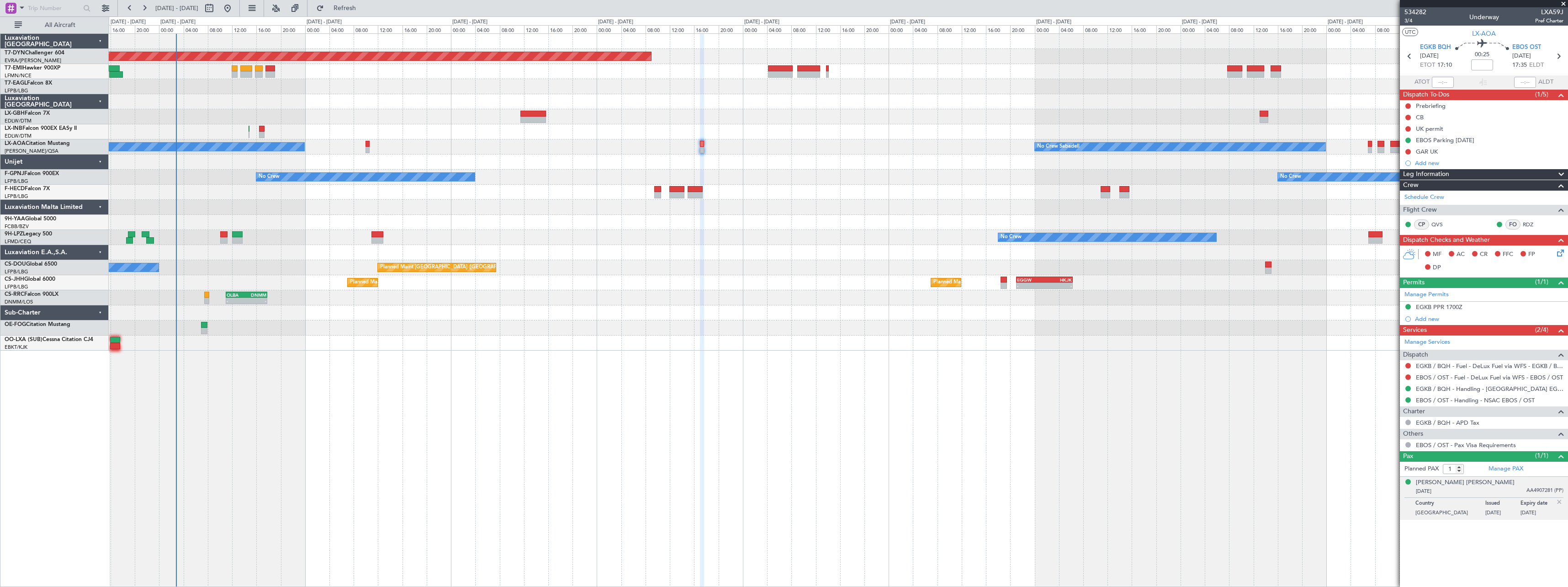
click at [212, 96] on div "Planned Maint [GEOGRAPHIC_DATA]-[GEOGRAPHIC_DATA] [GEOGRAPHIC_DATA] ([GEOGRAPHI…" at bounding box center [837, 192] width 1459 height 317
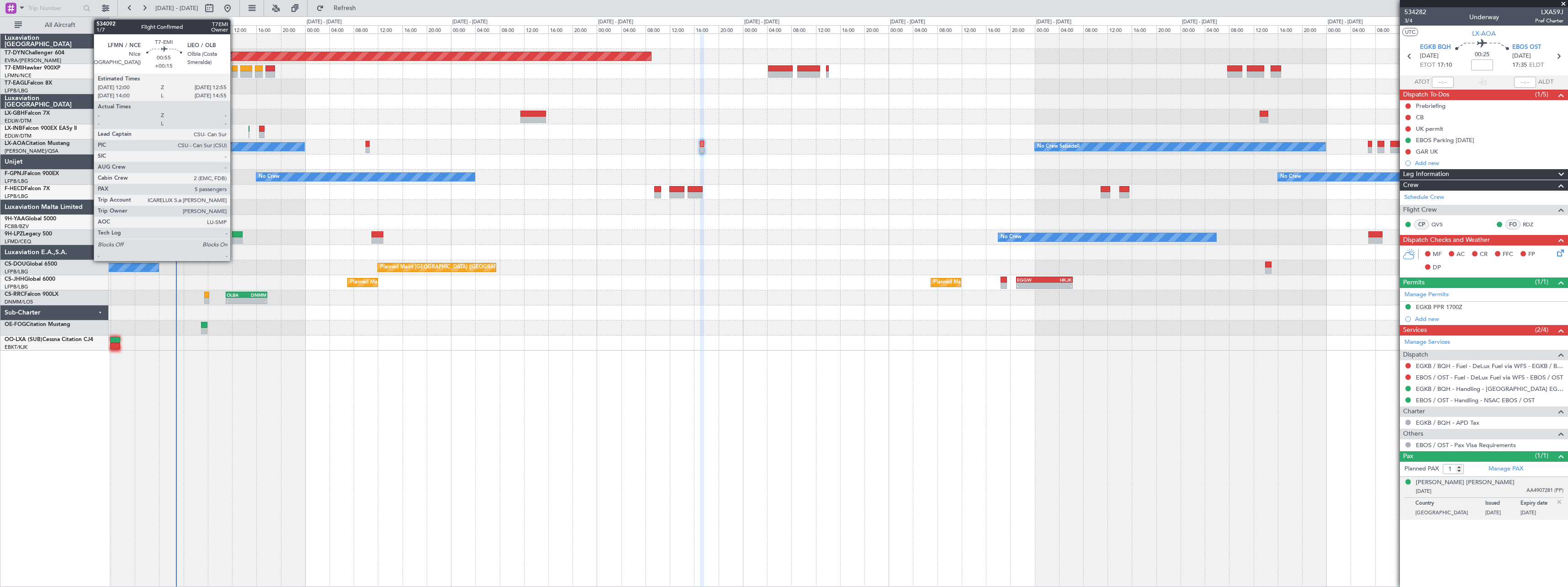
click at [234, 69] on div at bounding box center [234, 68] width 6 height 6
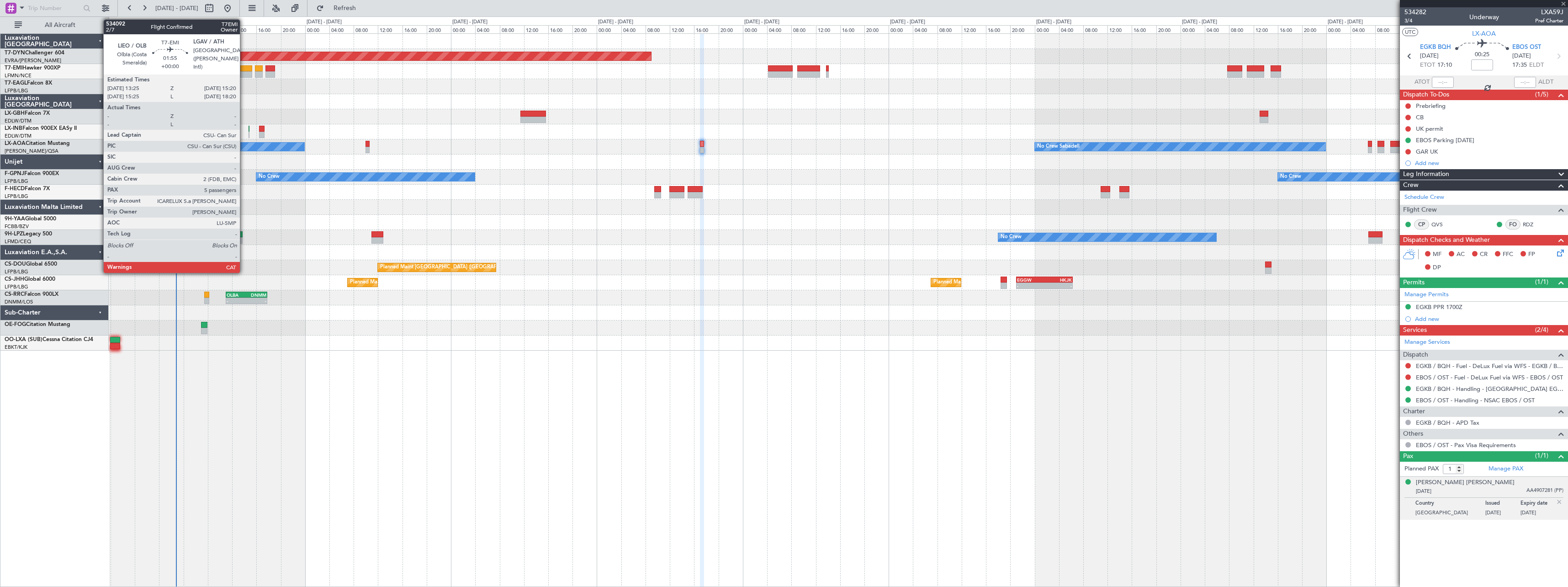
type input "+00:15"
type input "5"
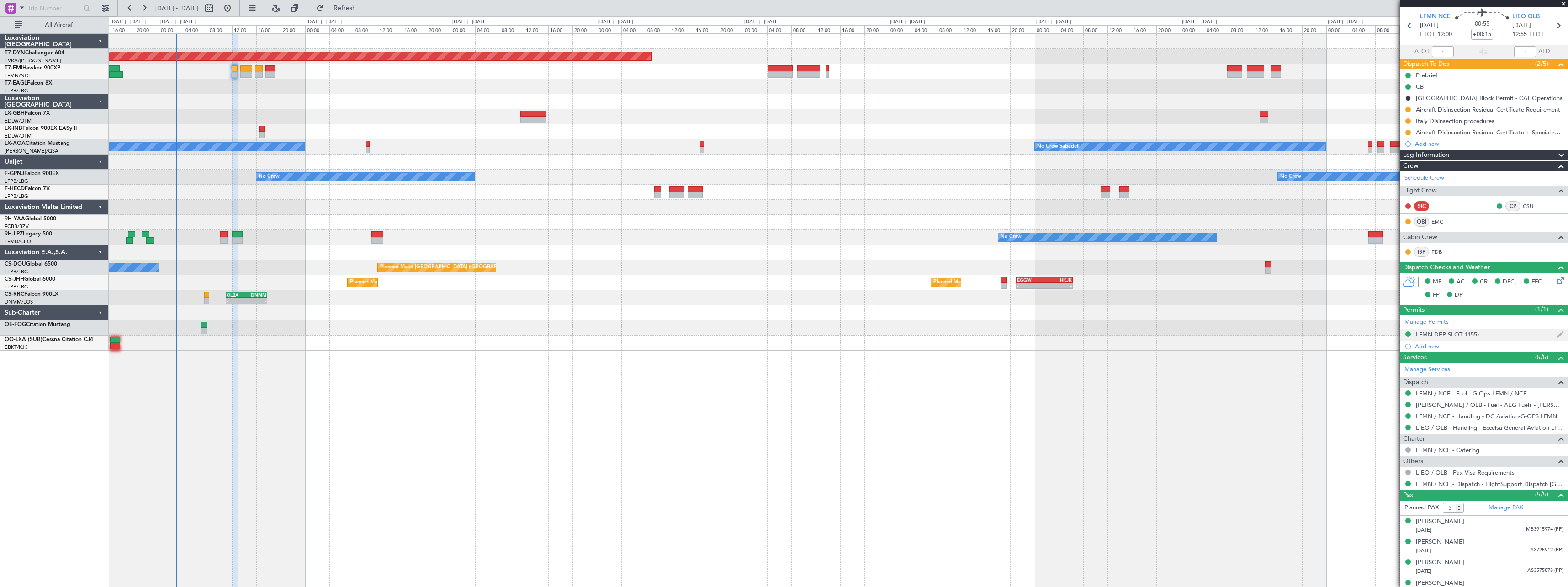
scroll to position [62, 0]
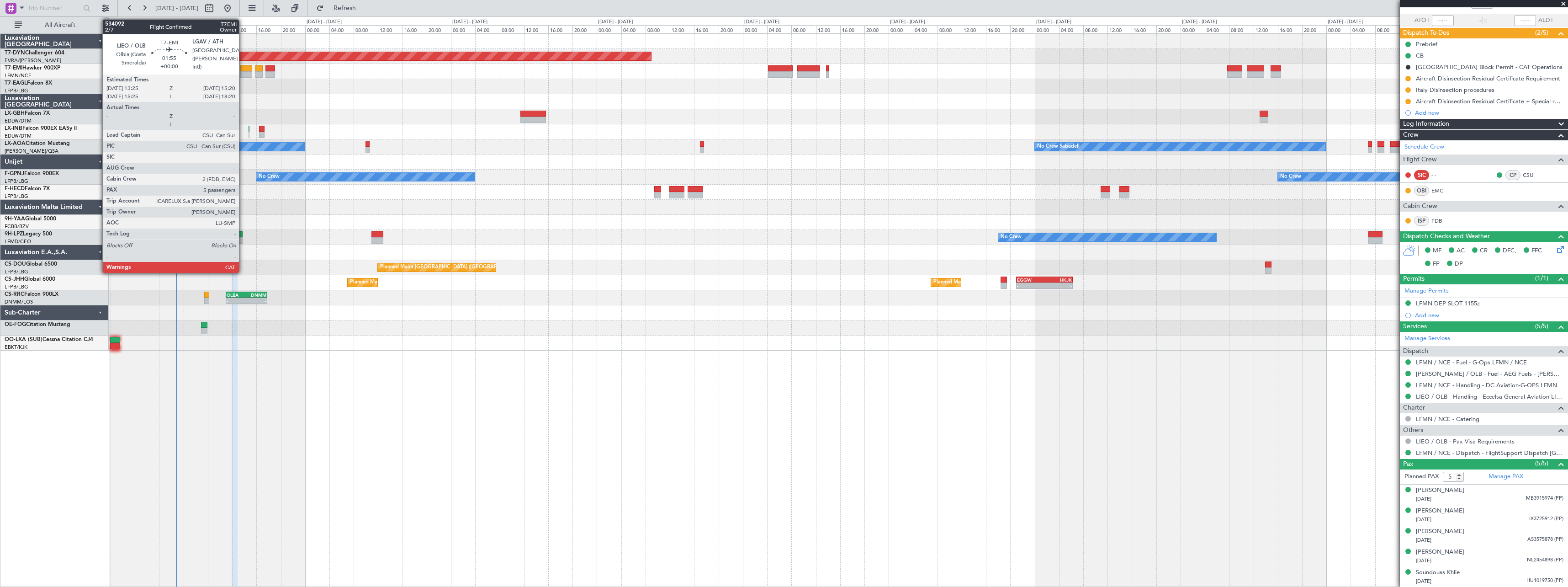
click at [243, 69] on div at bounding box center [246, 68] width 12 height 6
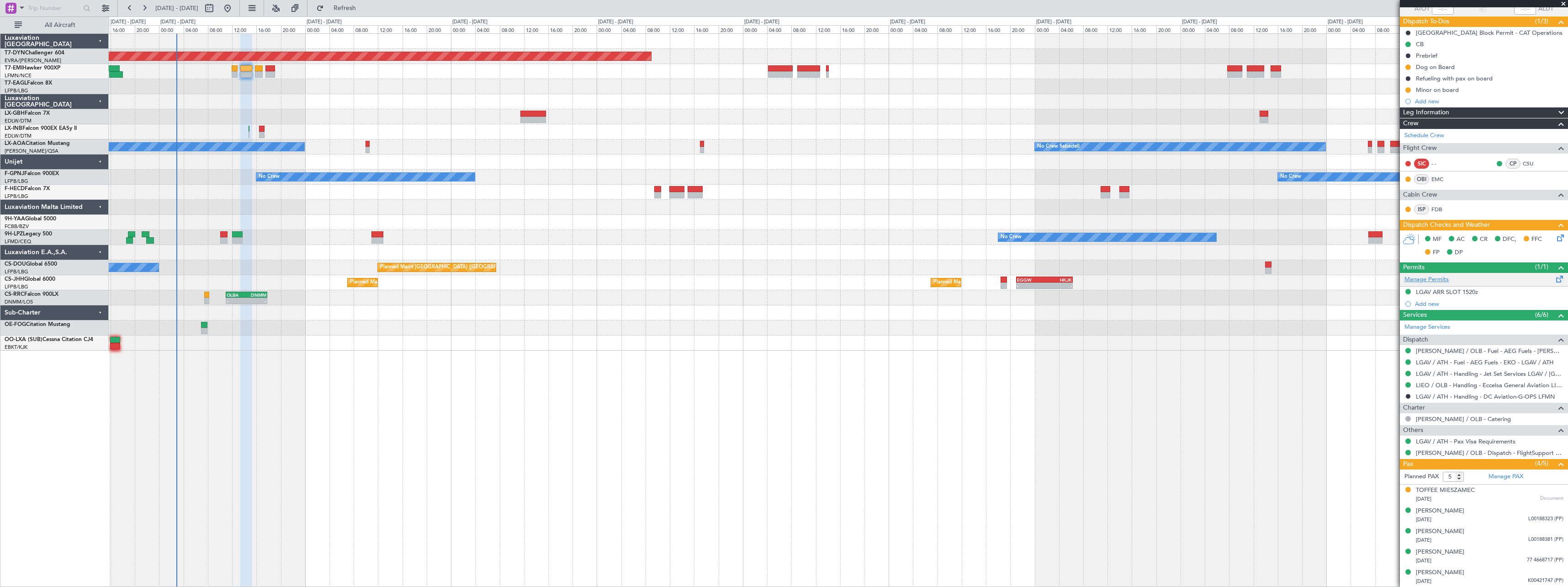
scroll to position [0, 0]
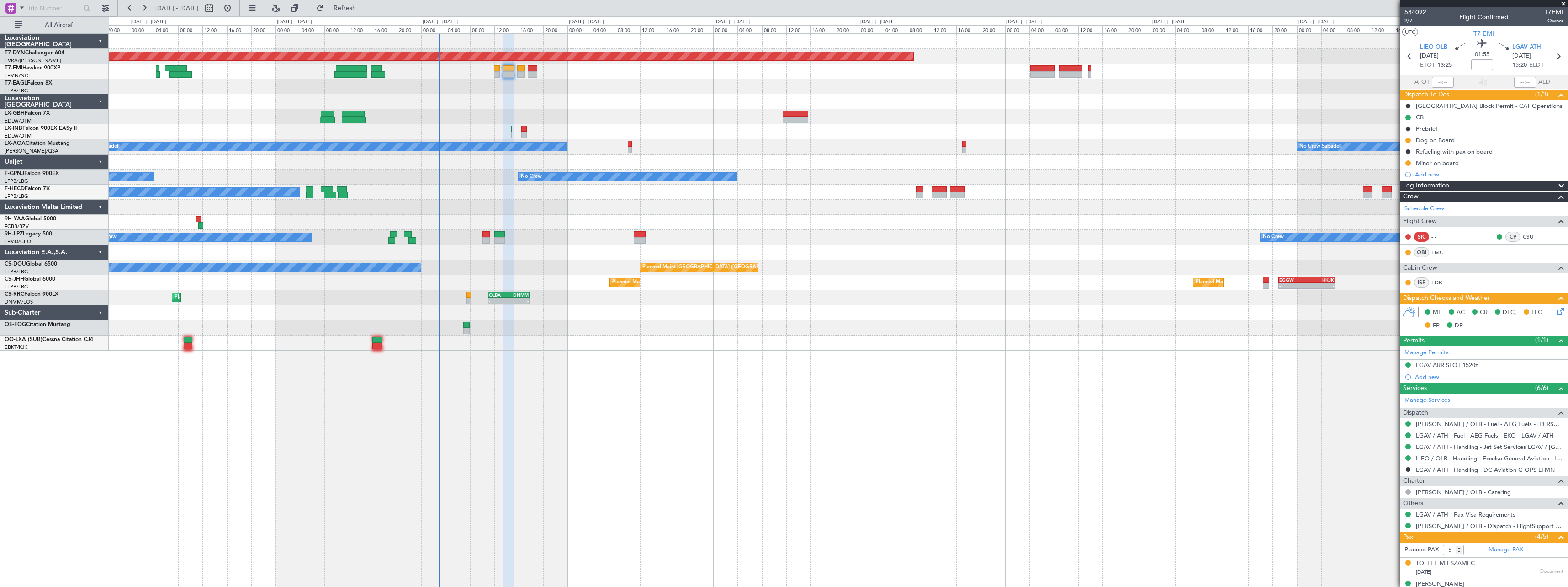
click at [948, 125] on div "Planned Maint [GEOGRAPHIC_DATA]-[GEOGRAPHIC_DATA] [GEOGRAPHIC_DATA] ([GEOGRAPHI…" at bounding box center [837, 192] width 1459 height 317
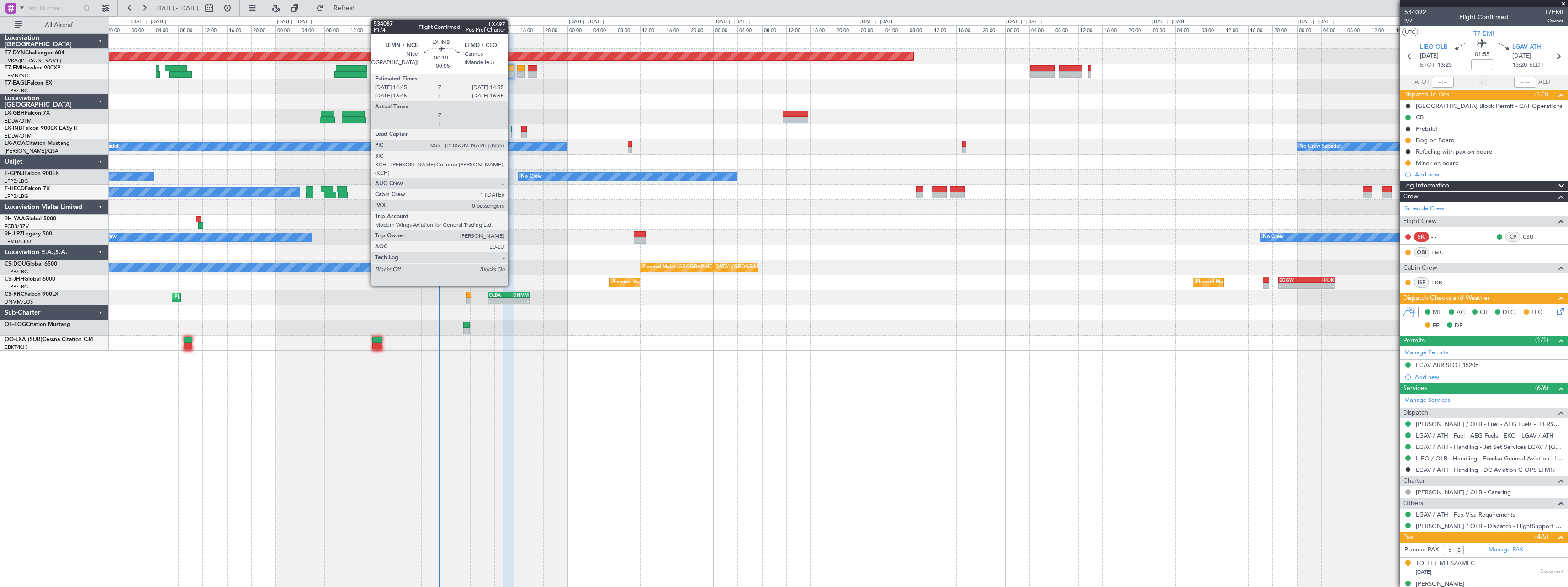
click at [512, 131] on div at bounding box center [512, 128] width 2 height 6
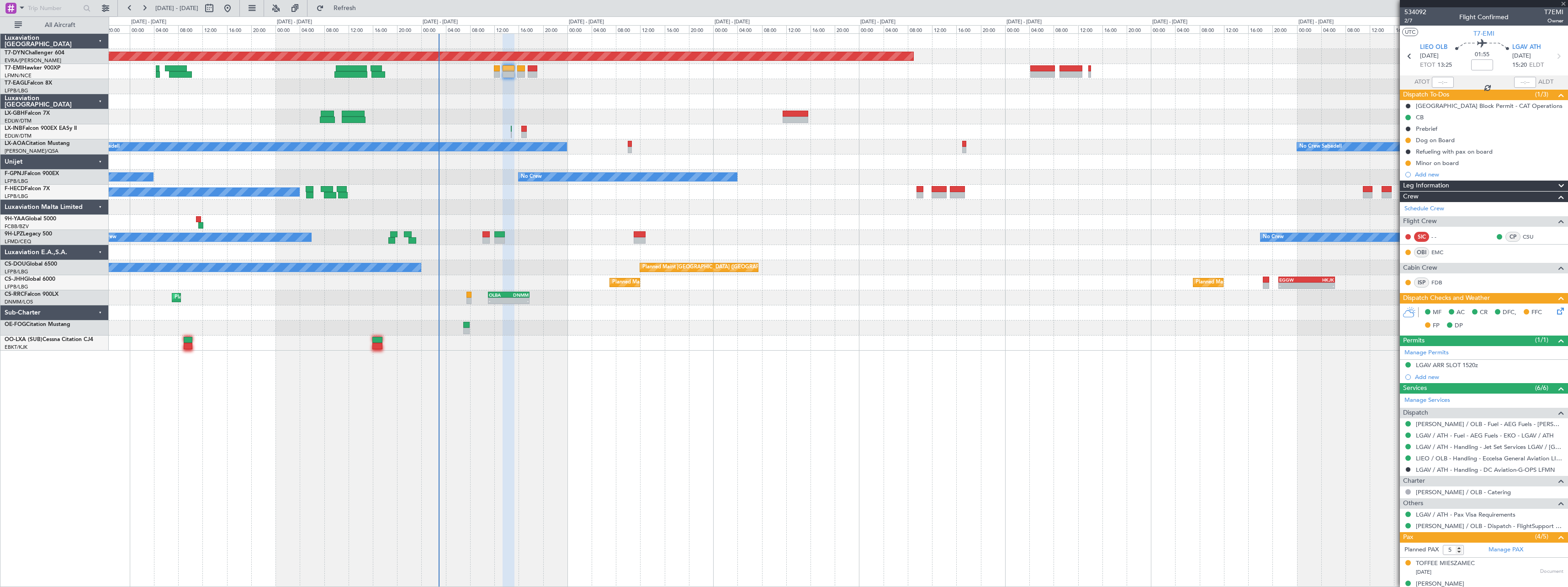
type input "+00:05"
type input "0"
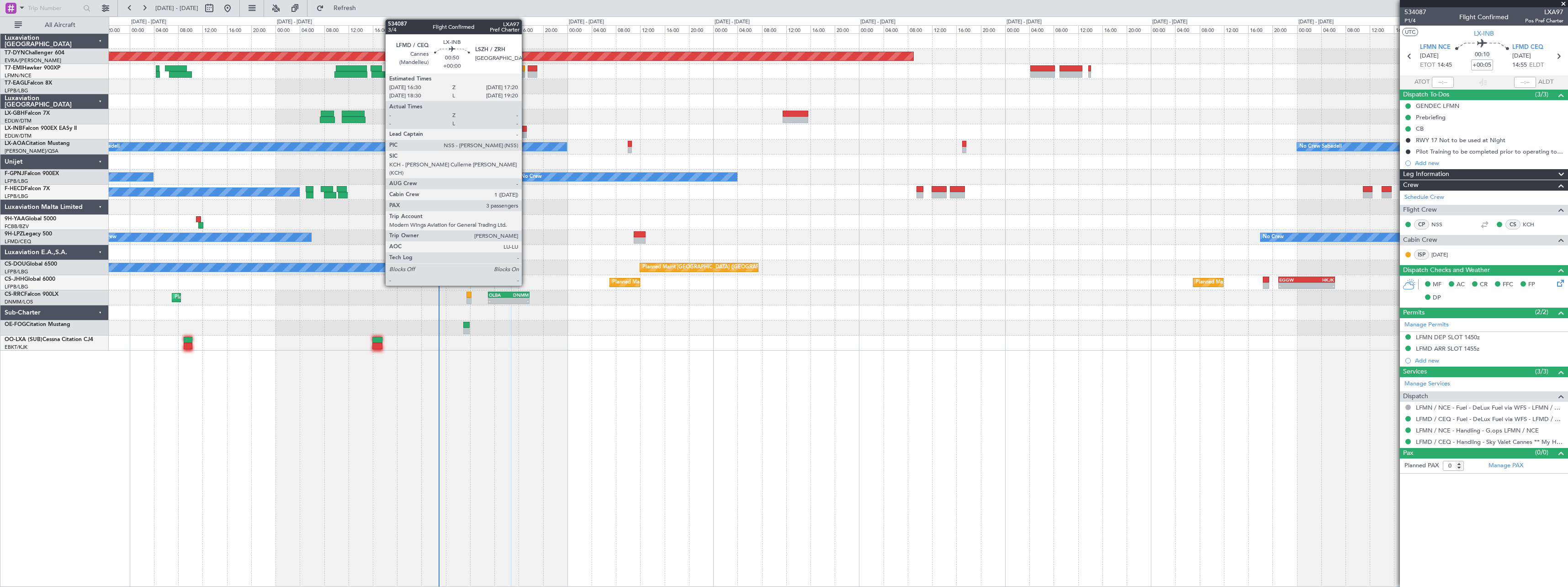
click at [526, 132] on div at bounding box center [524, 134] width 5 height 6
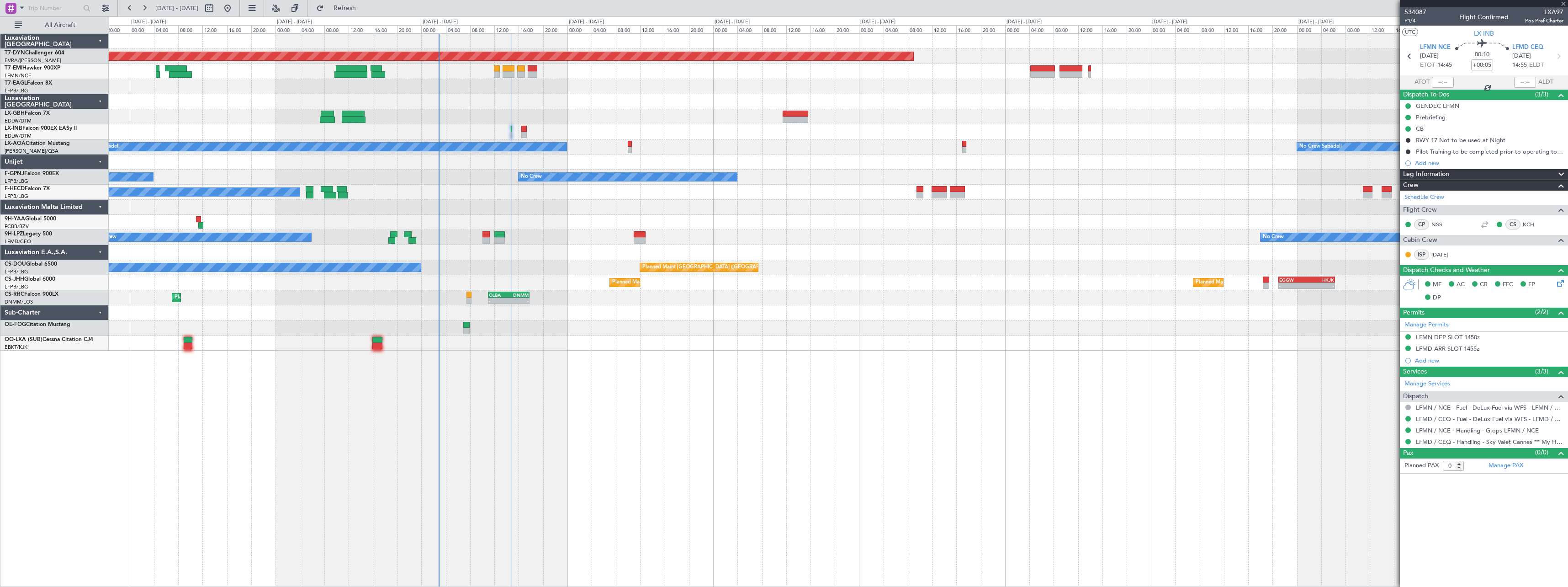
type input "3"
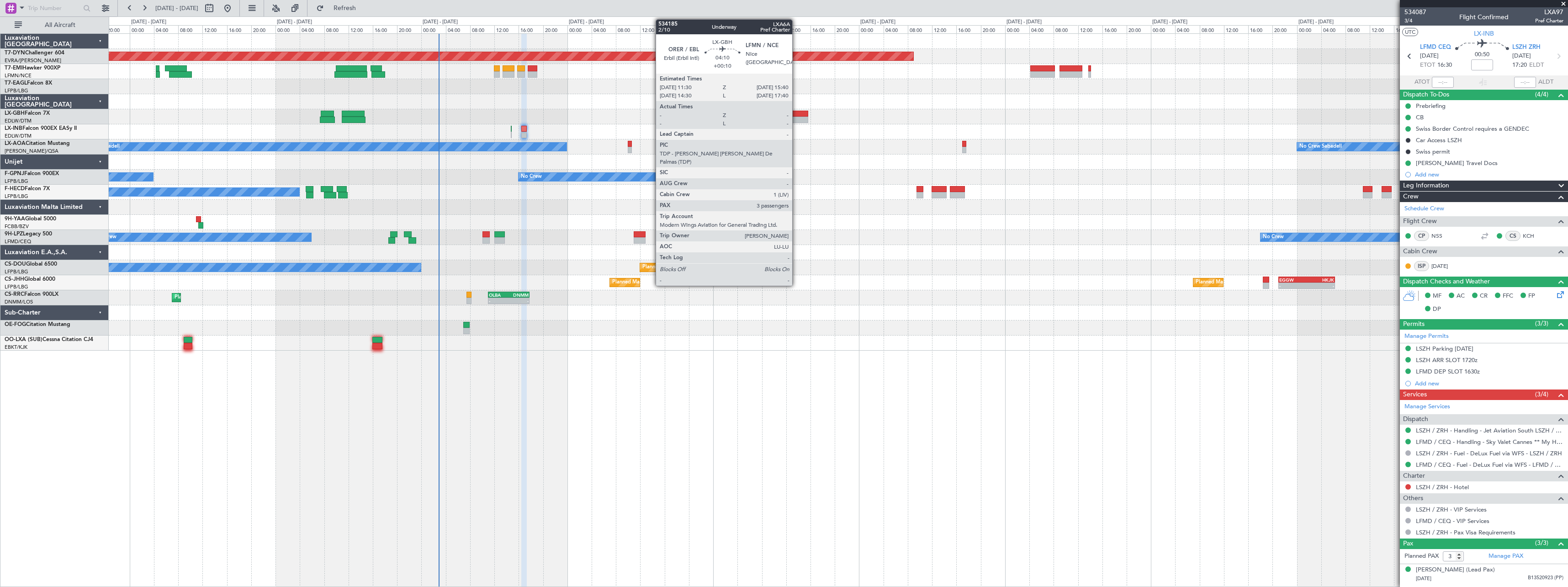
click at [796, 117] on div at bounding box center [795, 119] width 26 height 6
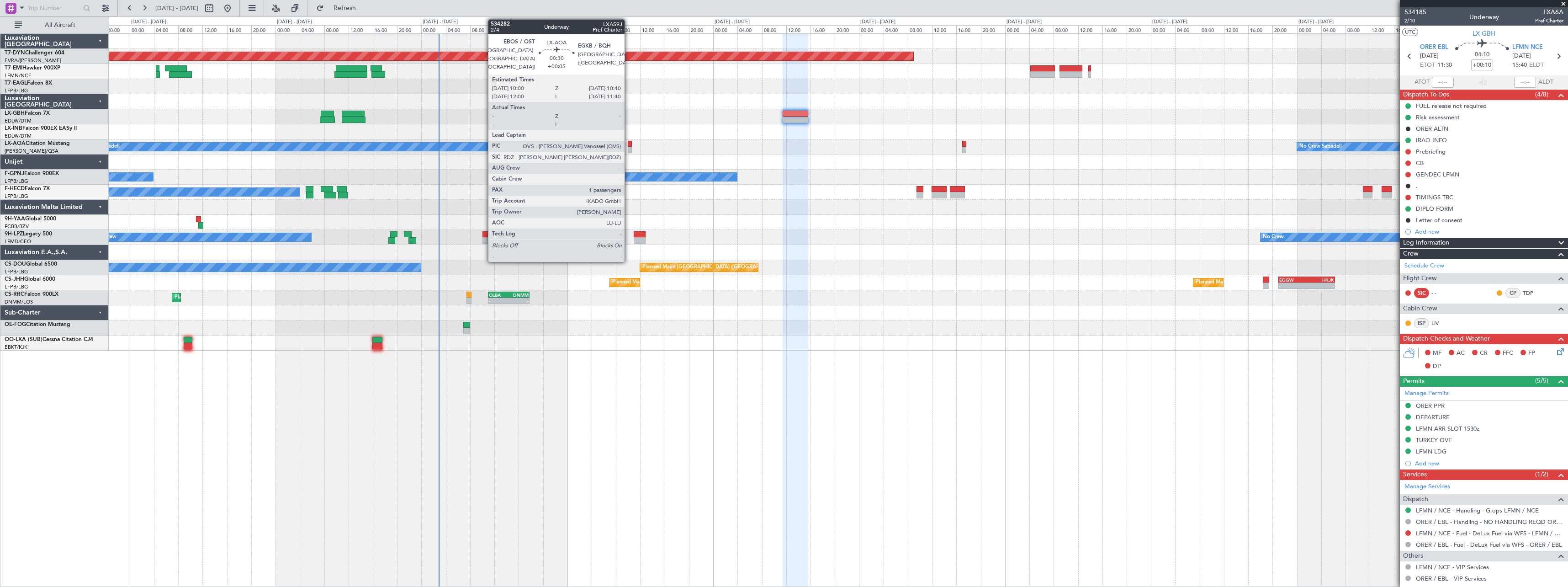
click at [629, 141] on div at bounding box center [630, 144] width 4 height 6
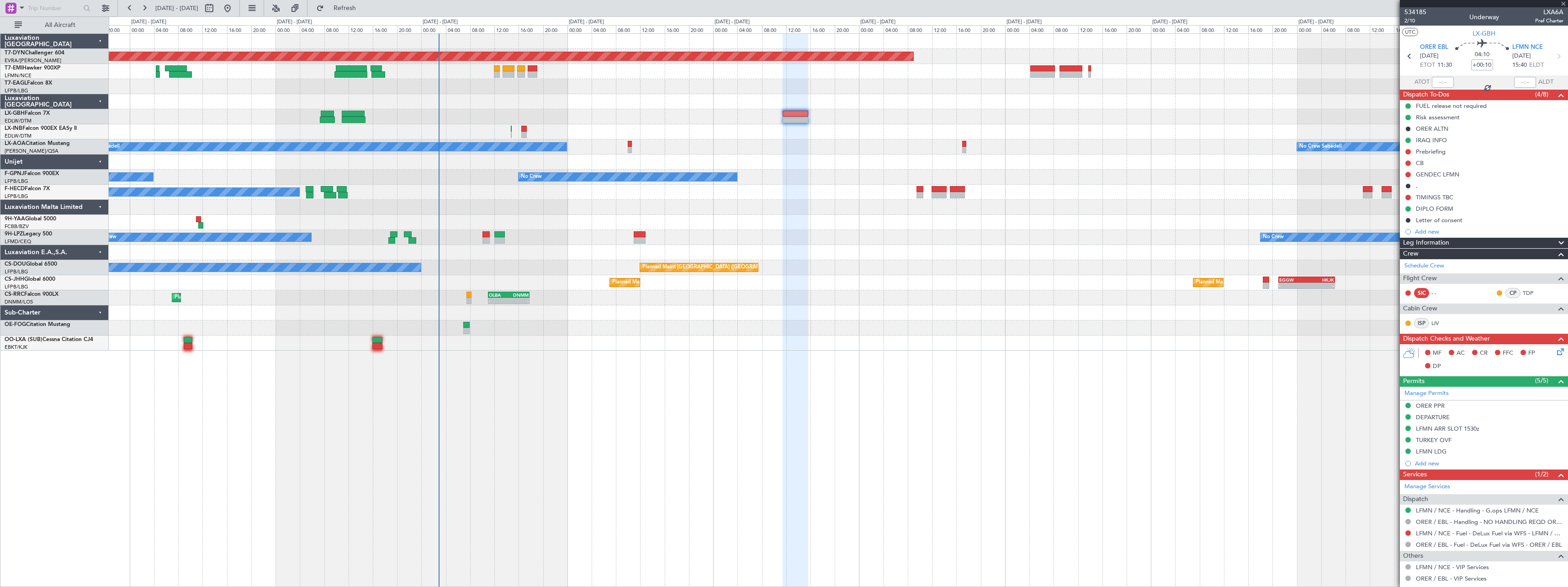
type input "+00:05"
type input "1"
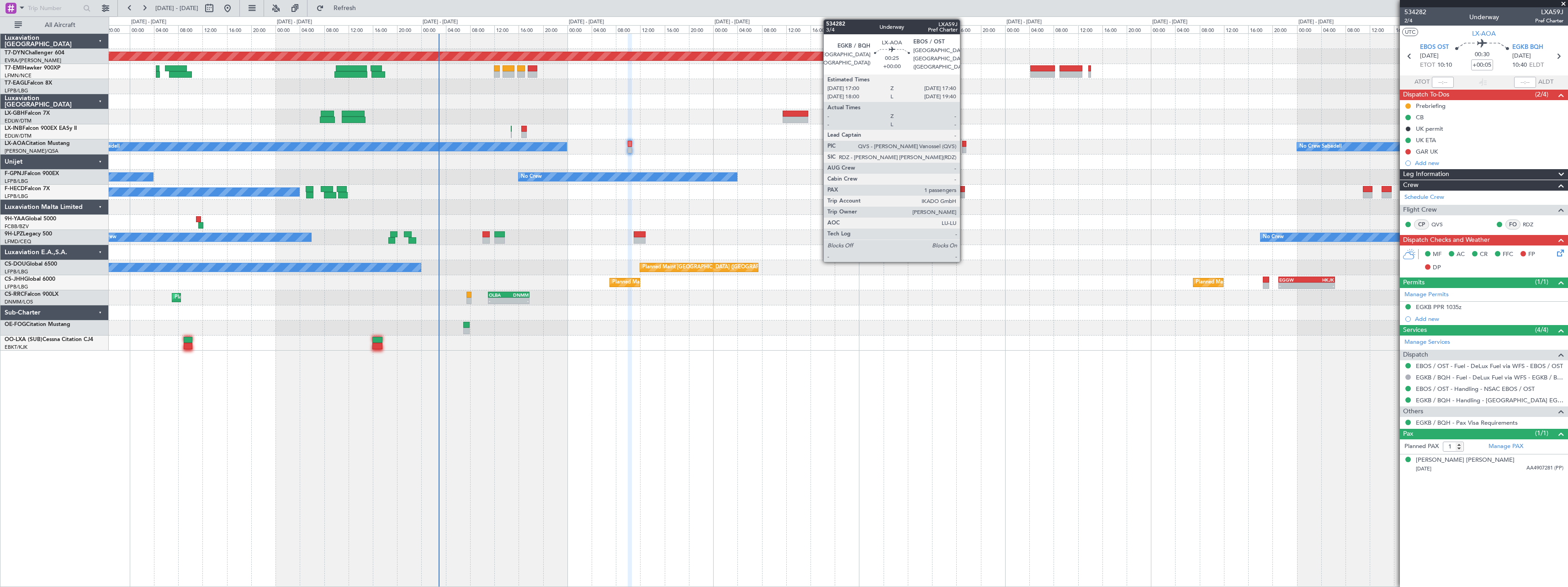
click at [964, 143] on div at bounding box center [964, 144] width 4 height 6
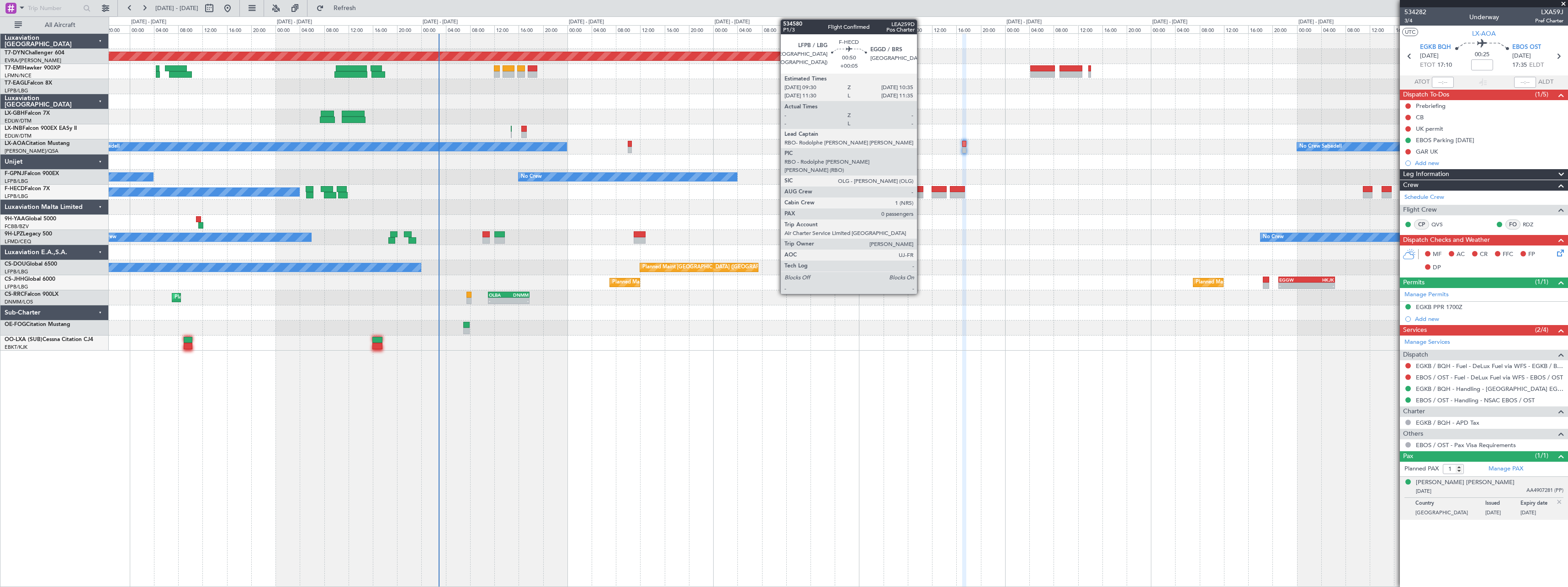
click at [921, 190] on div at bounding box center [920, 188] width 7 height 6
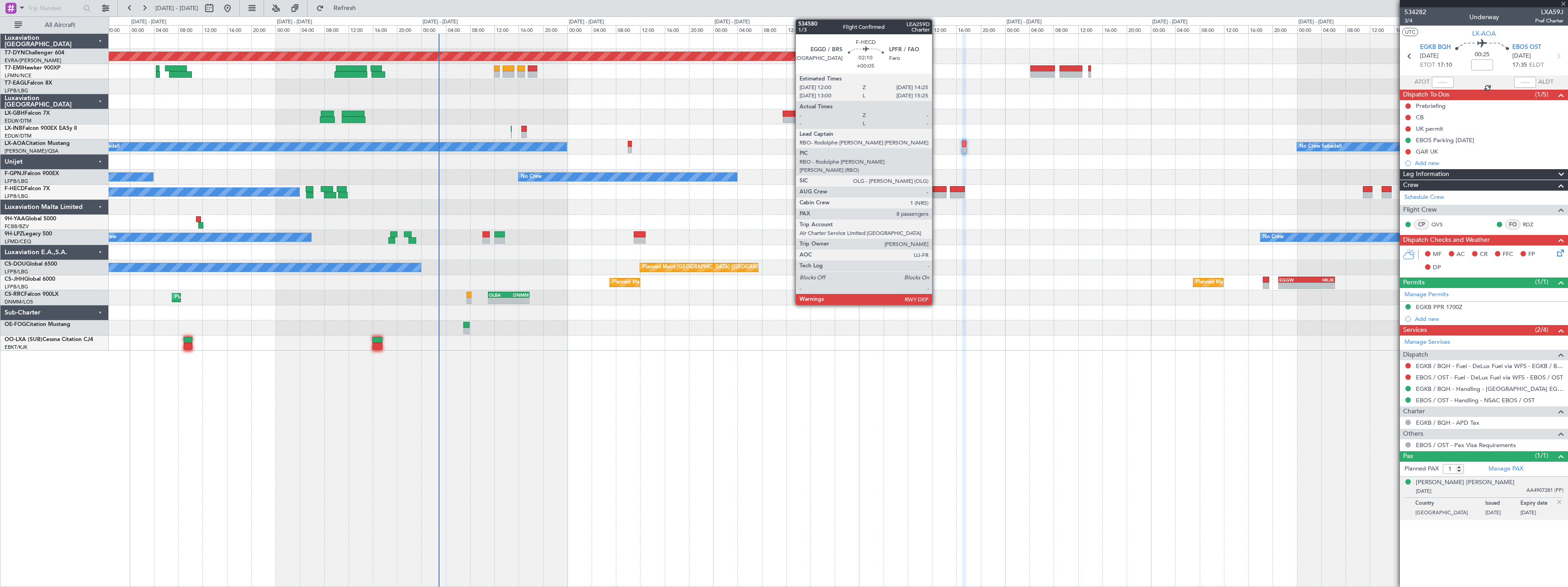
type input "+00:05"
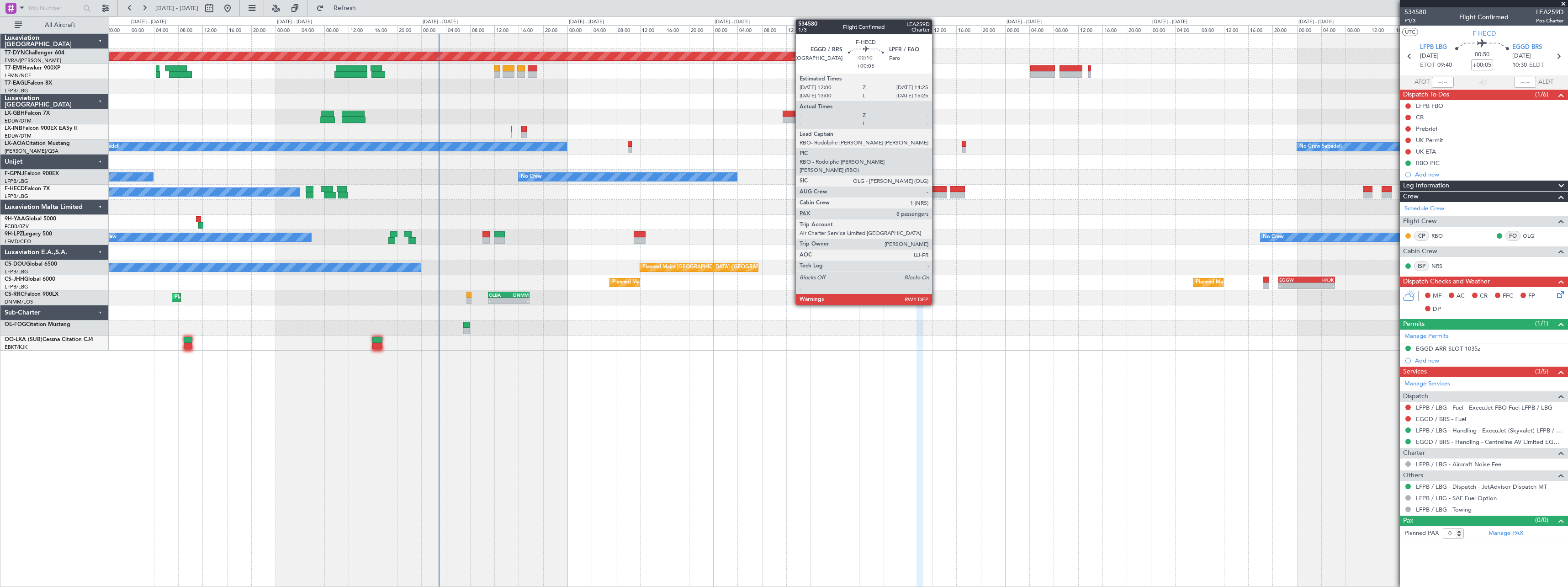
click at [936, 191] on div at bounding box center [940, 188] width 15 height 6
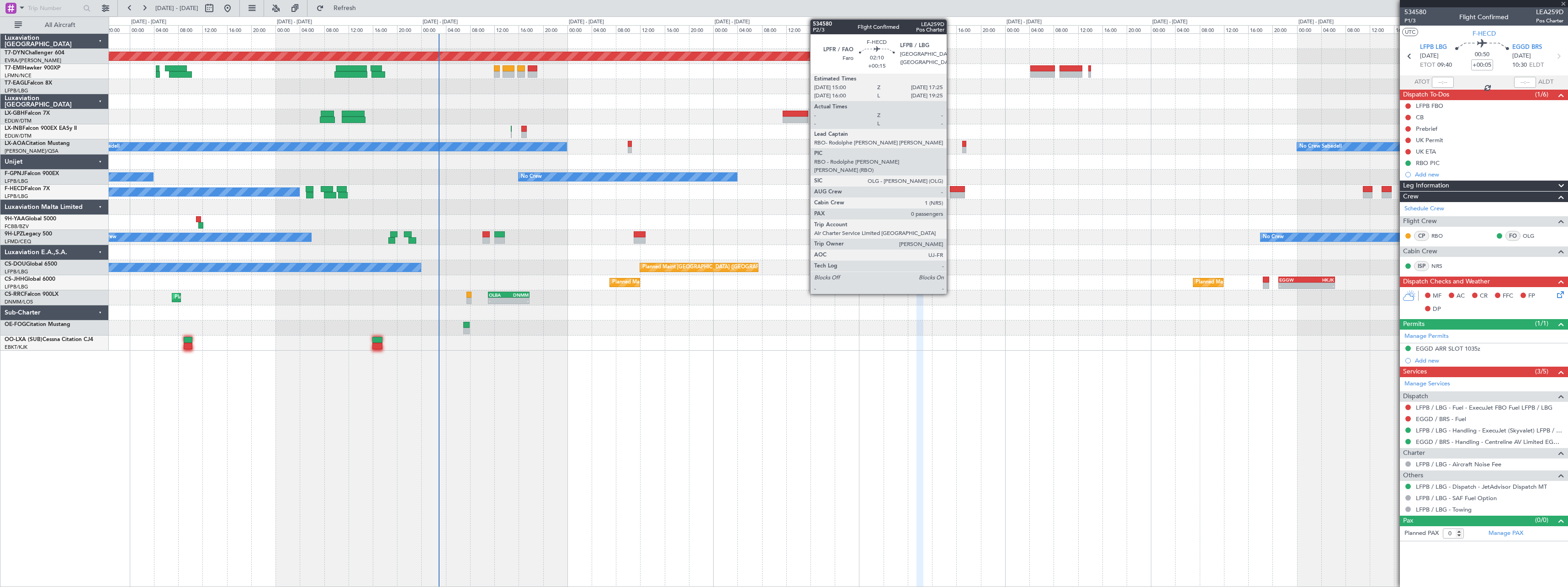
type input "8"
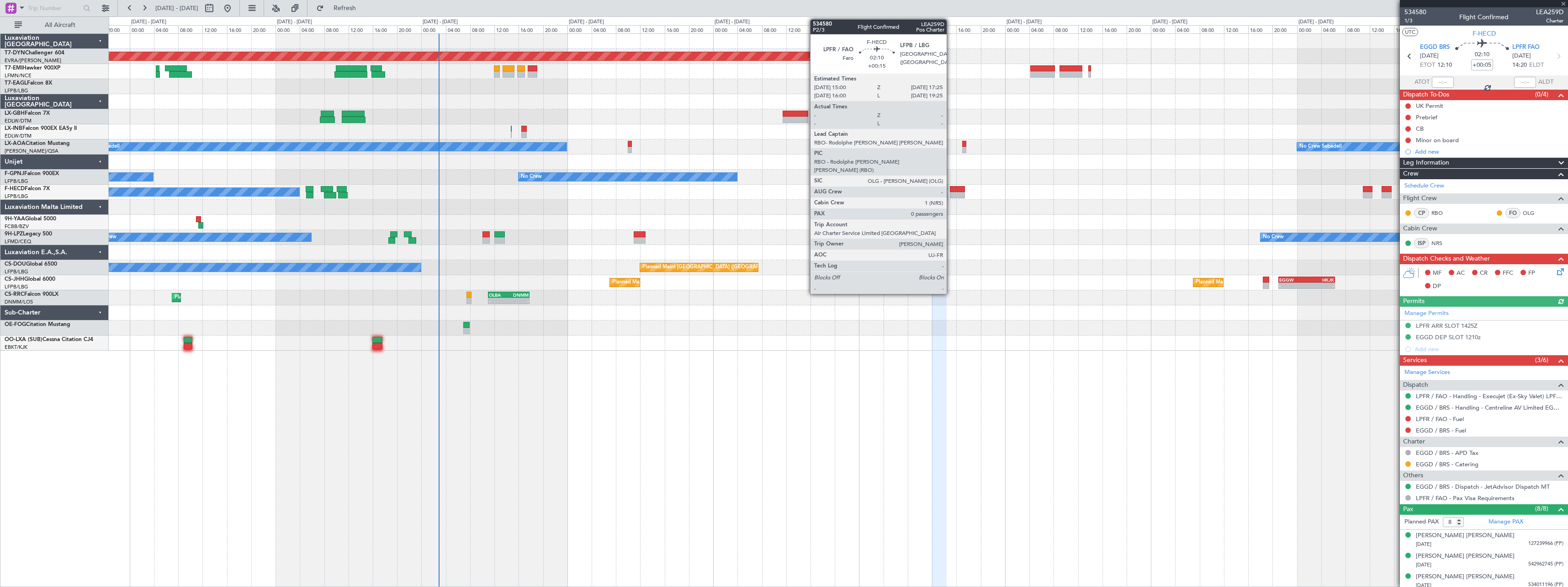
click at [951, 188] on div at bounding box center [958, 188] width 15 height 6
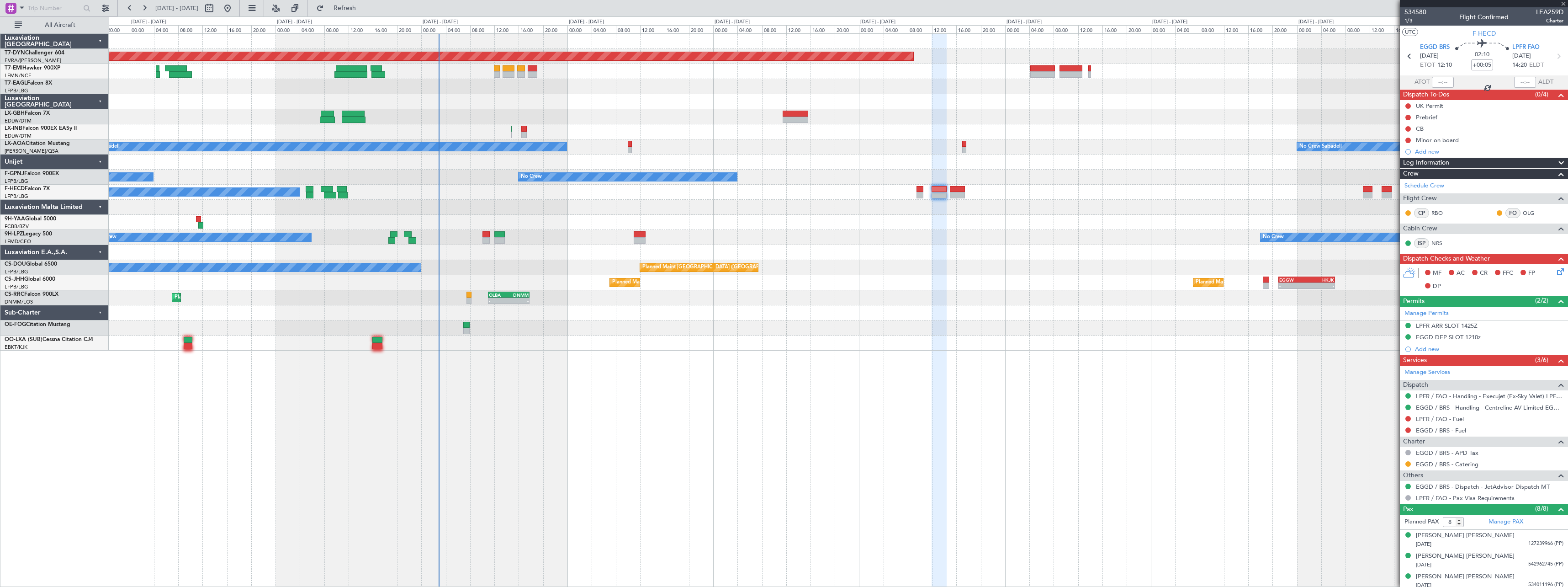
type input "+00:15"
type input "0"
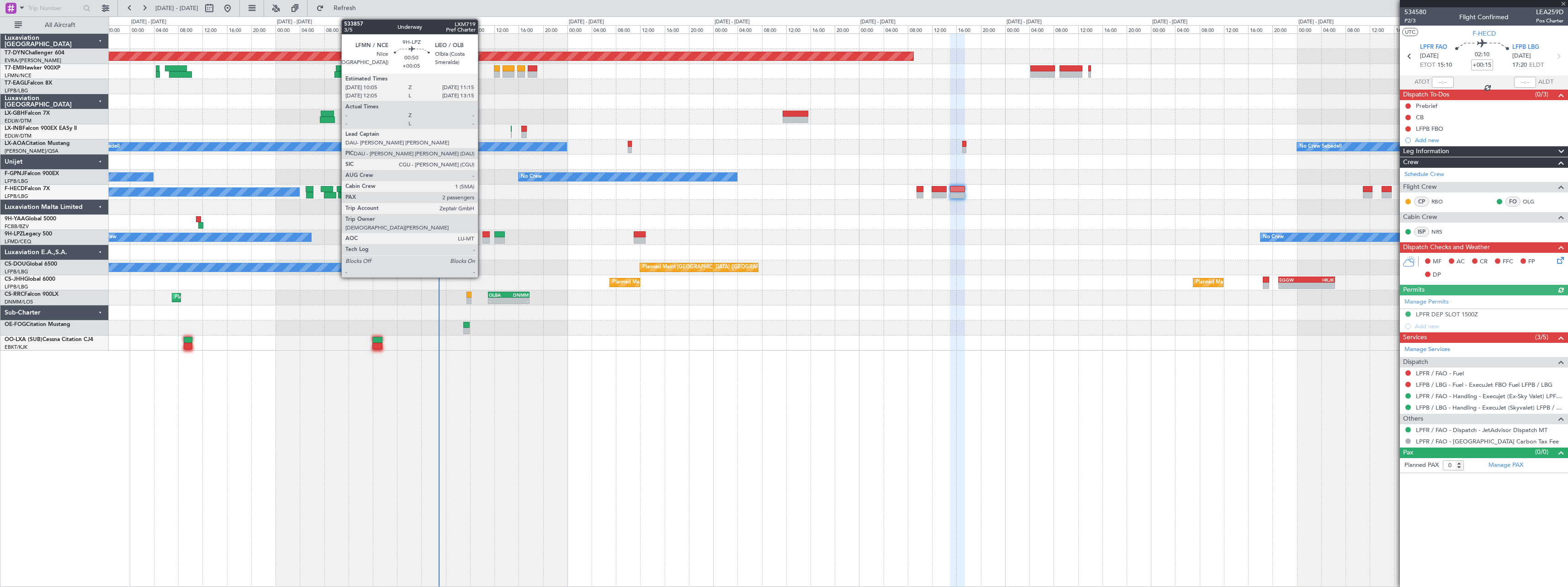
click at [483, 235] on div at bounding box center [486, 234] width 7 height 6
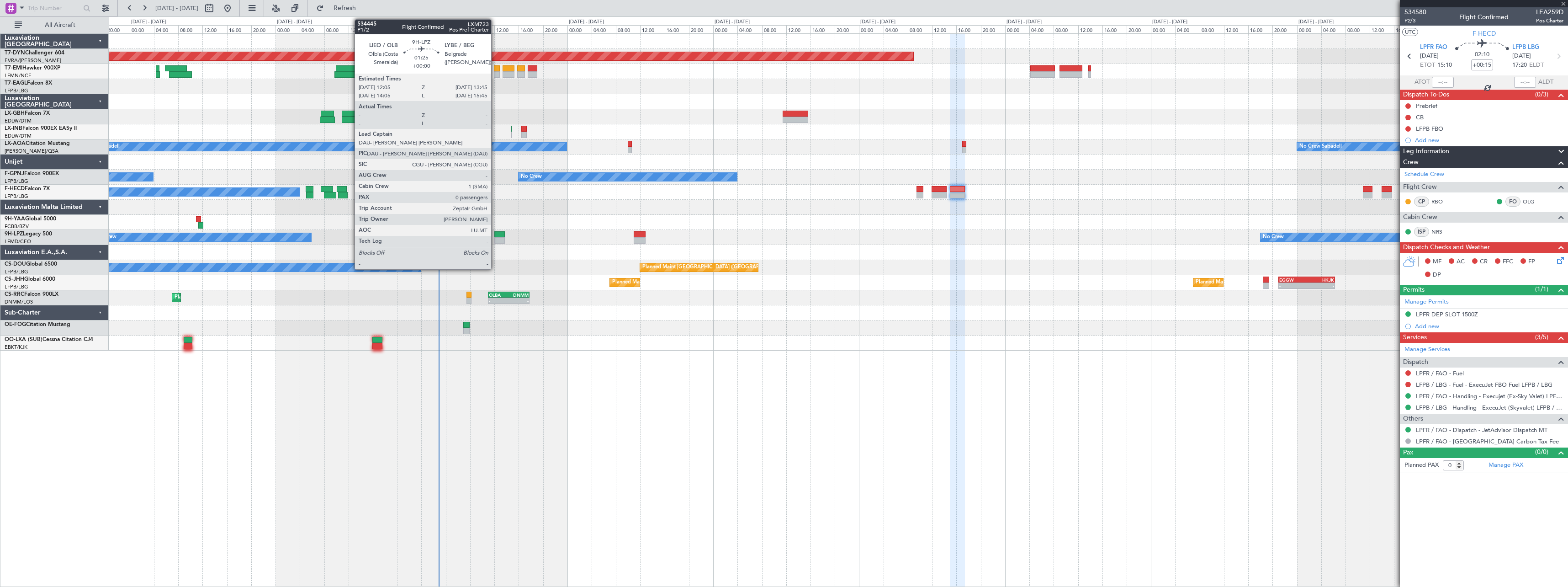
type input "+00:05"
type input "2"
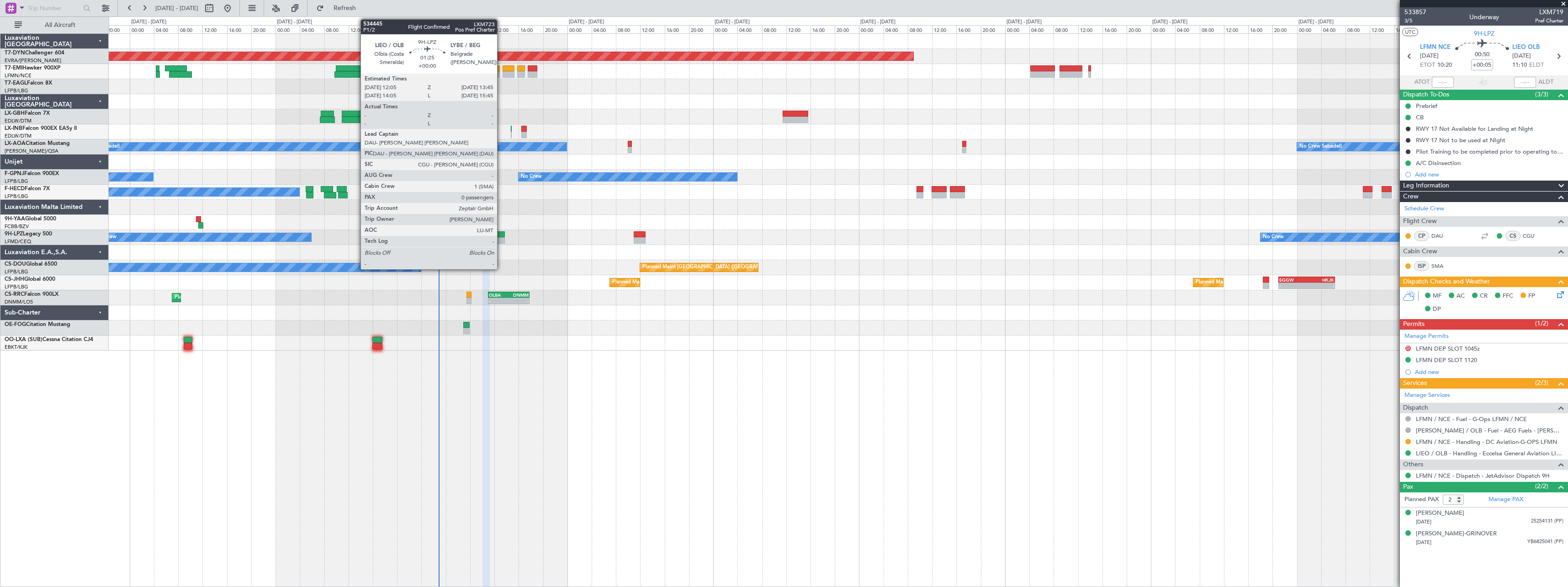
click at [501, 232] on div at bounding box center [499, 234] width 10 height 6
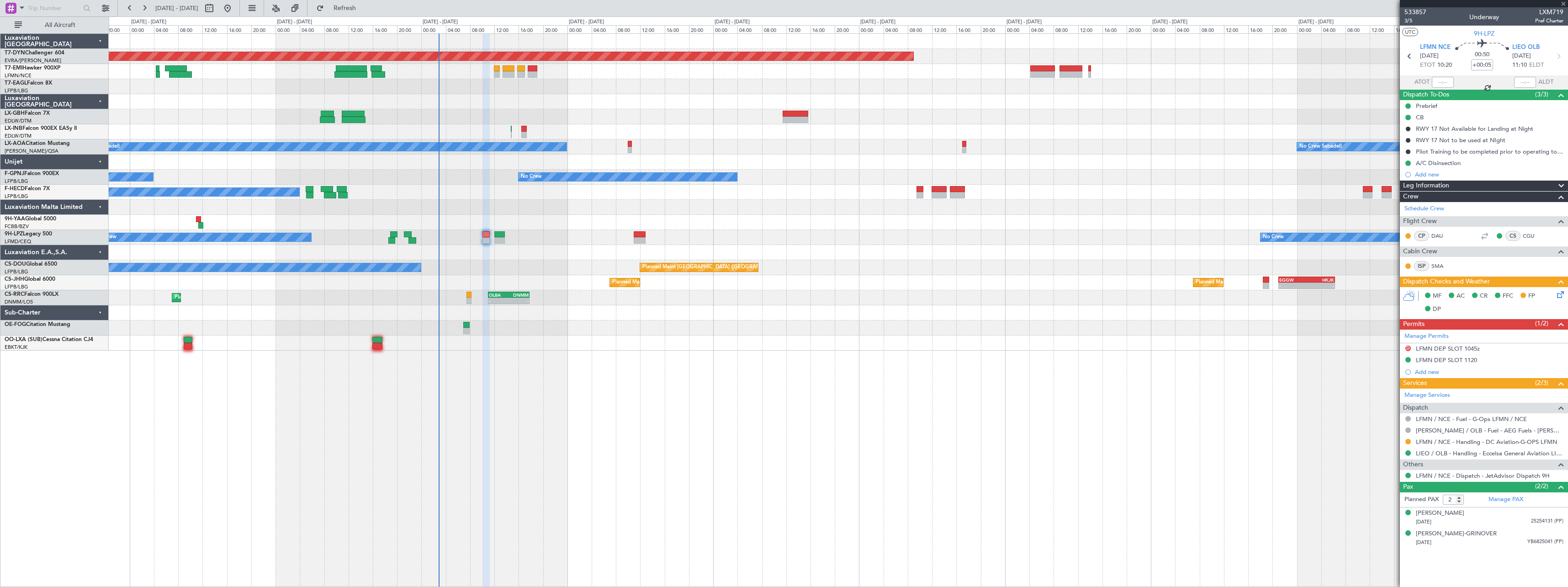
type input "0"
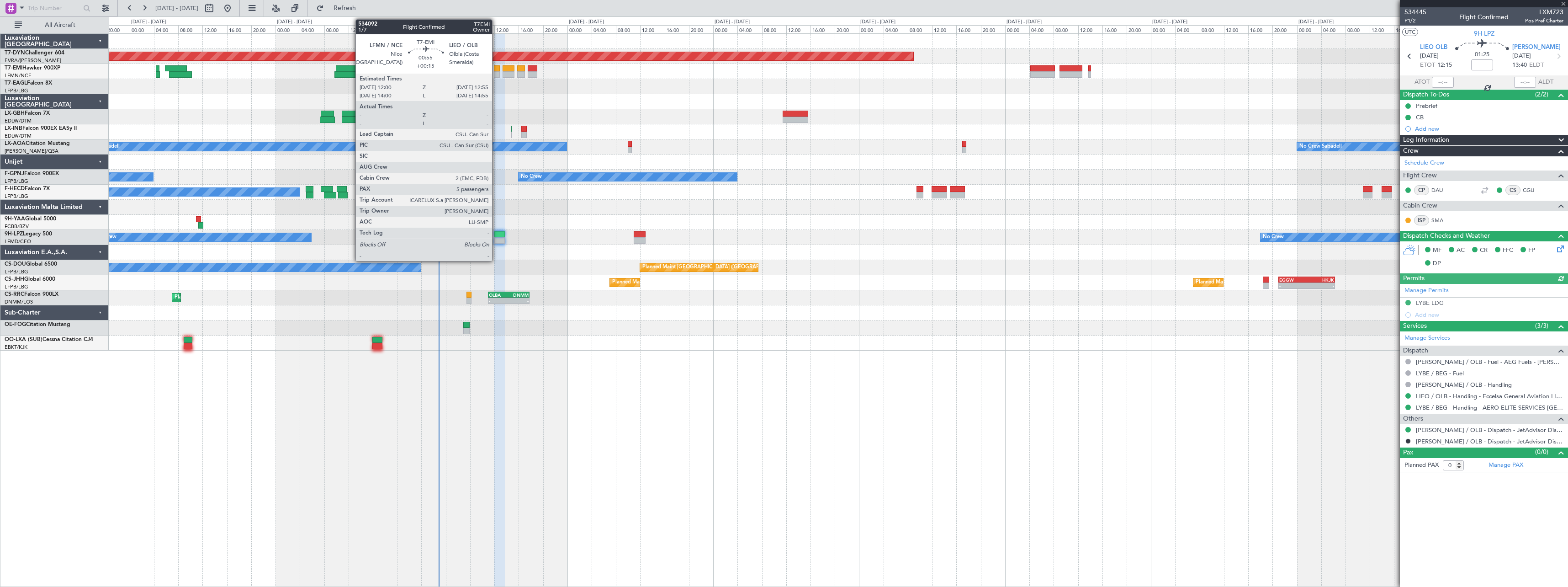
click at [497, 70] on div at bounding box center [497, 68] width 6 height 6
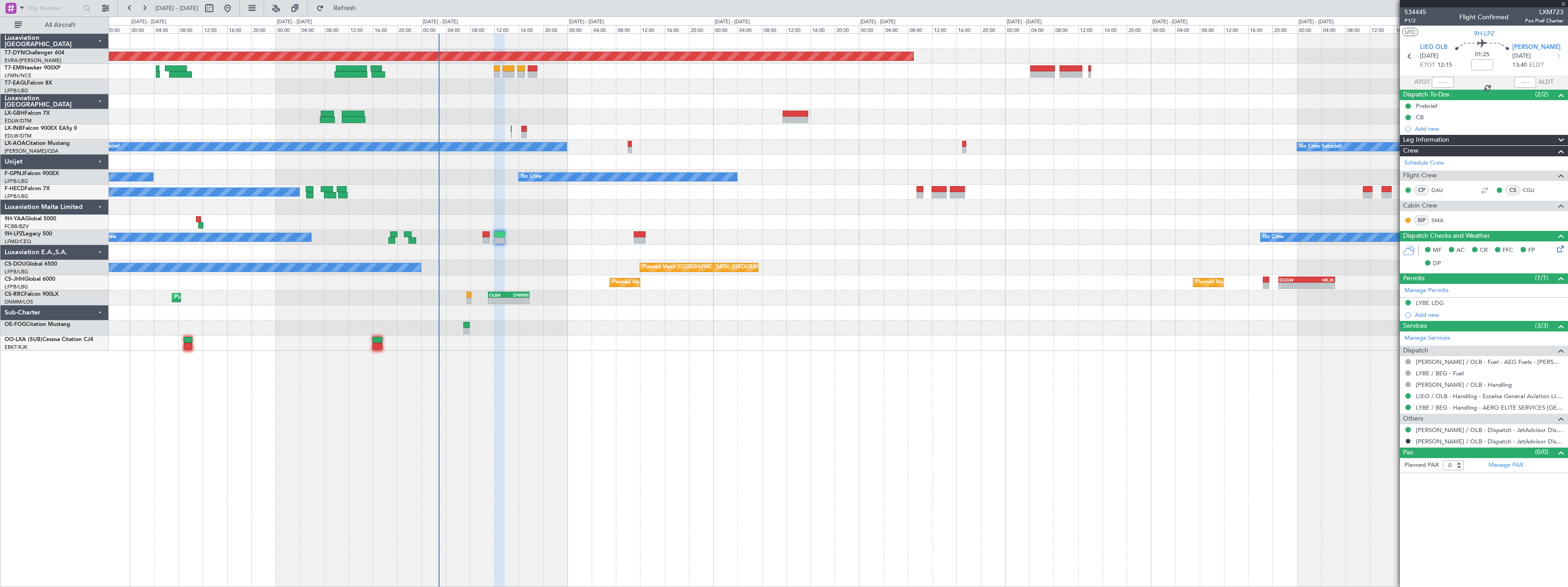
type input "+00:15"
type input "5"
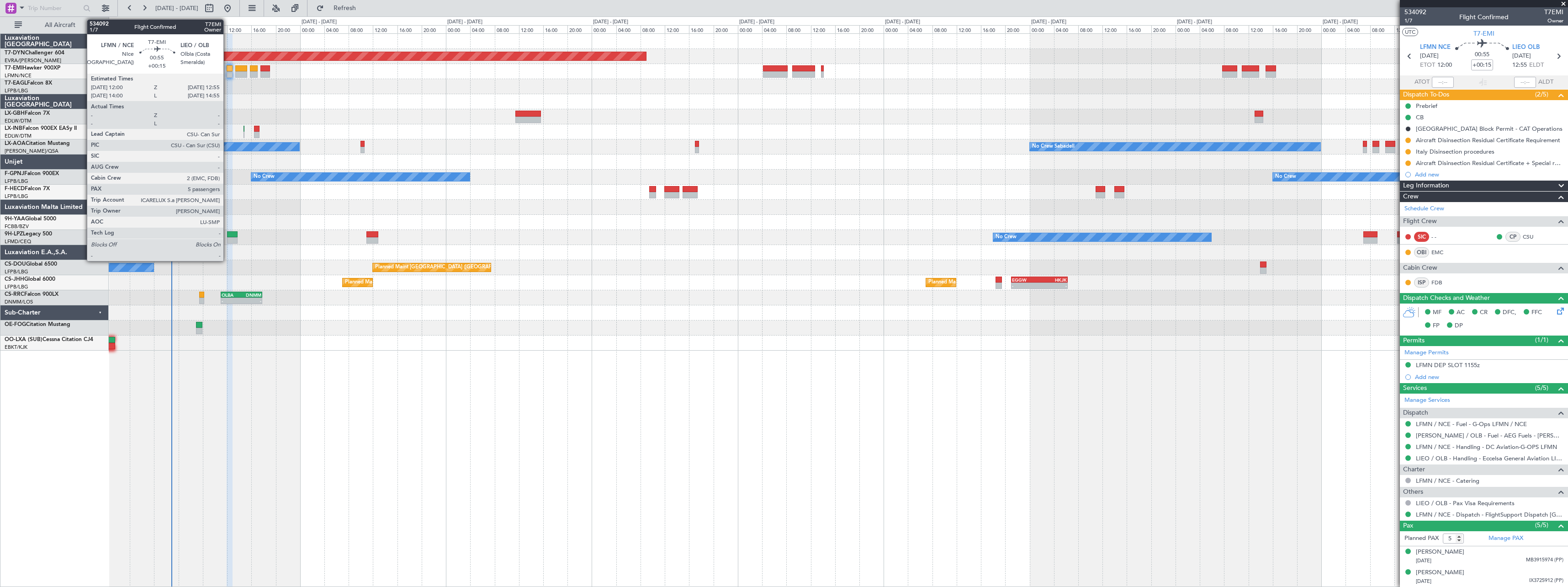
click at [227, 66] on div at bounding box center [229, 68] width 6 height 6
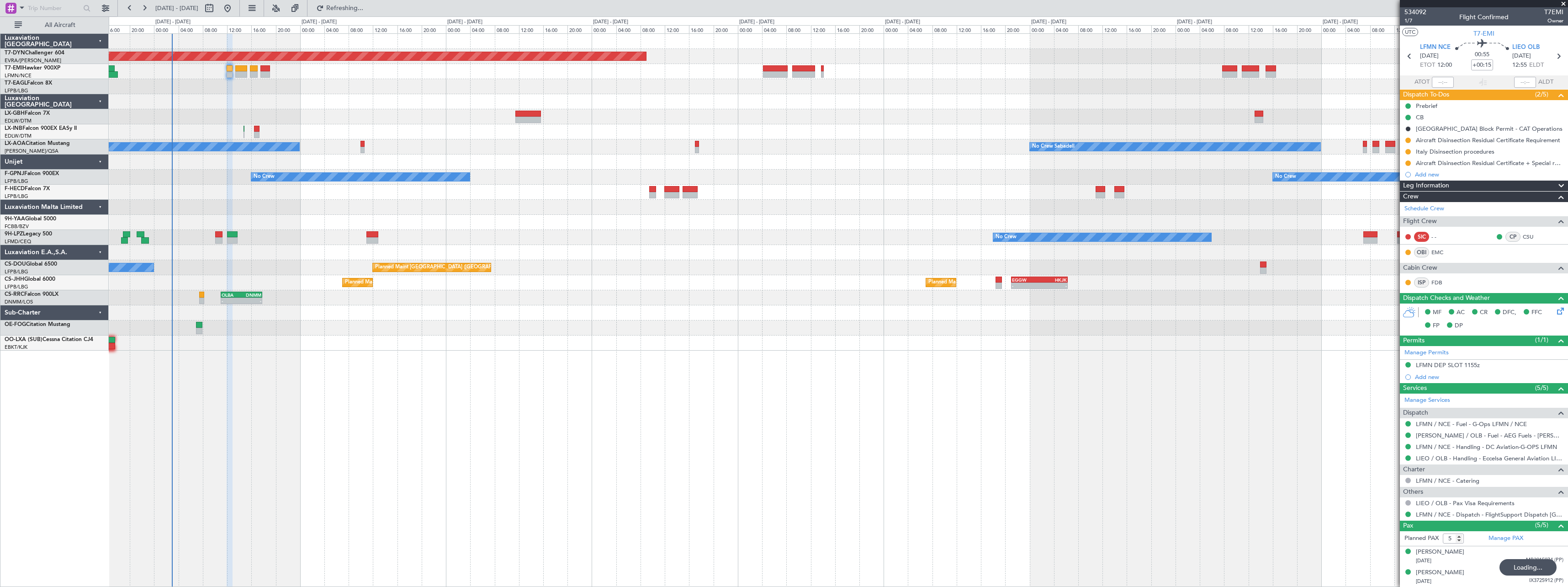
drag, startPoint x: 1559, startPoint y: 56, endPoint x: 1519, endPoint y: 61, distance: 40.3
click at [1559, 56] on icon at bounding box center [1559, 56] width 12 height 12
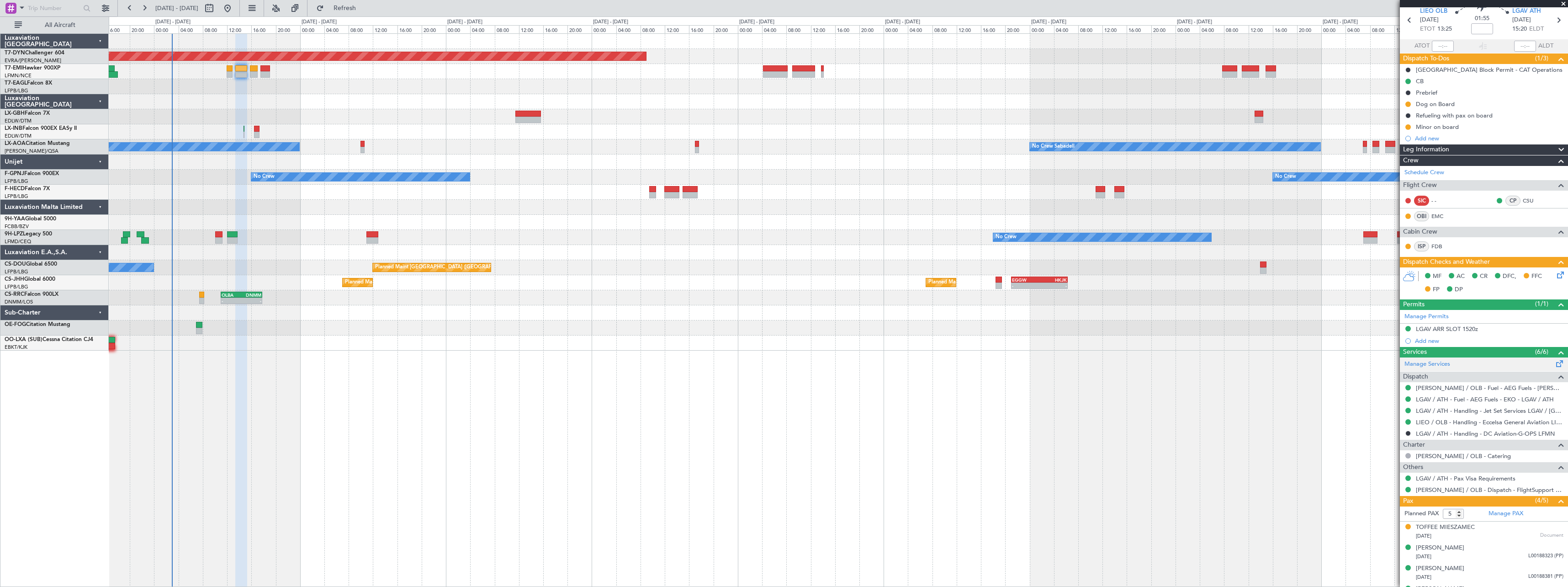
scroll to position [73, 0]
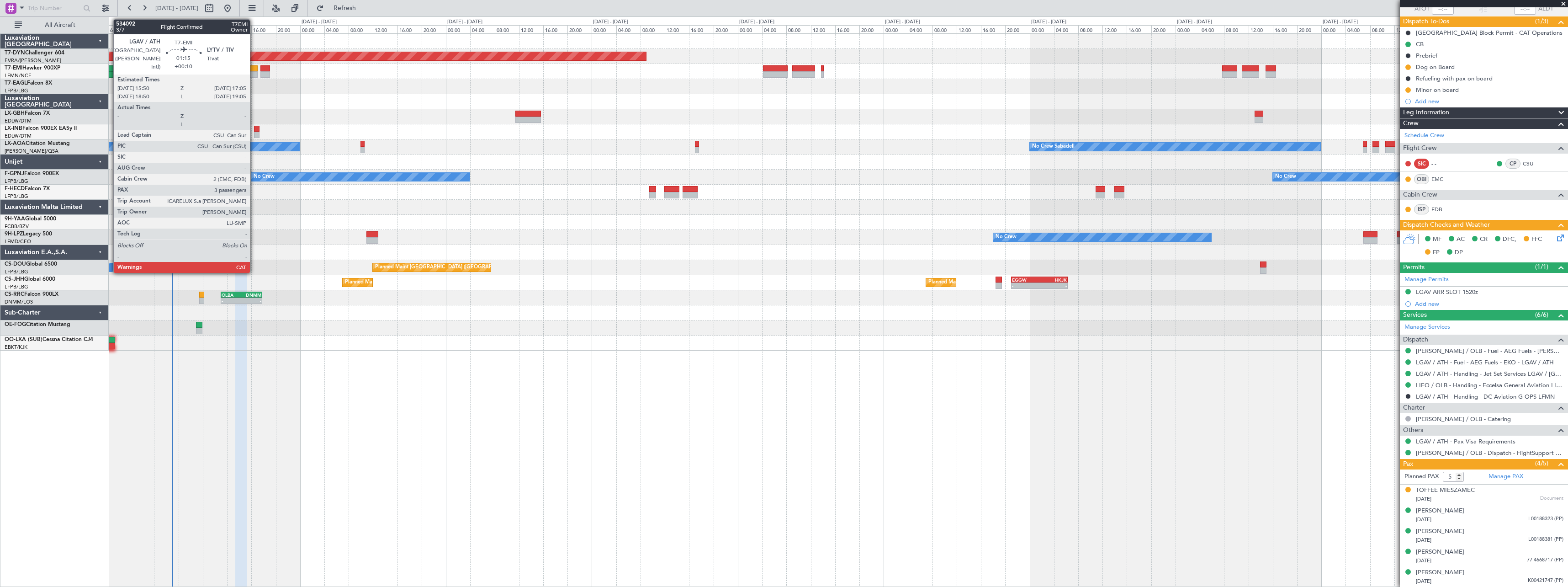
click at [254, 66] on div at bounding box center [253, 68] width 8 height 6
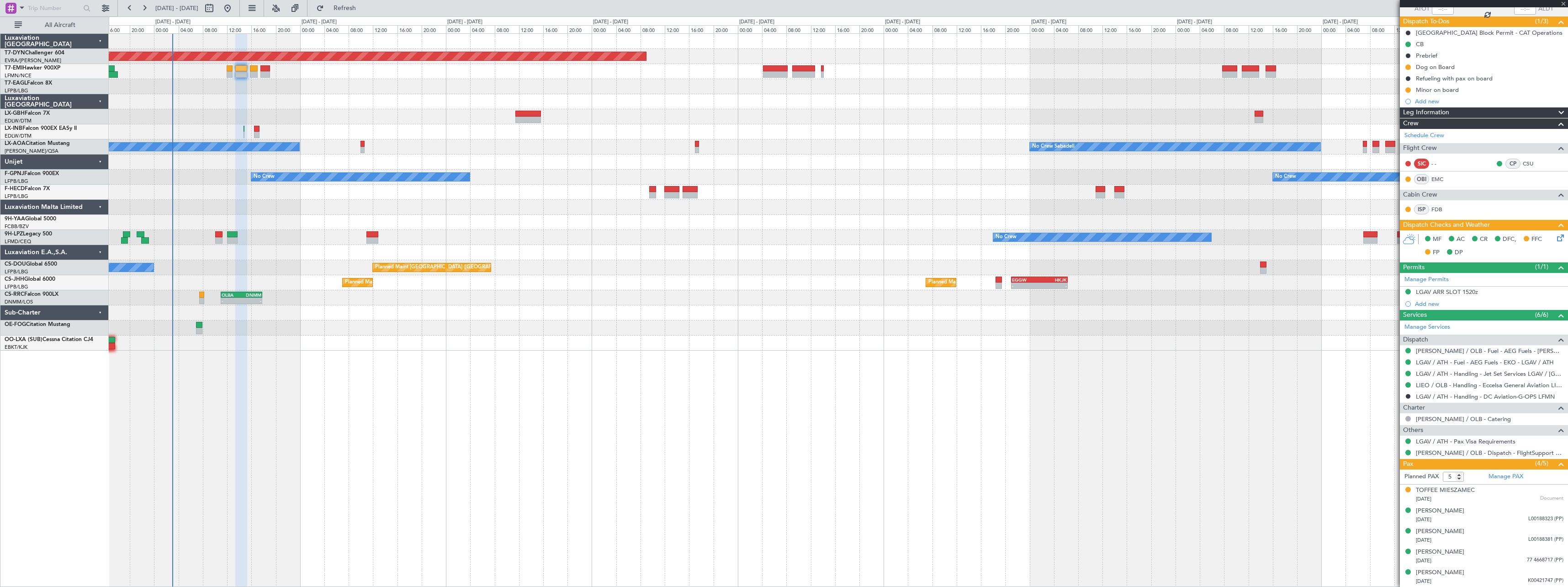
type input "+00:10"
type input "3"
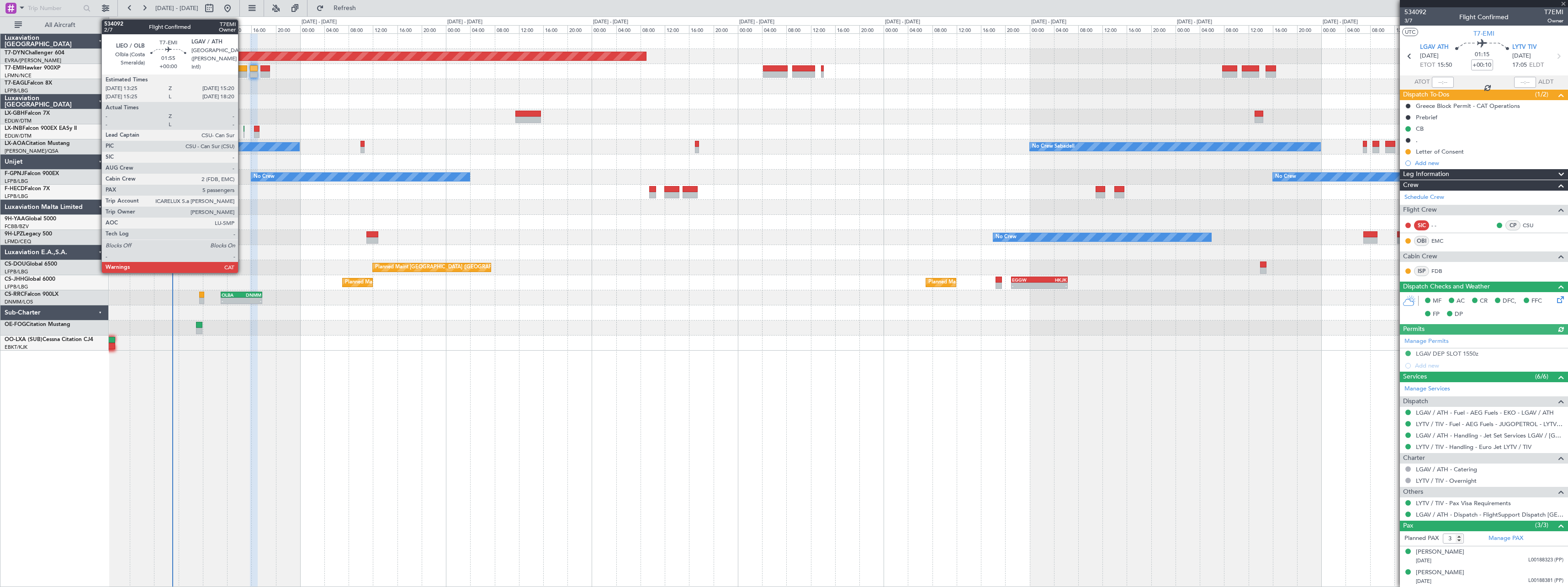
click at [242, 70] on div at bounding box center [241, 68] width 12 height 6
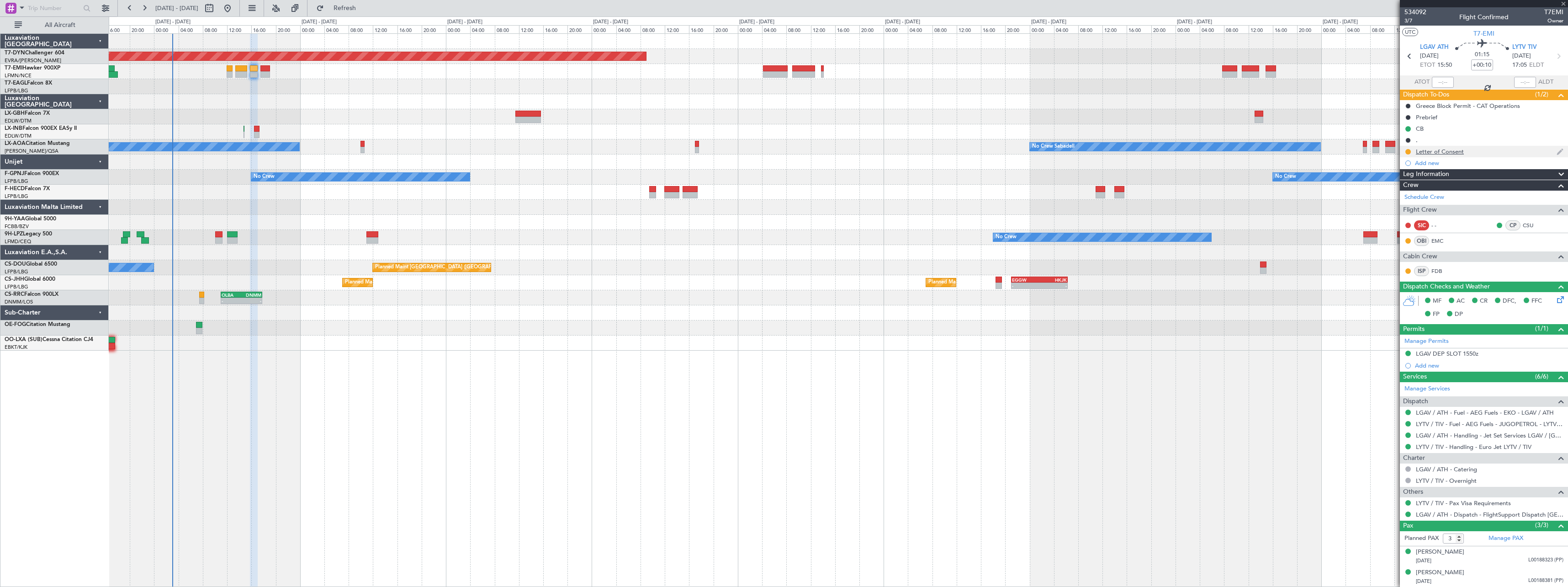
type input "5"
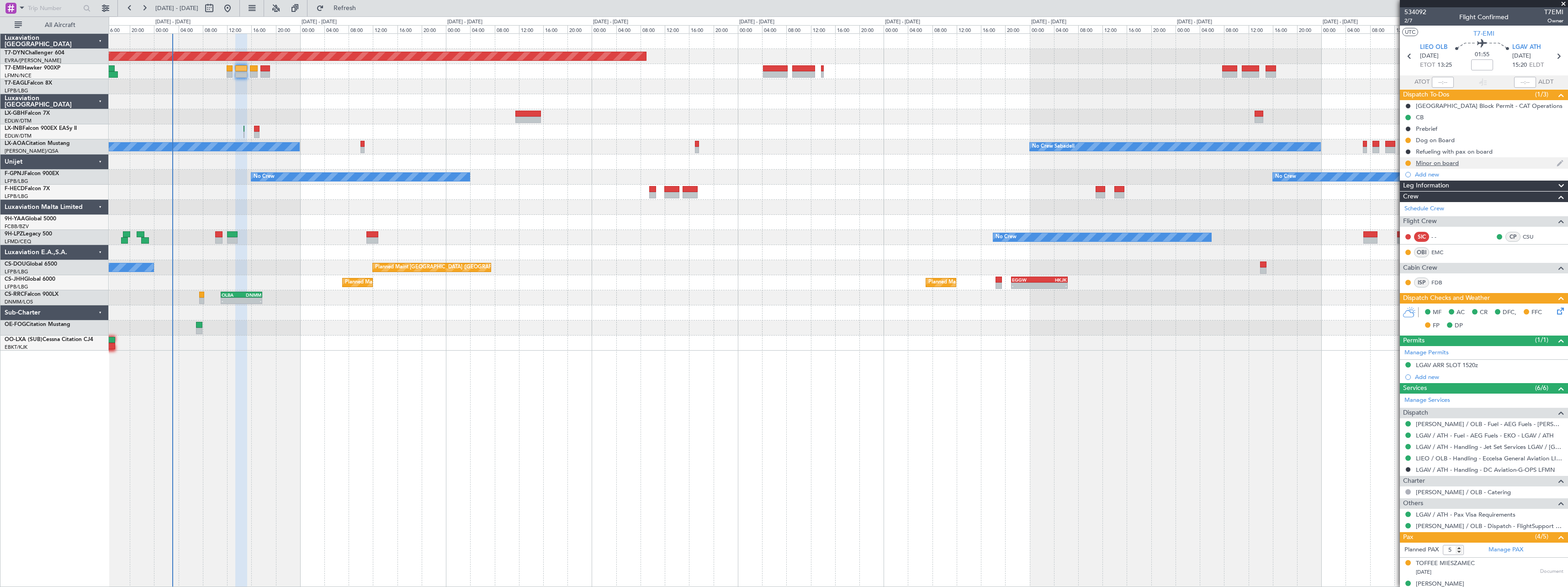
click at [1490, 164] on div "Minor on board" at bounding box center [1484, 163] width 168 height 11
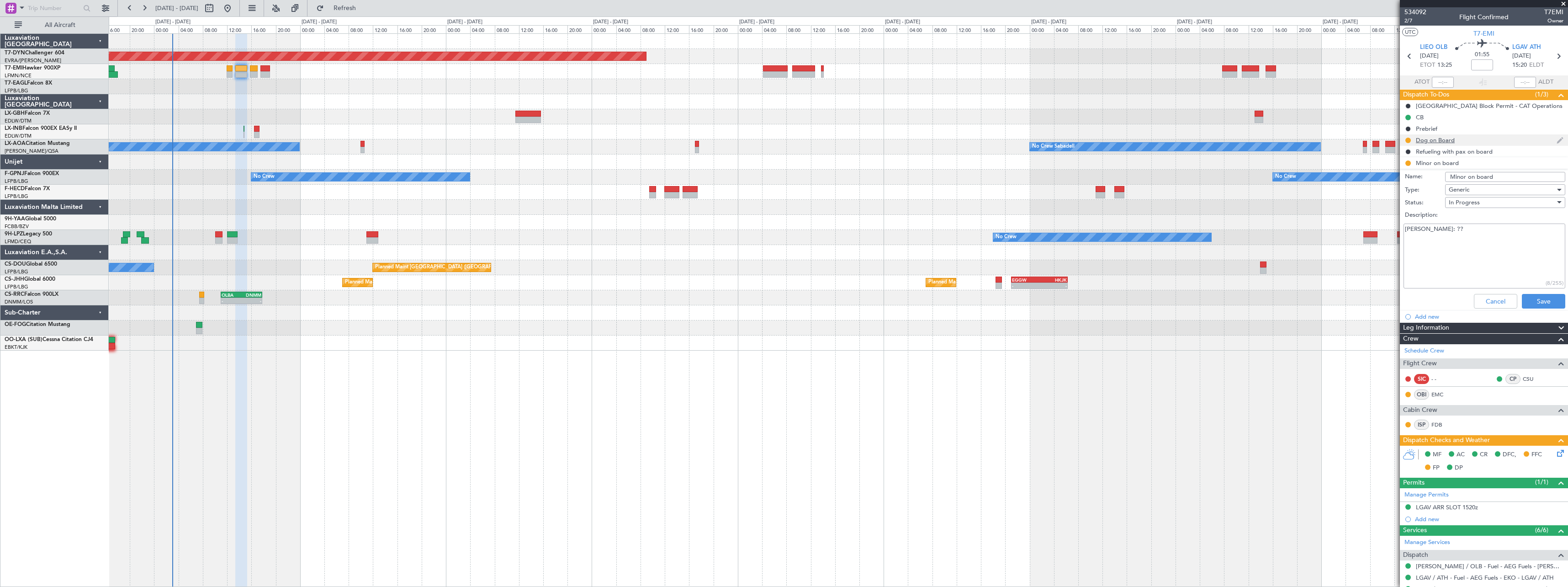
click at [1488, 141] on div "Dog on Board" at bounding box center [1484, 139] width 168 height 11
click at [1486, 138] on li "Dog on Board Name: Dog on Board Type: Generic Status: In Progress Description: …" at bounding box center [1484, 212] width 168 height 155
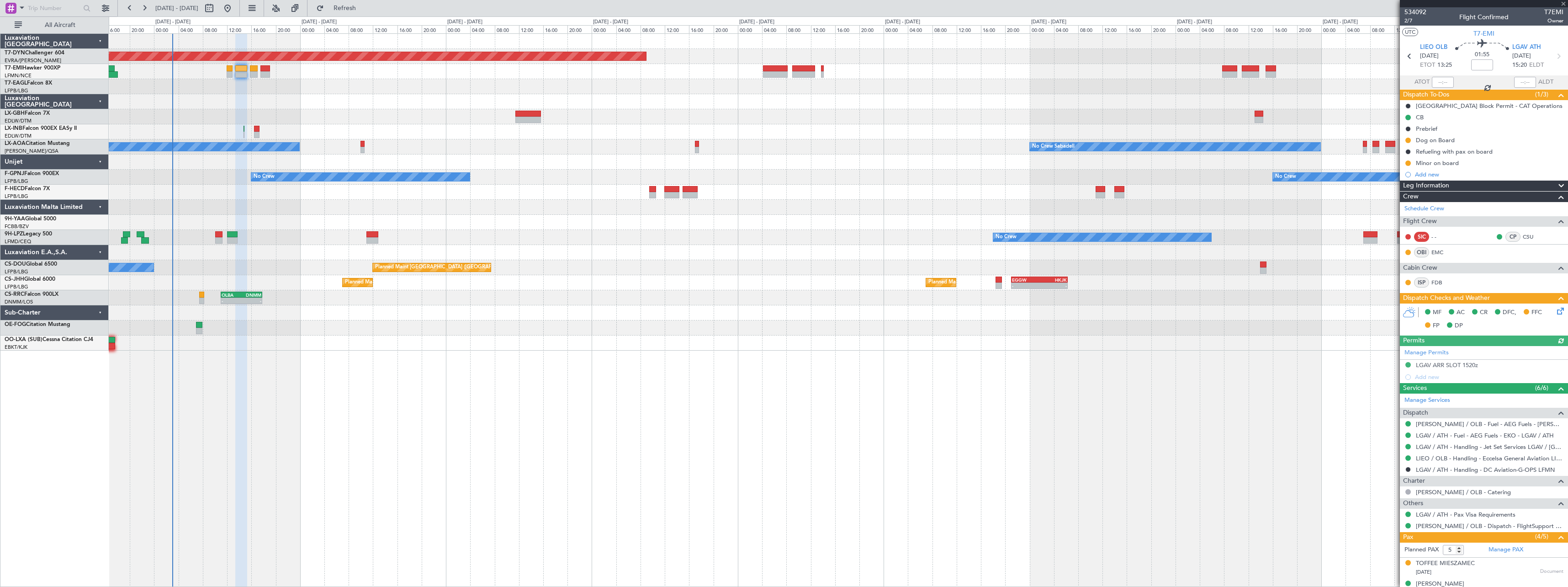
click at [250, 67] on div at bounding box center [837, 71] width 1459 height 15
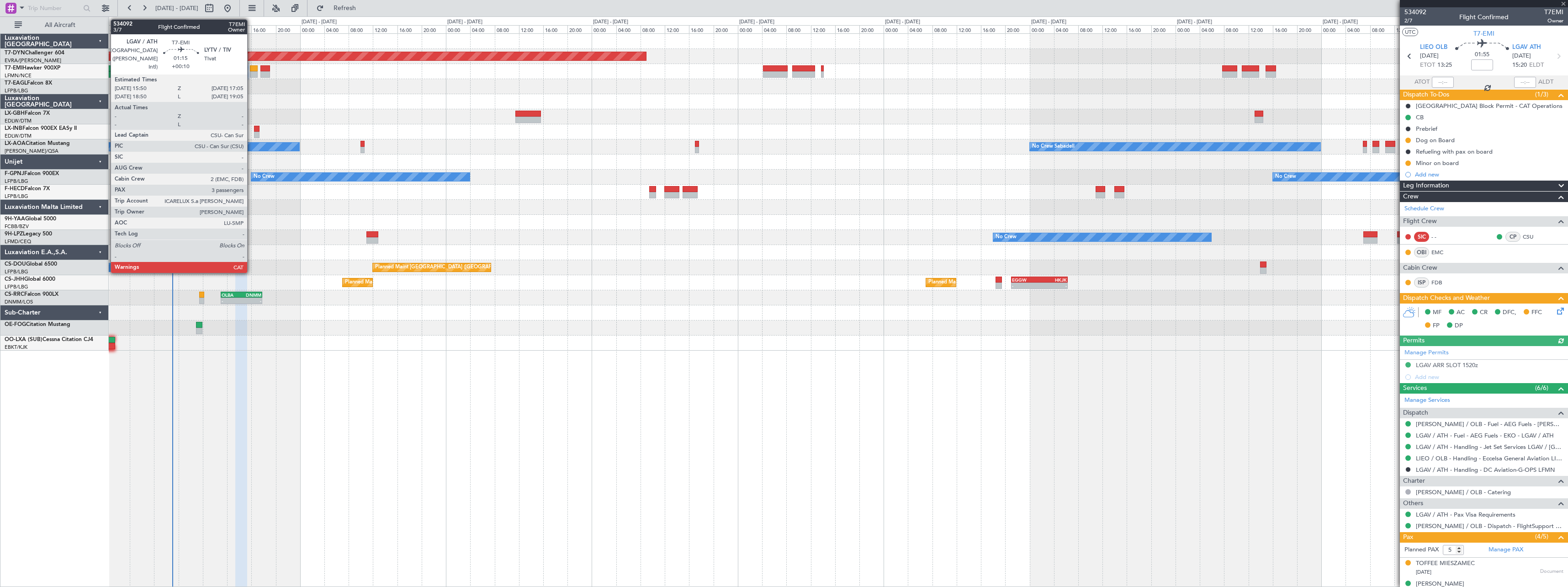
click at [251, 68] on div at bounding box center [253, 68] width 8 height 6
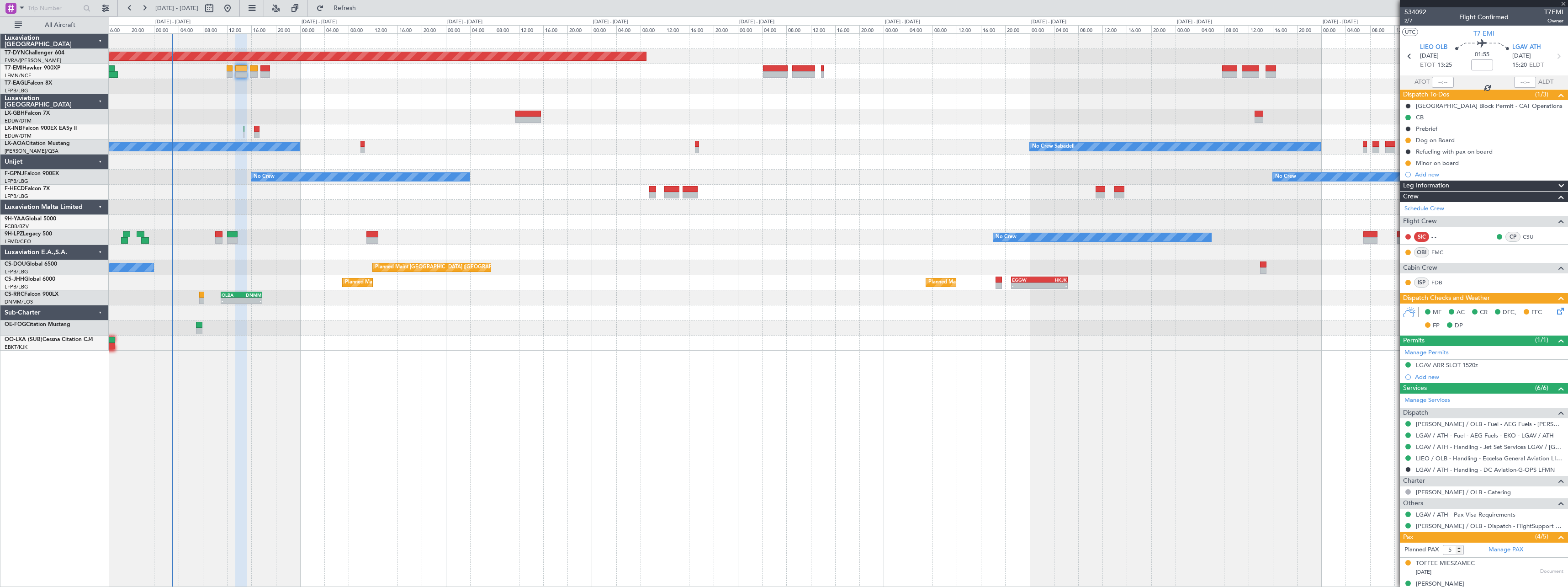
type input "+00:10"
type input "3"
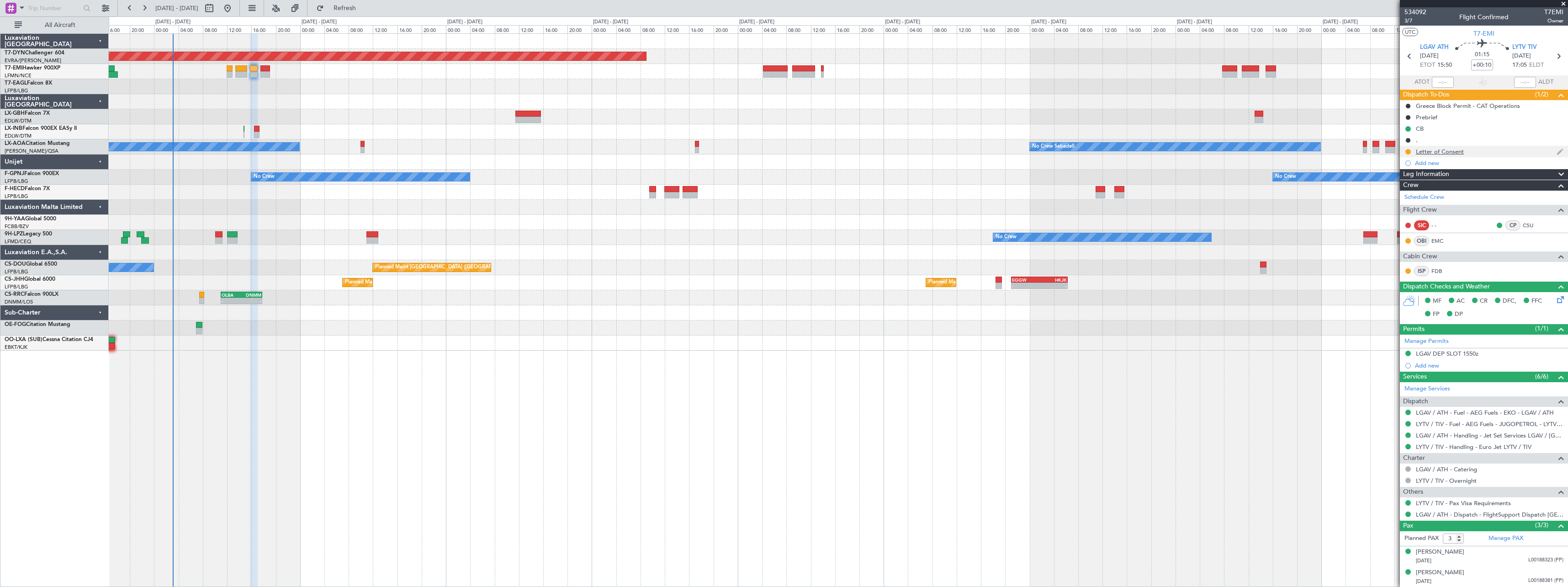
click at [1501, 145] on div "Letter of Consent" at bounding box center [1484, 151] width 168 height 11
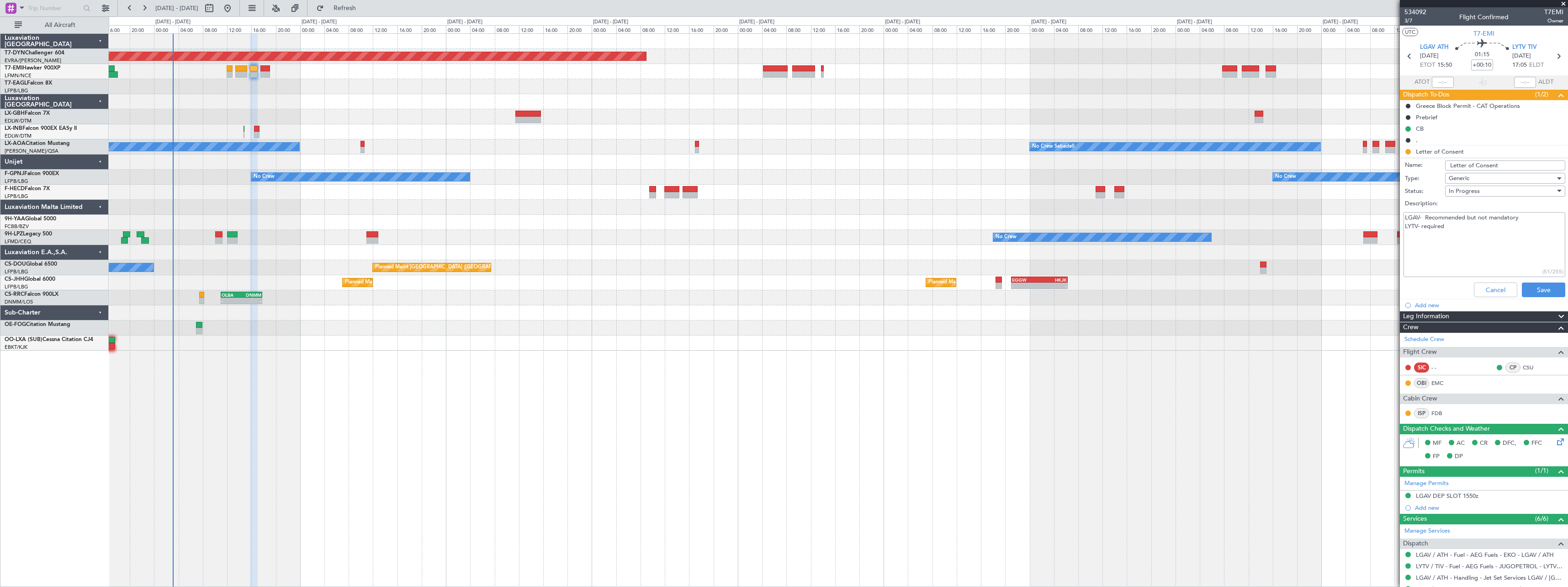
click at [1503, 149] on li "Letter of Consent Name: Letter of Consent Type: Generic Status: In Progress Des…" at bounding box center [1484, 223] width 168 height 155
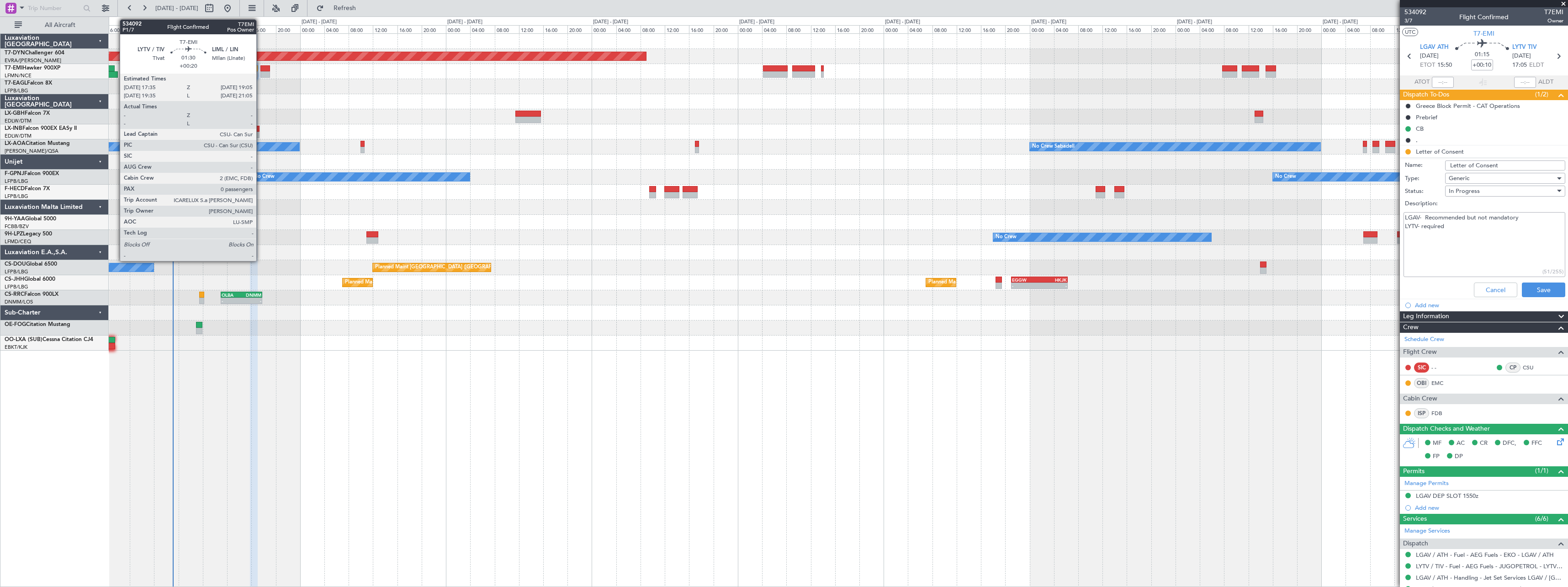
click at [261, 67] on div at bounding box center [265, 68] width 9 height 6
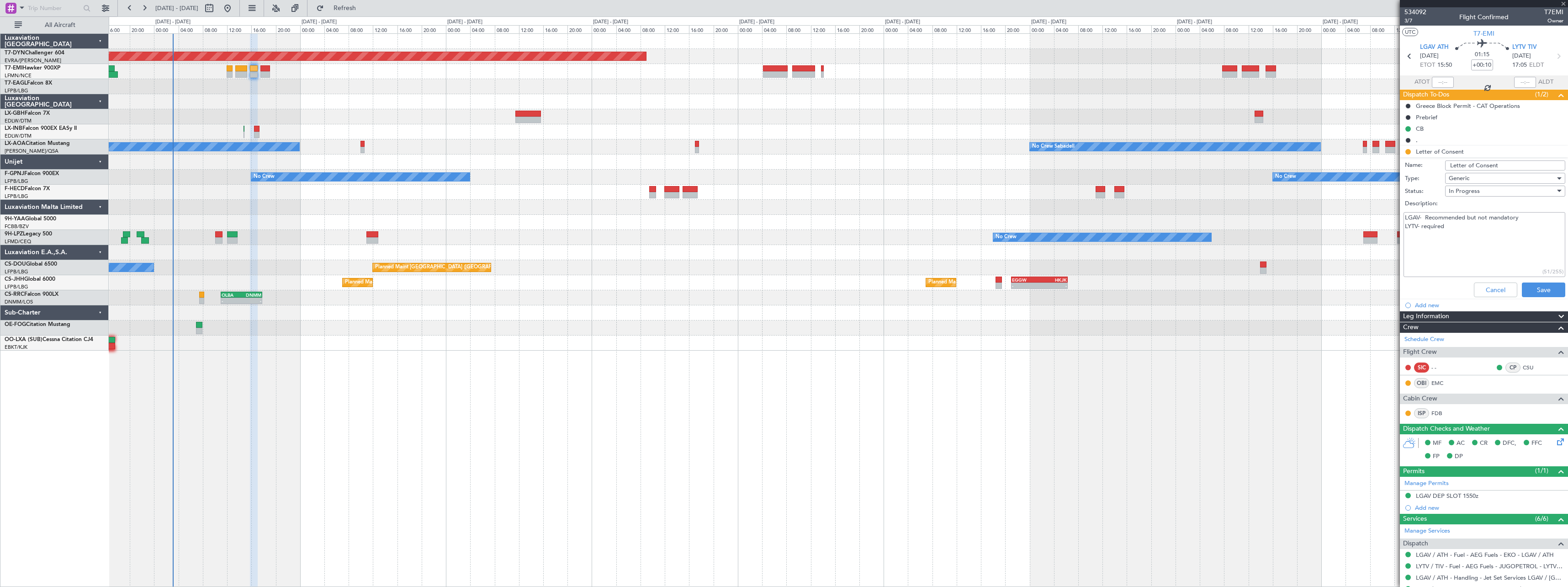
type input "+00:20"
type input "0"
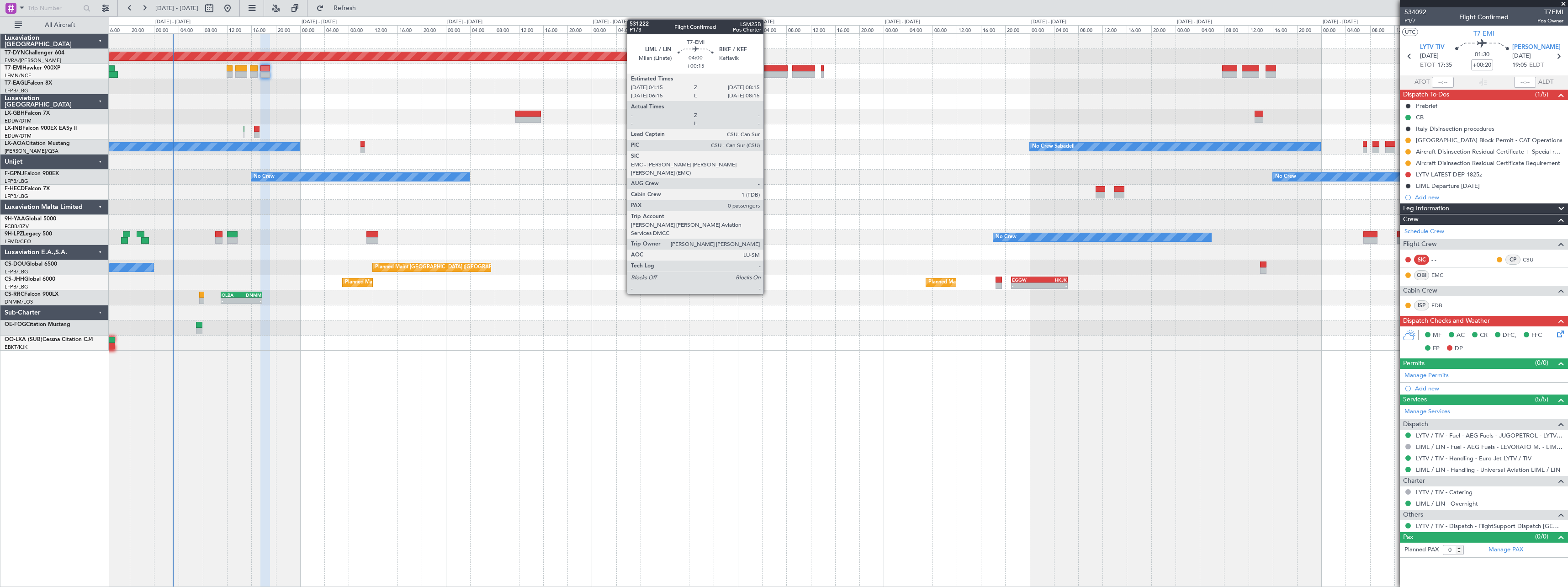
click at [769, 69] on div at bounding box center [775, 68] width 25 height 6
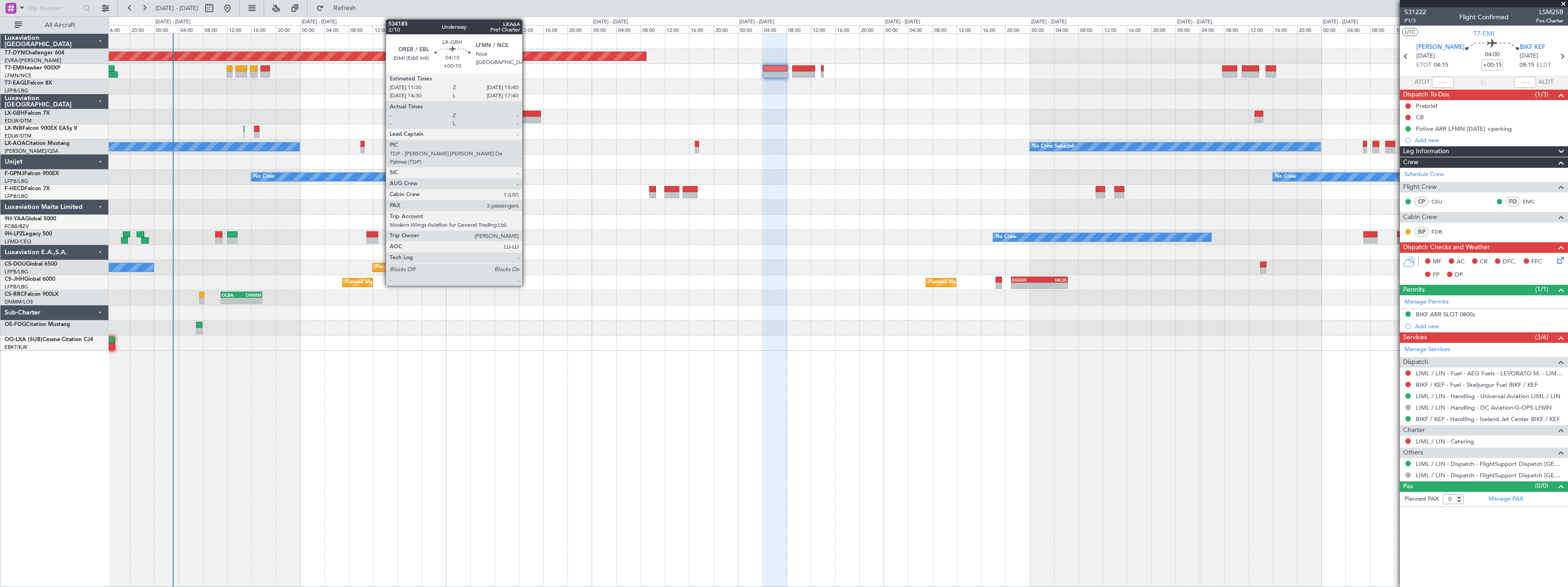
click at [527, 114] on div at bounding box center [528, 113] width 26 height 6
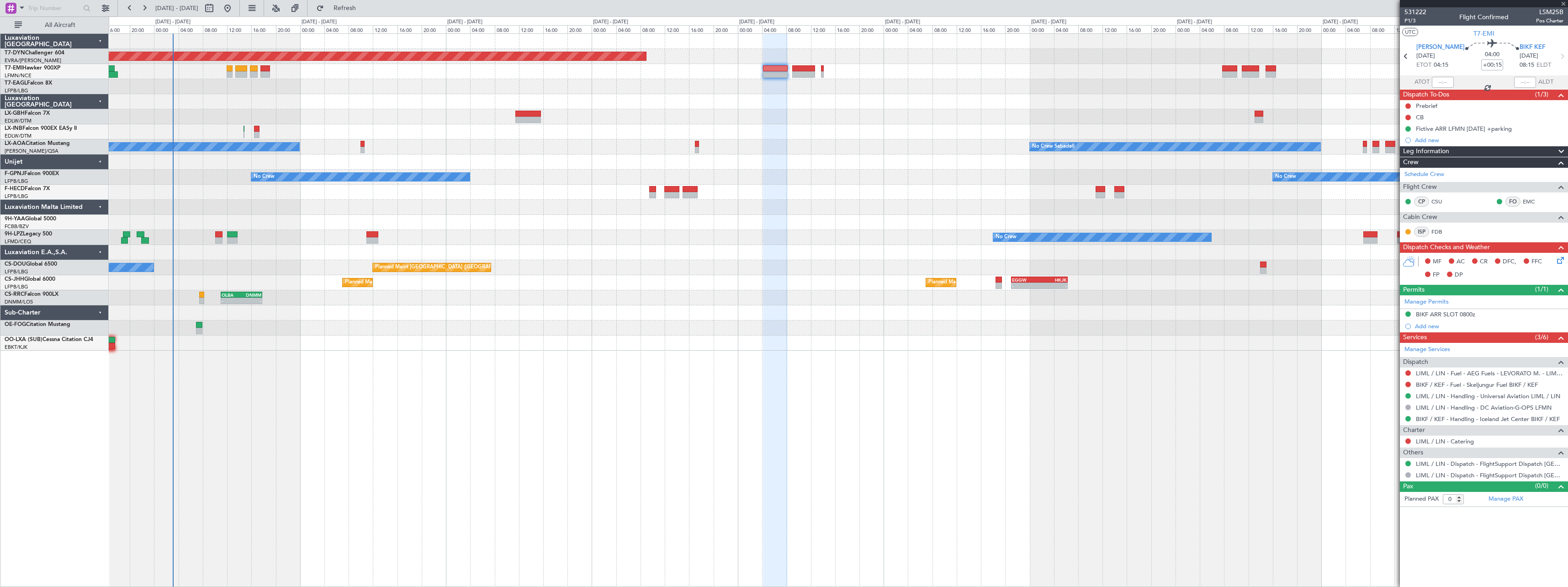
type input "+00:10"
type input "3"
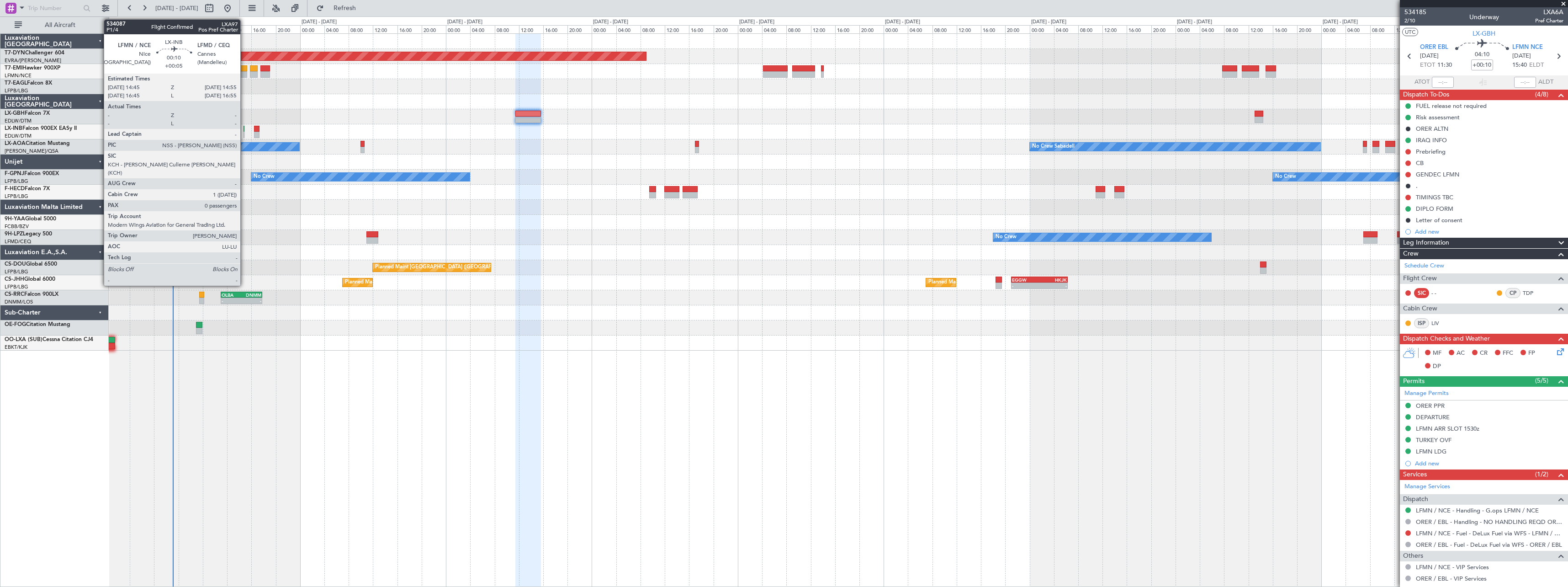
click at [244, 128] on div at bounding box center [244, 128] width 2 height 6
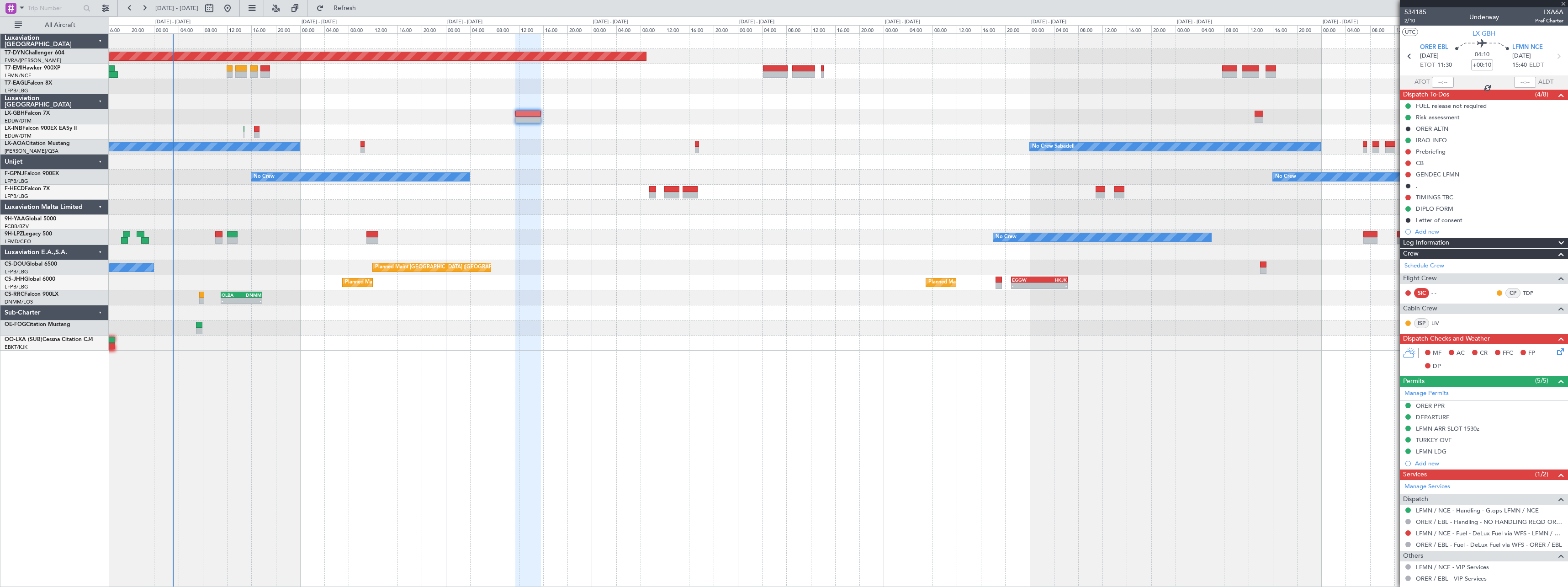
type input "+00:05"
type input "0"
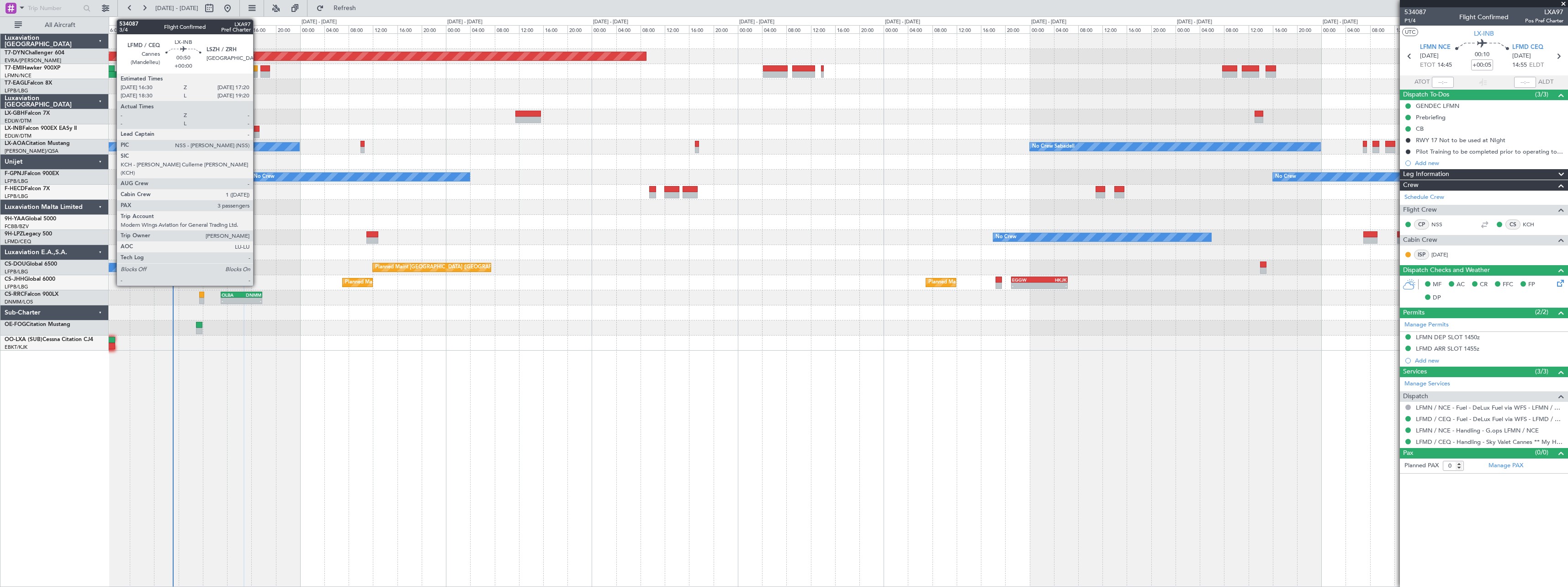
click at [257, 127] on div at bounding box center [256, 128] width 5 height 6
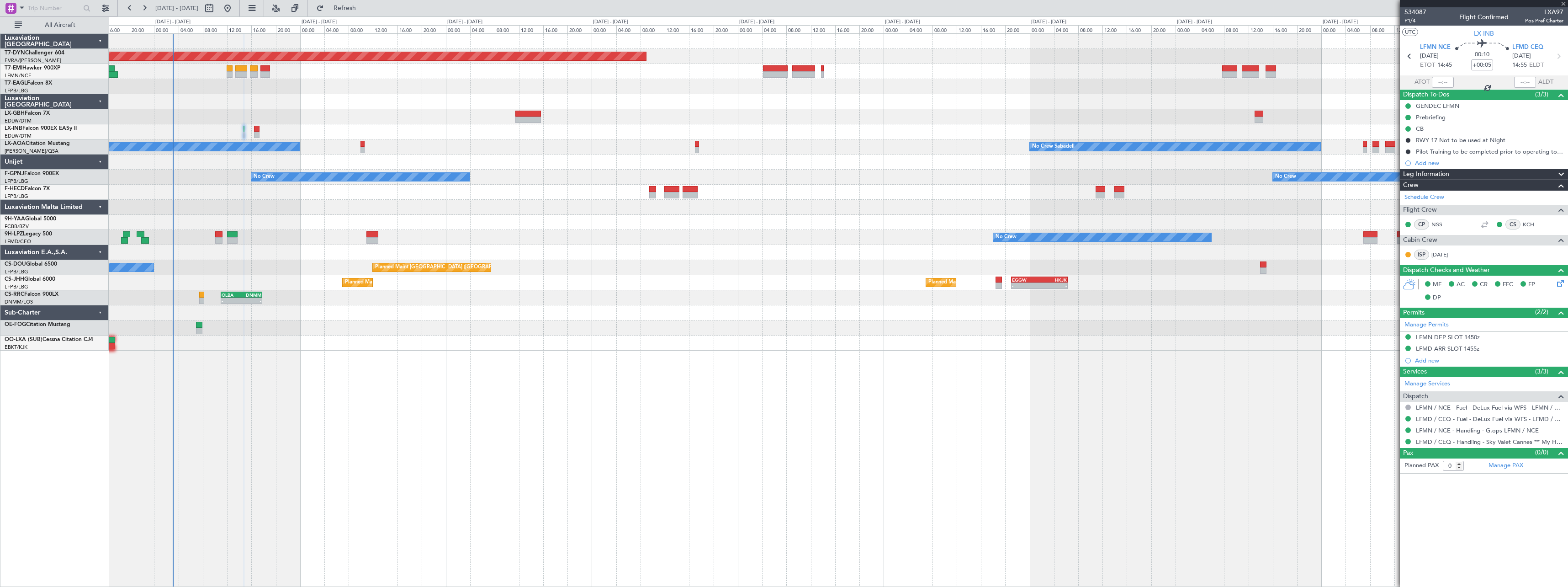
type input "3"
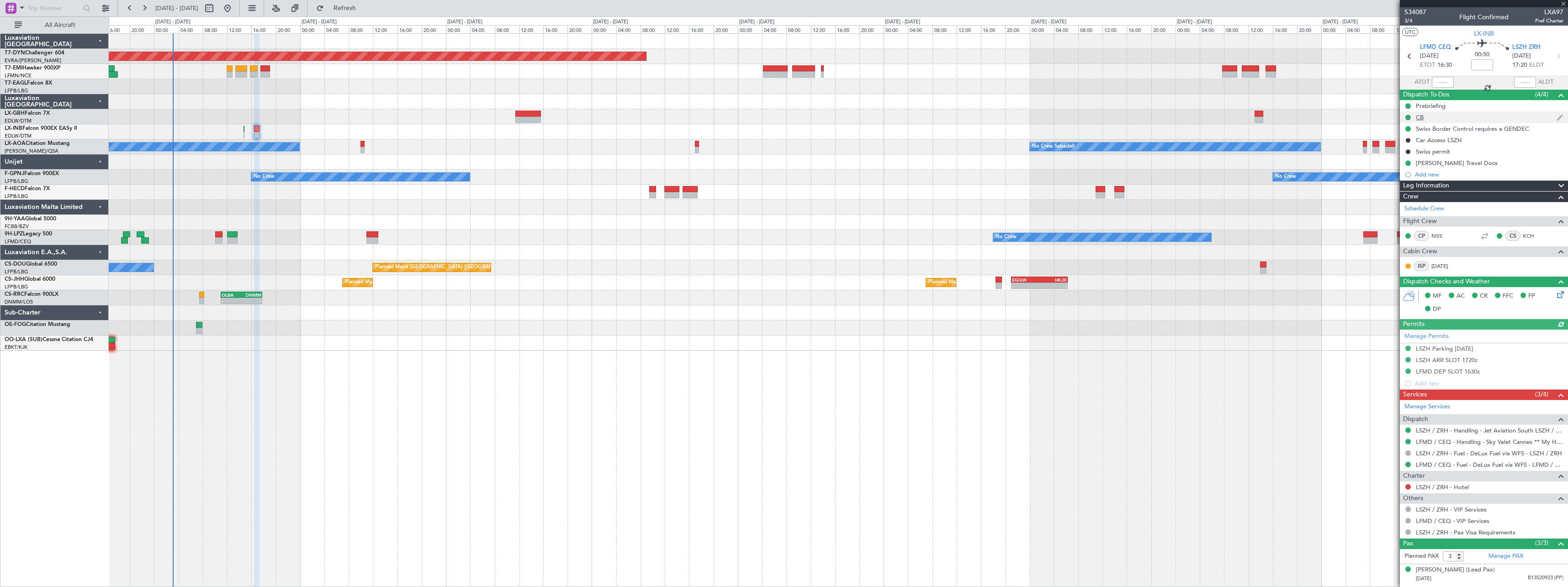
scroll to position [39, 0]
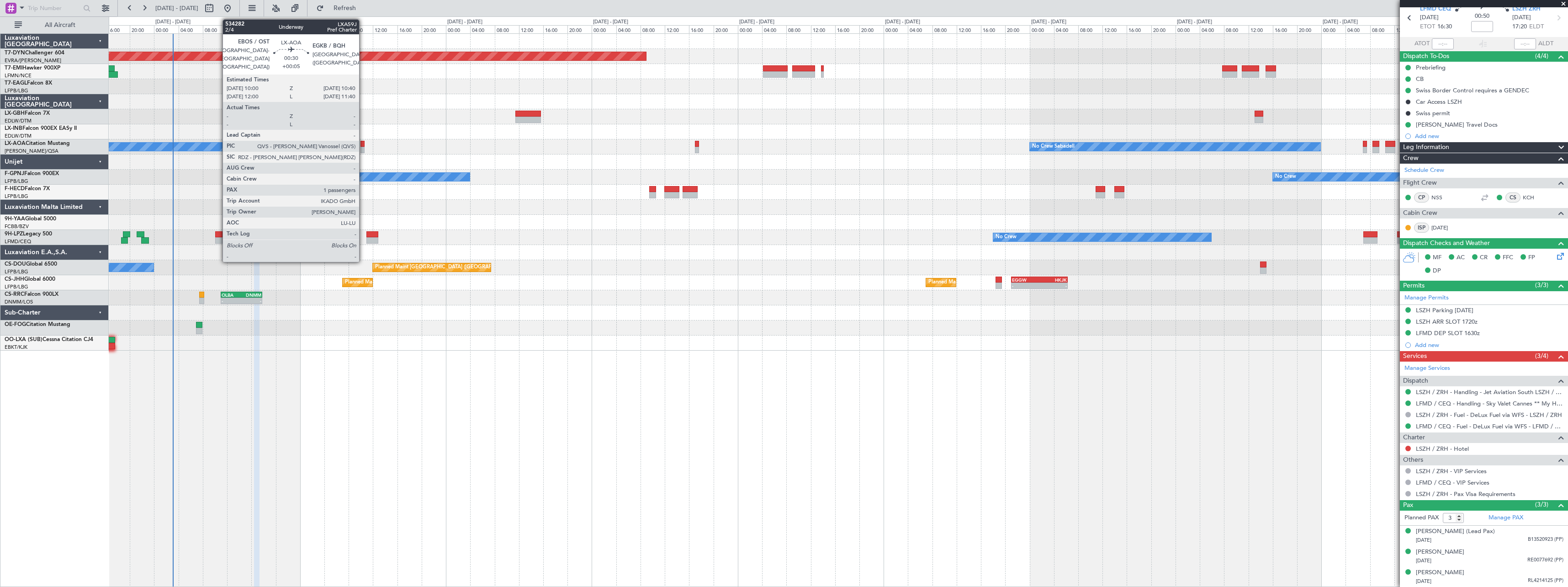
click at [363, 146] on div at bounding box center [362, 144] width 4 height 6
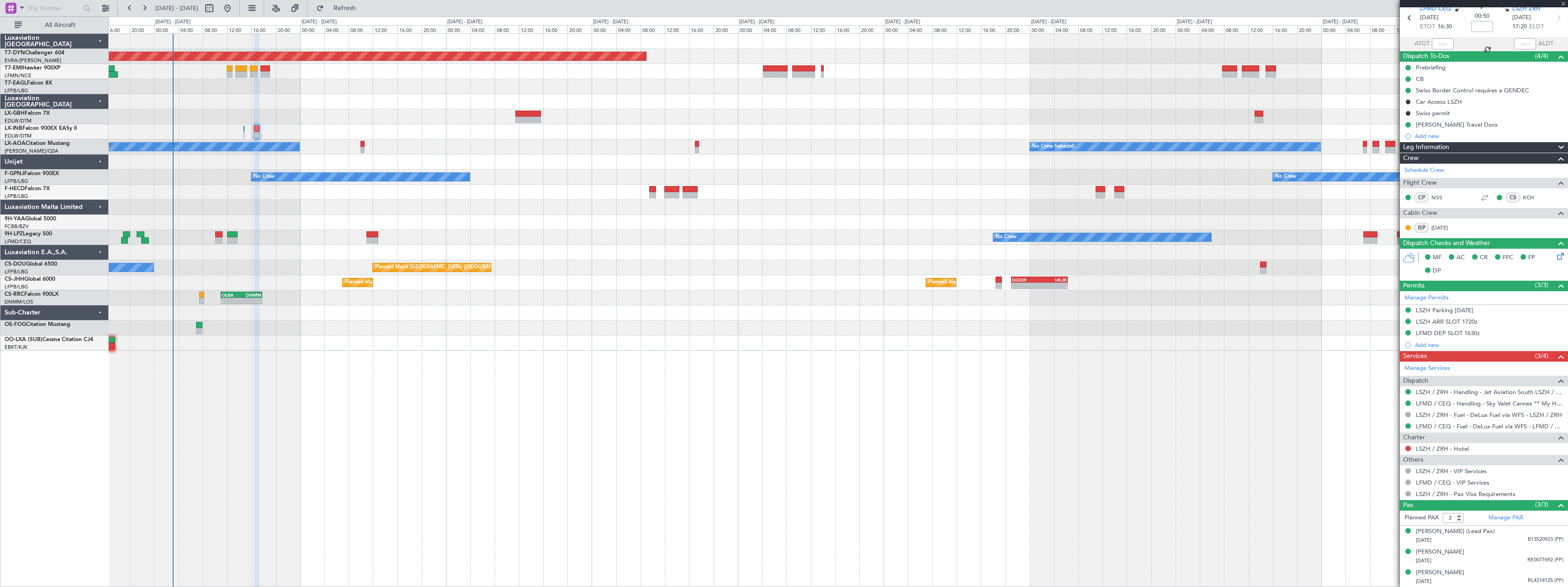
type input "+00:05"
type input "1"
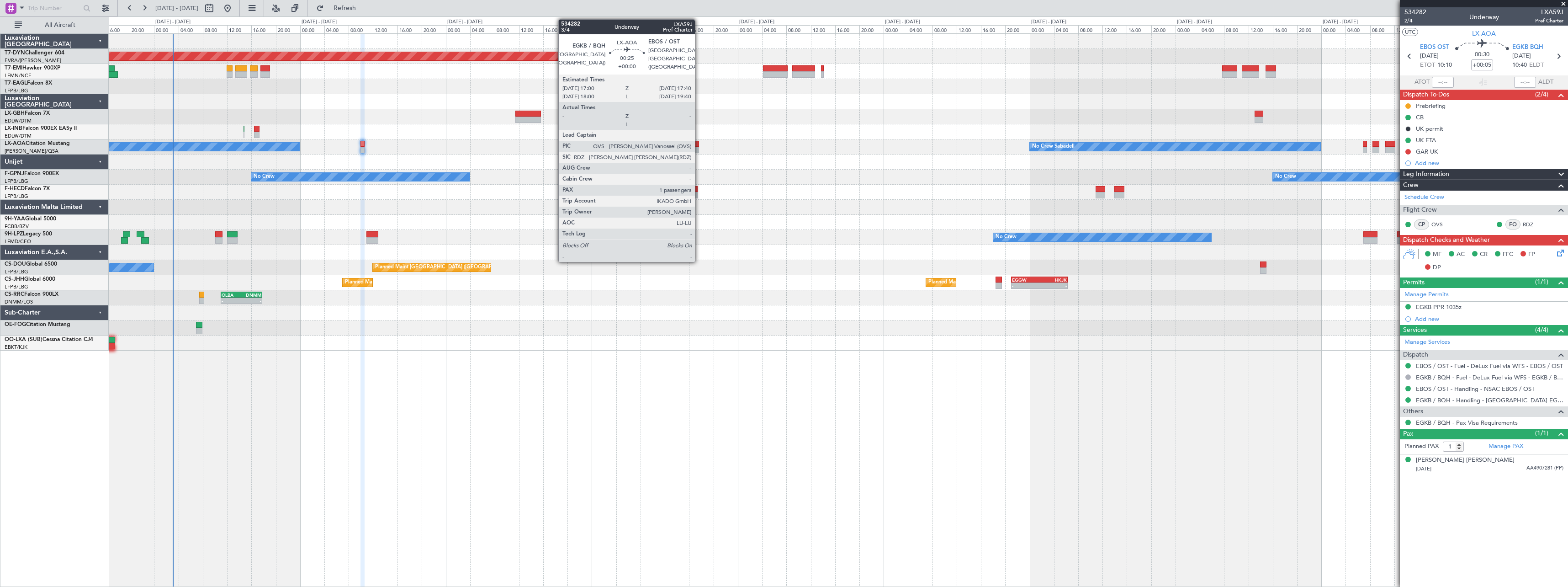
click at [699, 146] on div at bounding box center [697, 149] width 4 height 6
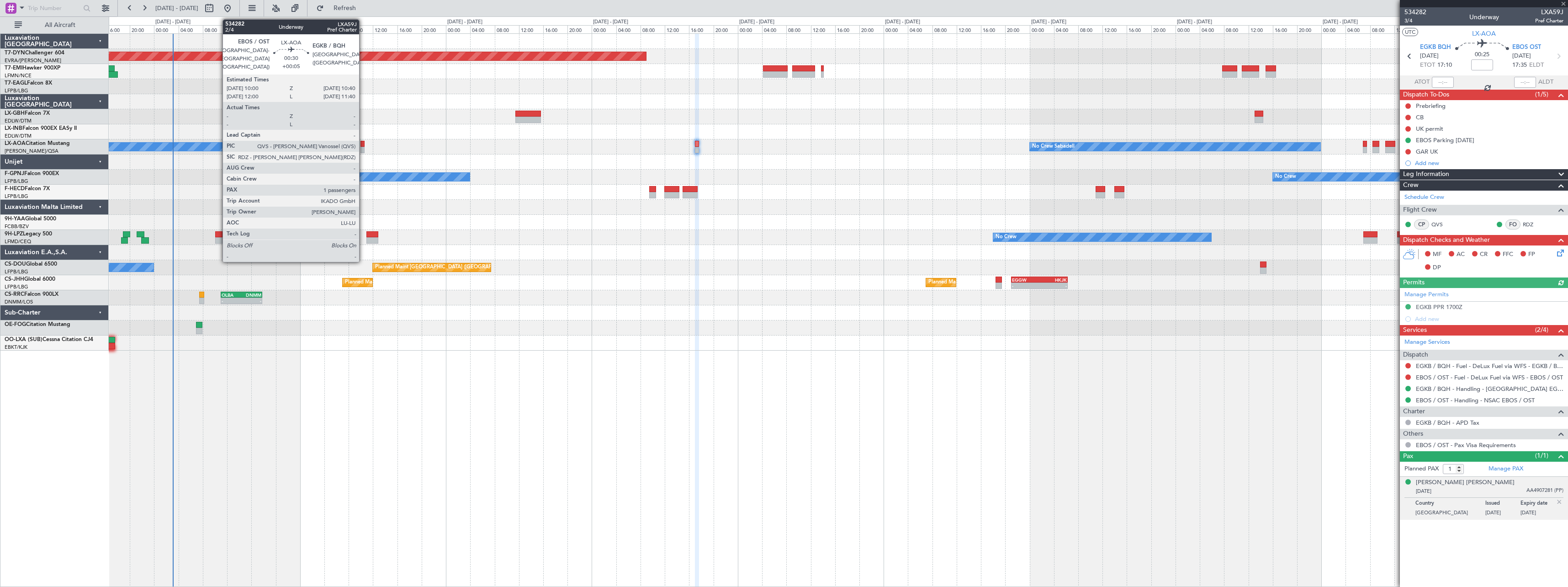
click at [363, 149] on div at bounding box center [362, 149] width 4 height 6
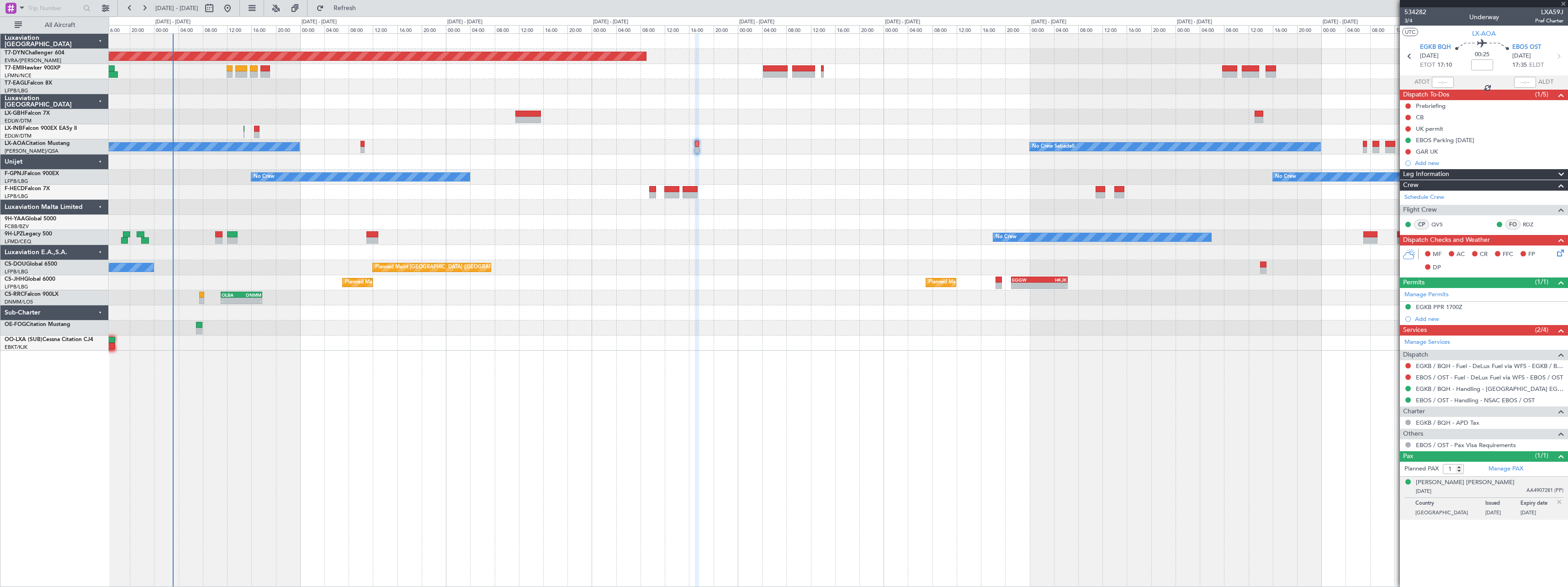
type input "+00:05"
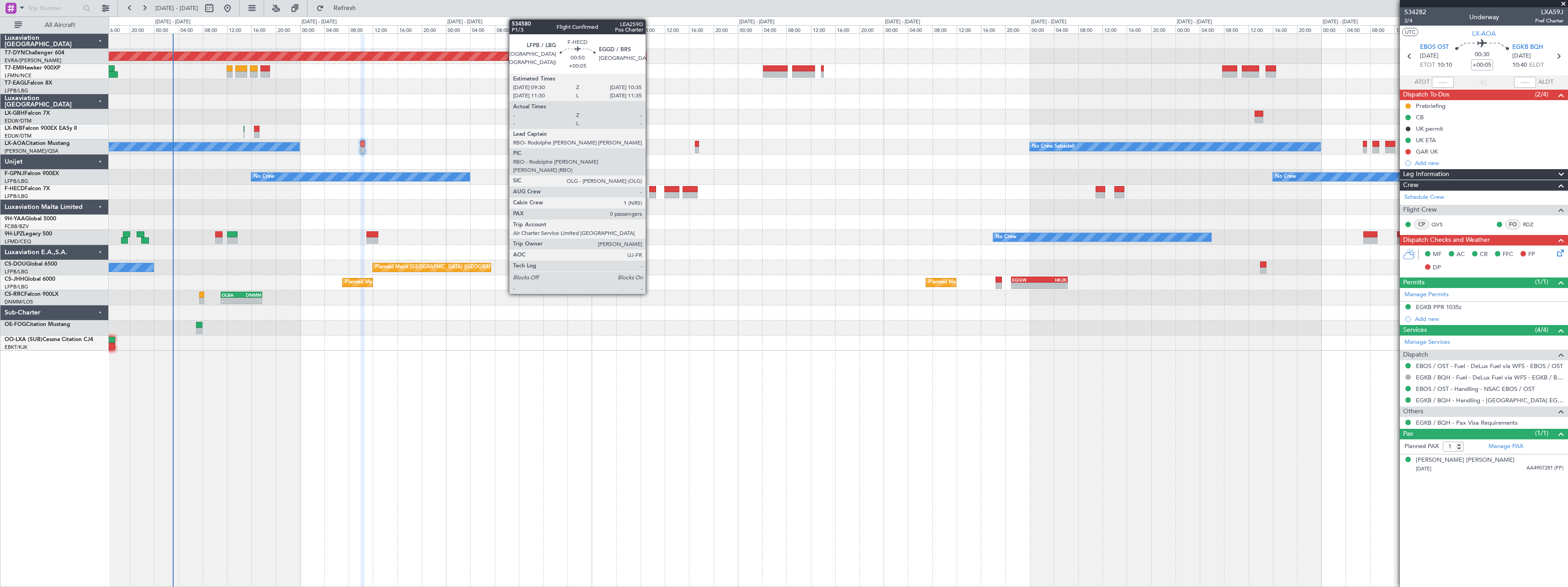
click at [650, 191] on div at bounding box center [652, 188] width 7 height 6
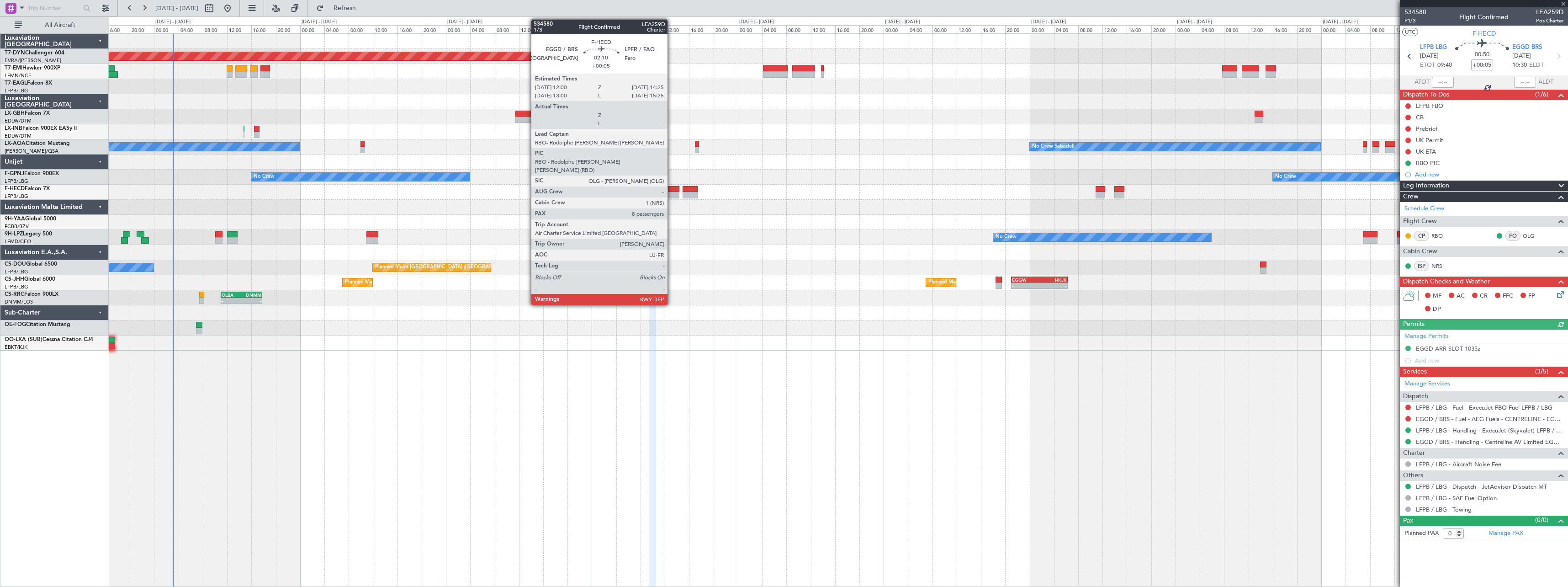
click at [671, 188] on div at bounding box center [672, 188] width 15 height 6
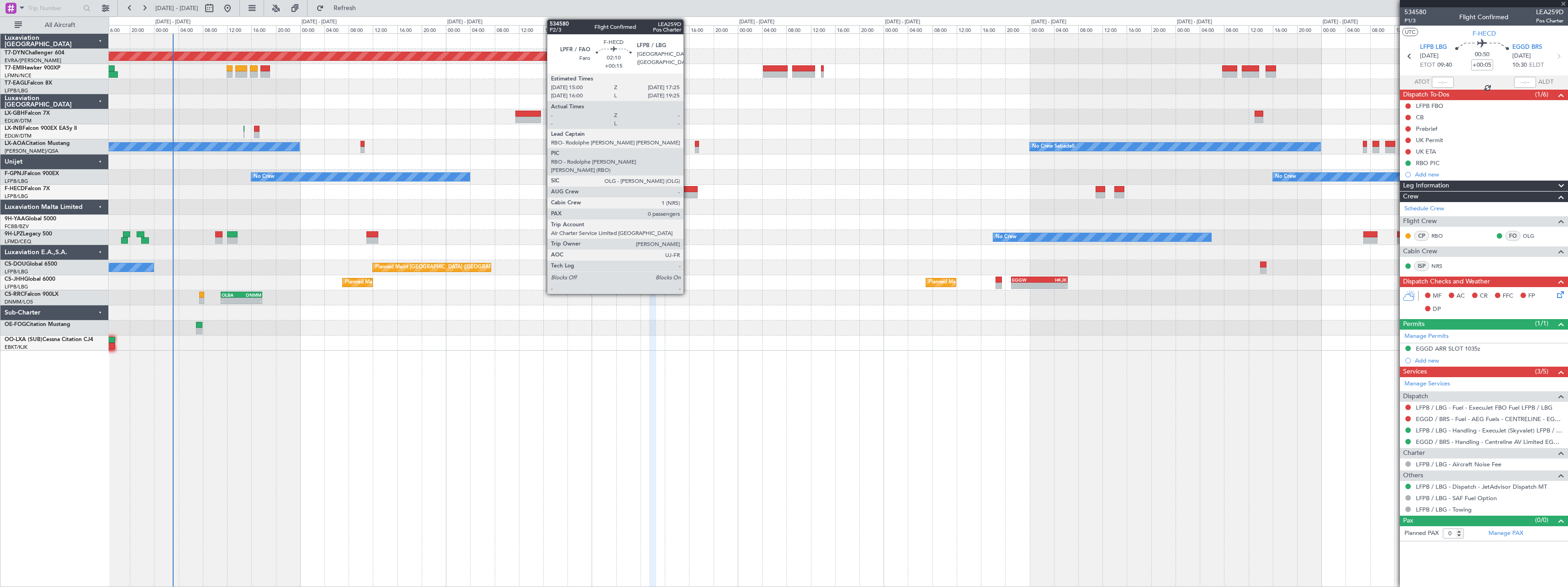
type input "8"
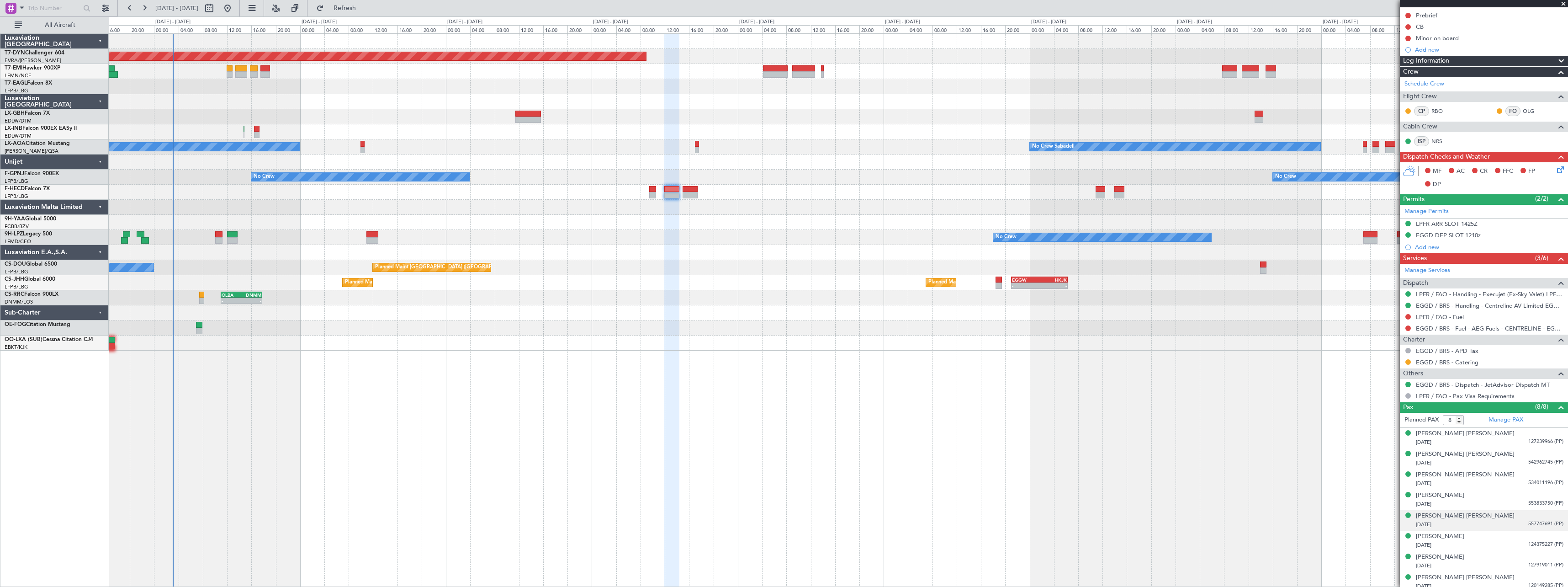
scroll to position [107, 0]
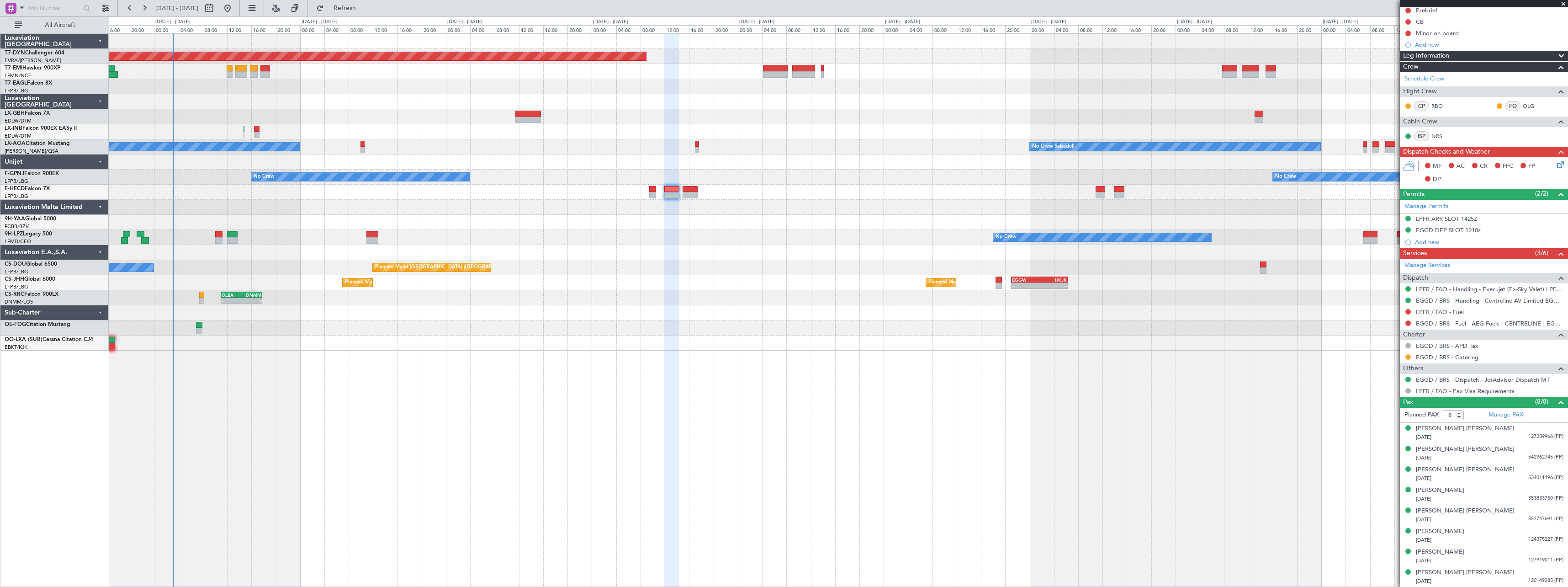
click at [1500, 356] on div "EGGD / BRS - Catering" at bounding box center [1484, 356] width 168 height 11
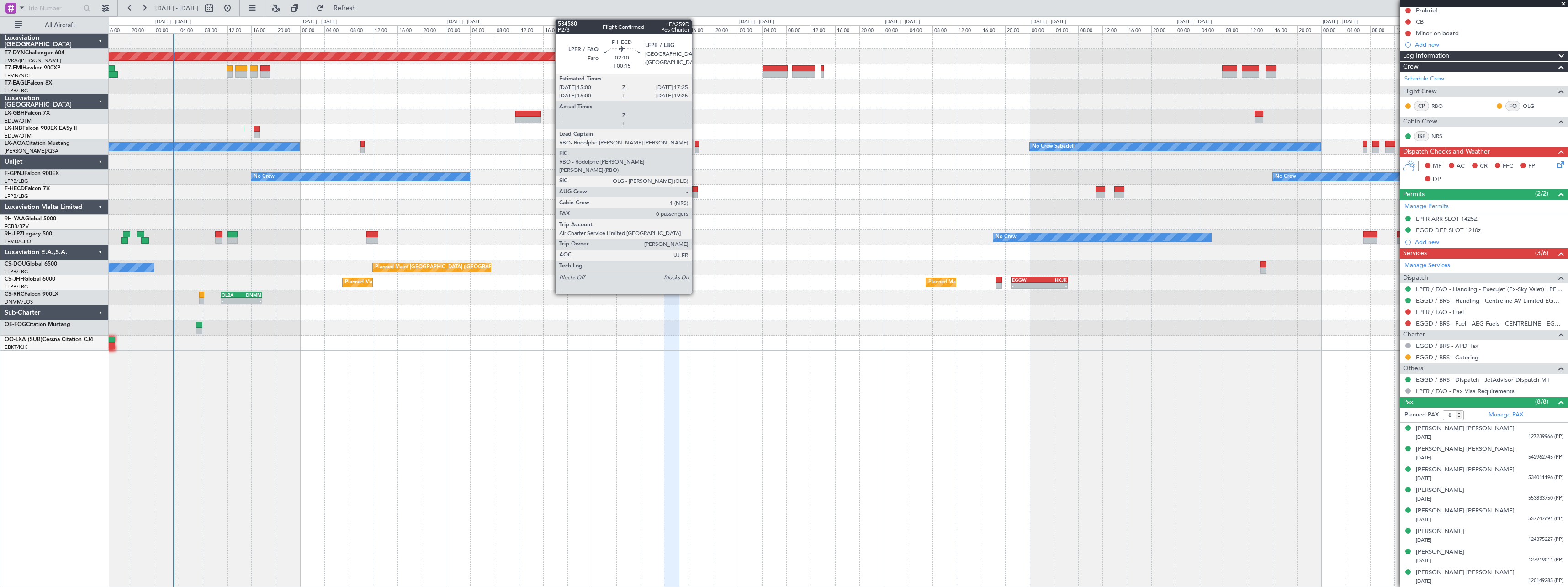
click at [696, 190] on div at bounding box center [690, 188] width 15 height 6
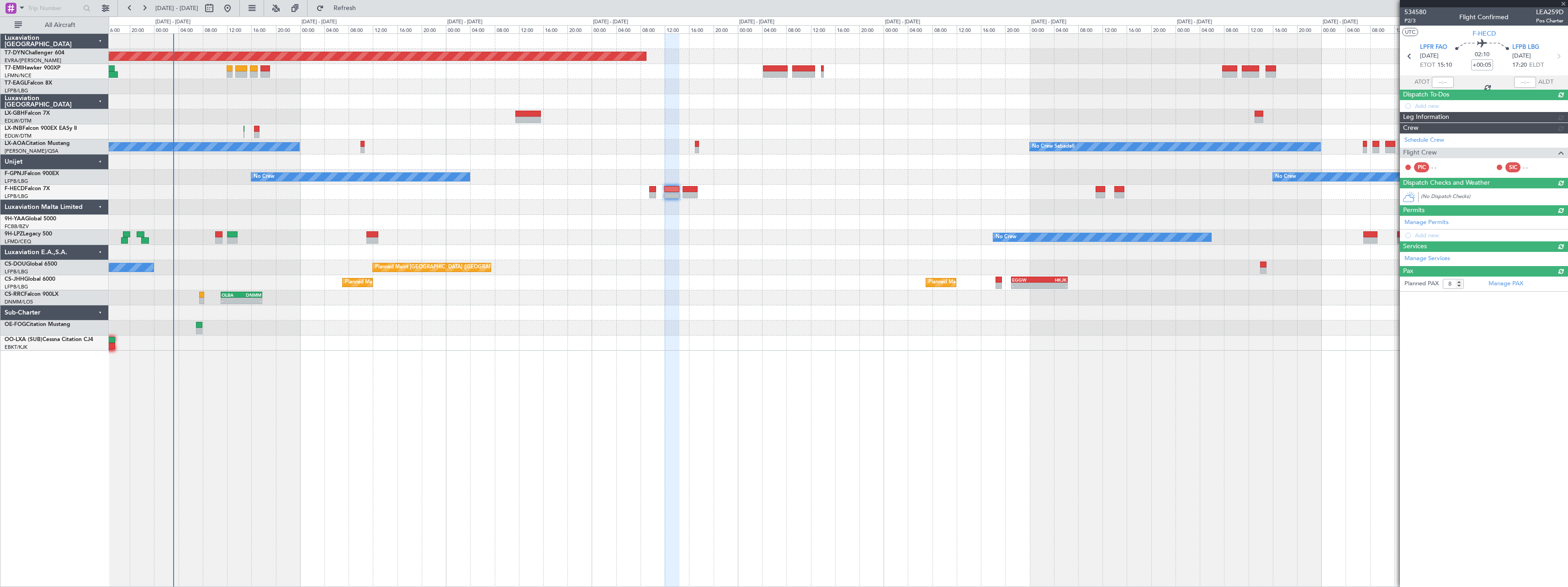
type input "+00:15"
type input "0"
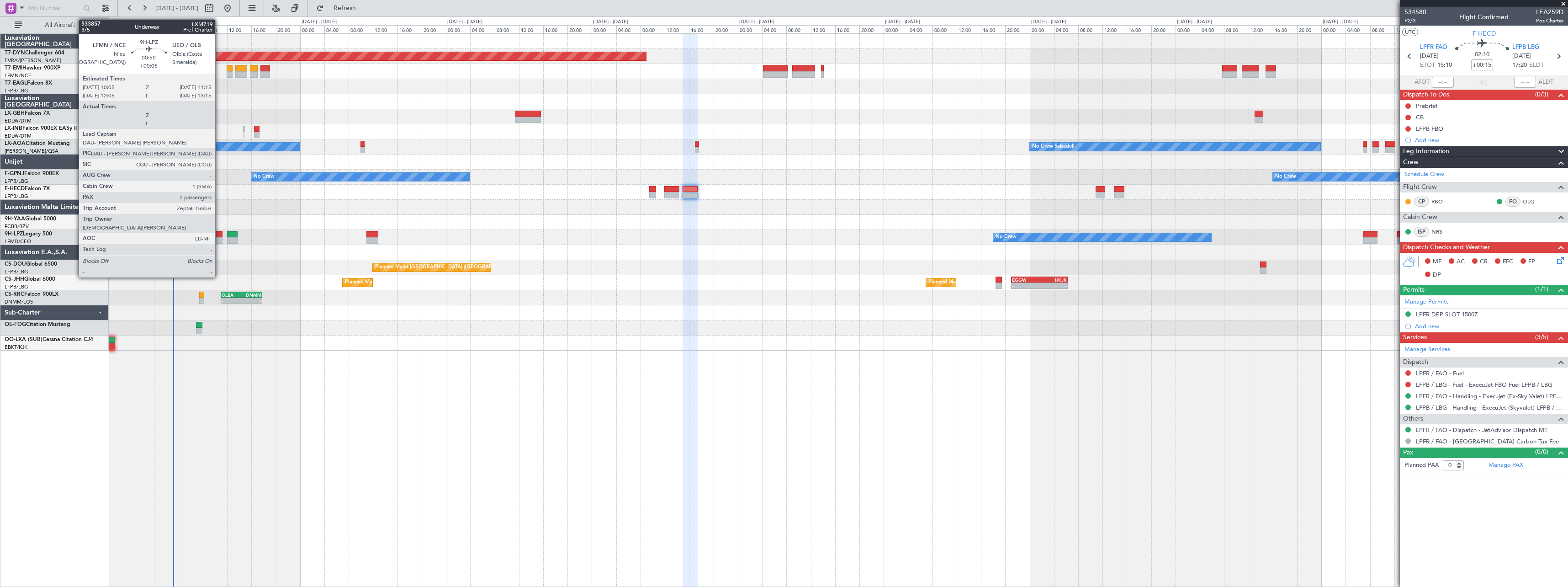
click at [219, 232] on div at bounding box center [219, 234] width 7 height 6
type input "+00:05"
type input "2"
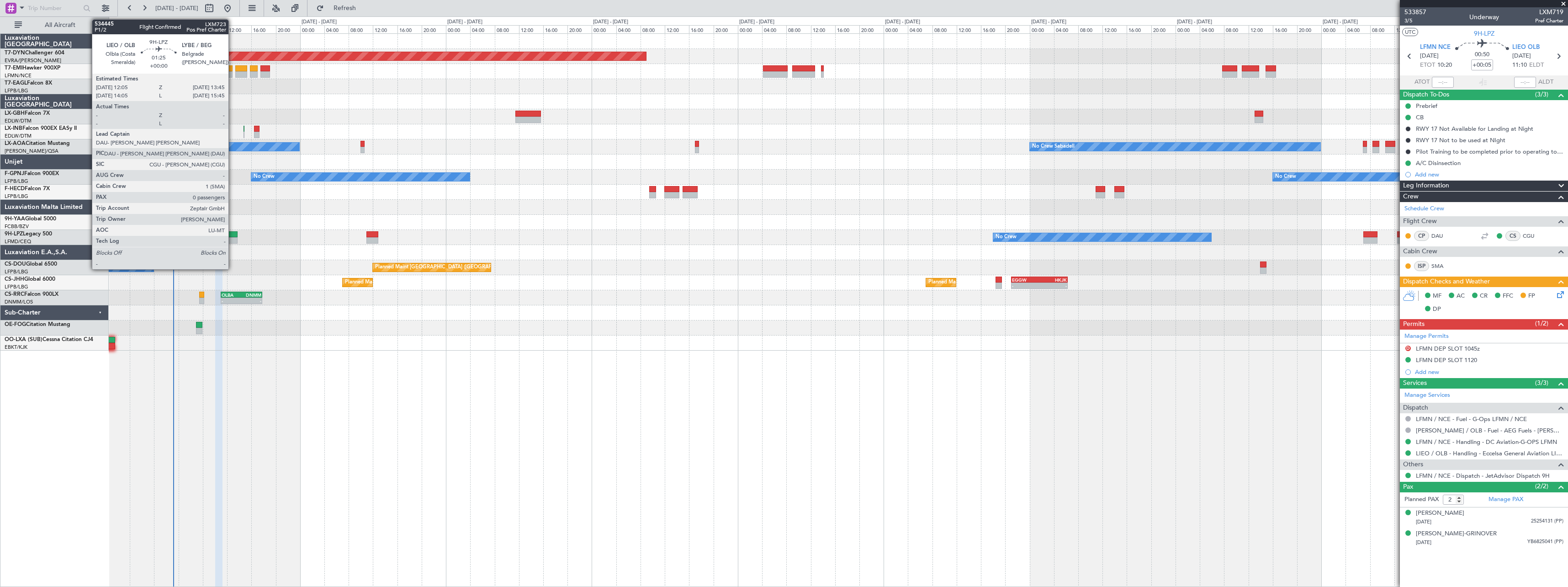
click at [232, 236] on div at bounding box center [232, 234] width 10 height 6
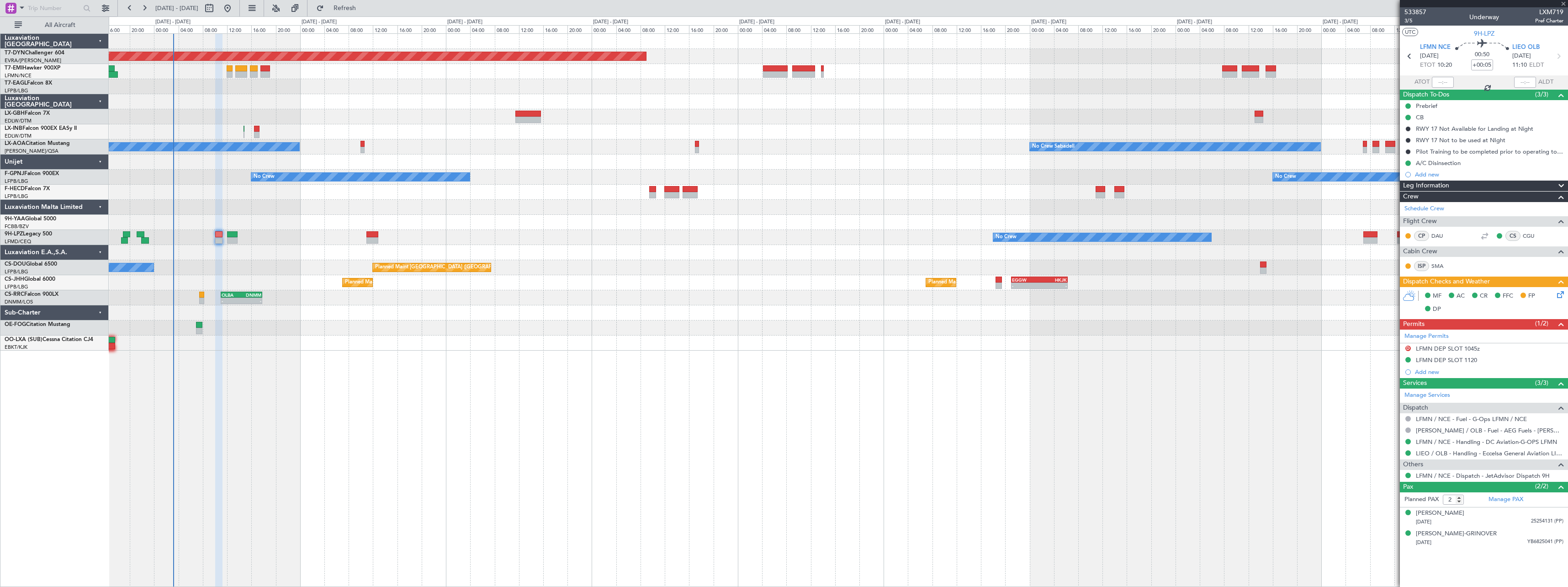
type input "0"
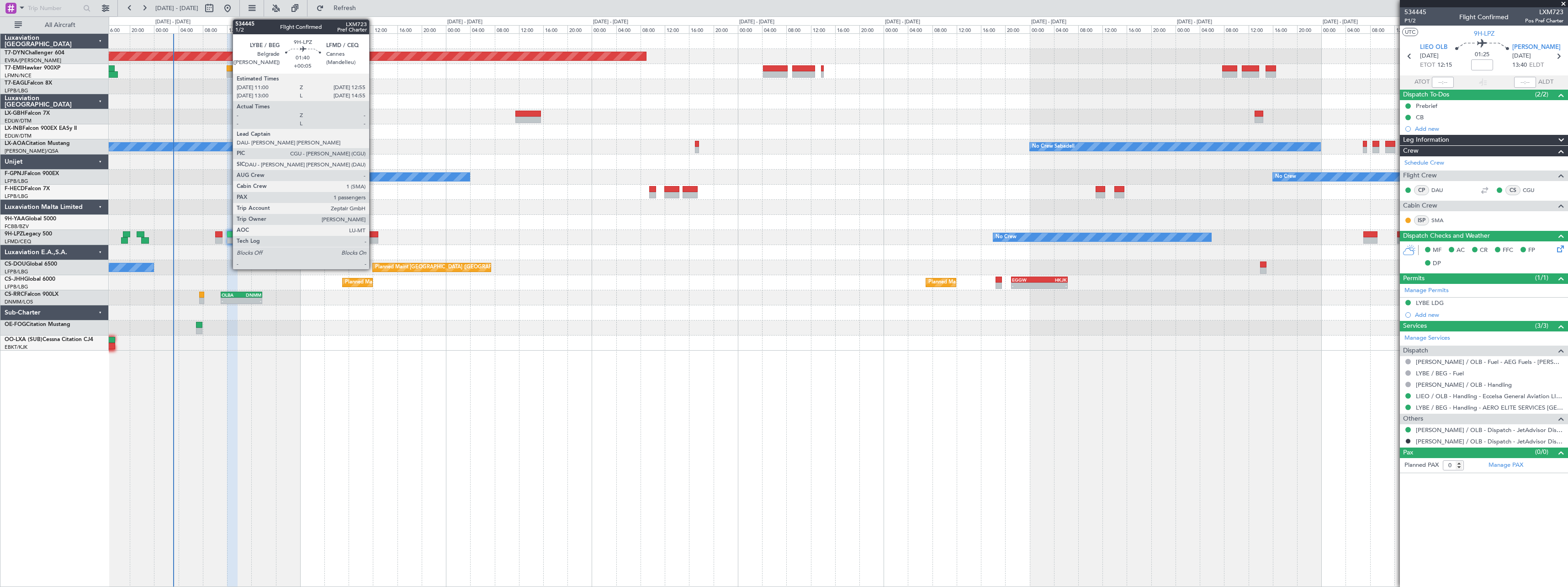
click at [373, 238] on div at bounding box center [373, 240] width 12 height 6
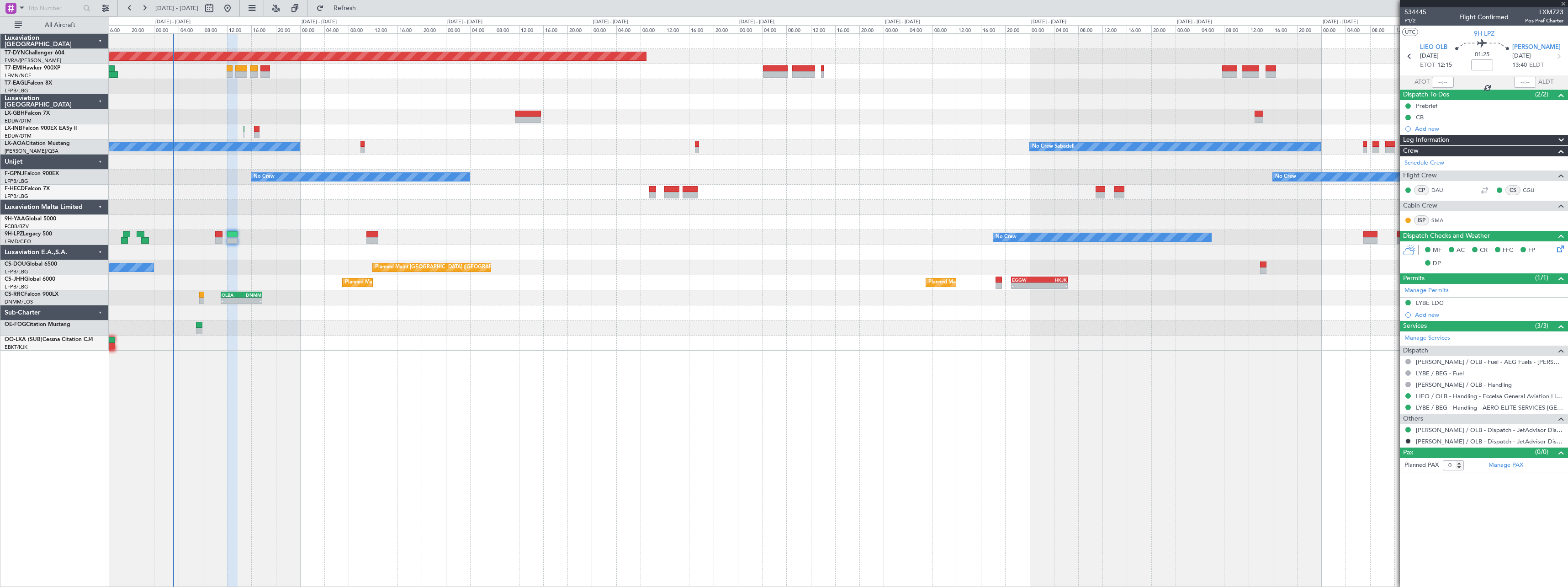
type input "+00:05"
type input "1"
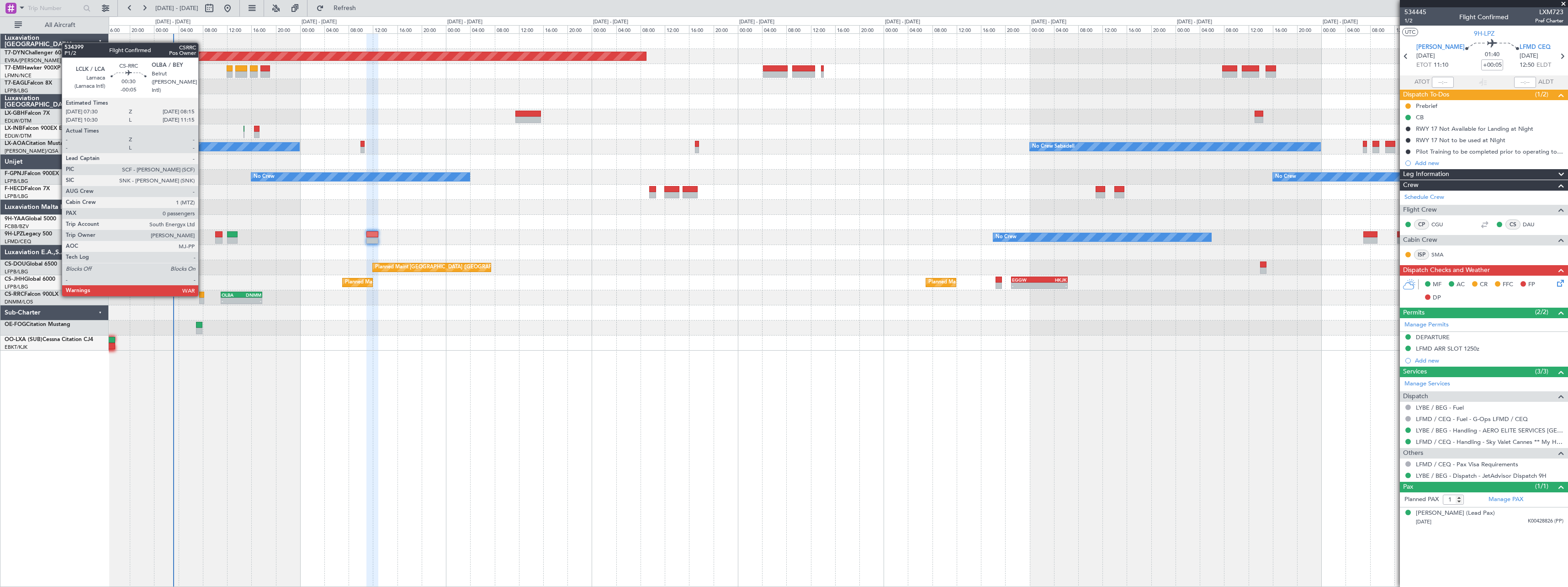
click at [202, 294] on div at bounding box center [201, 294] width 4 height 6
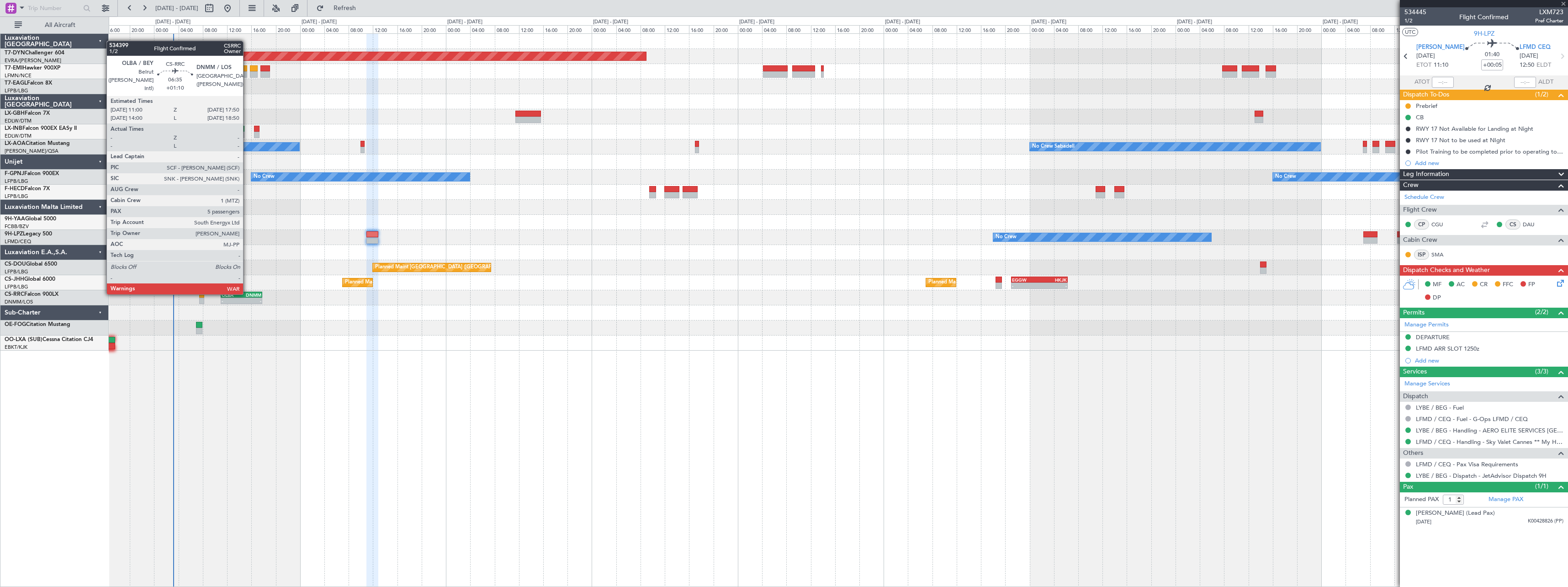
type input "-00:05"
type input "0"
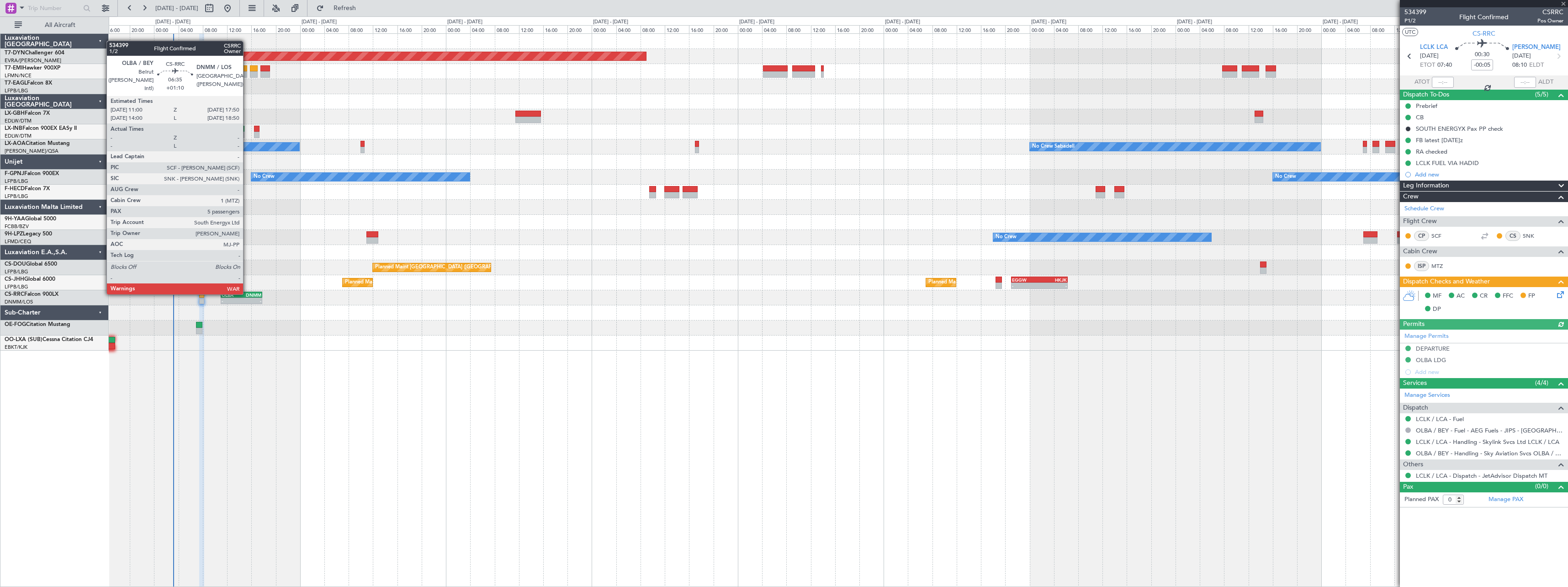
click at [247, 293] on div "DNMM" at bounding box center [251, 294] width 20 height 5
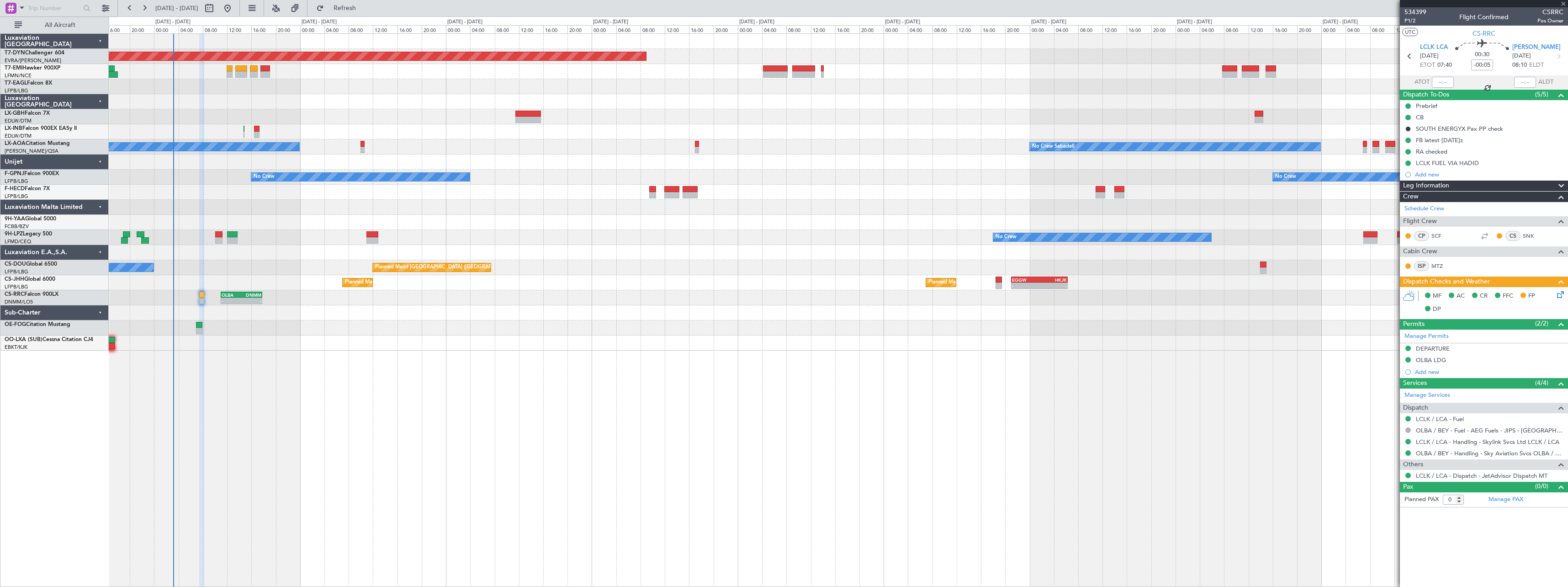
type input "+01:10"
type input "5"
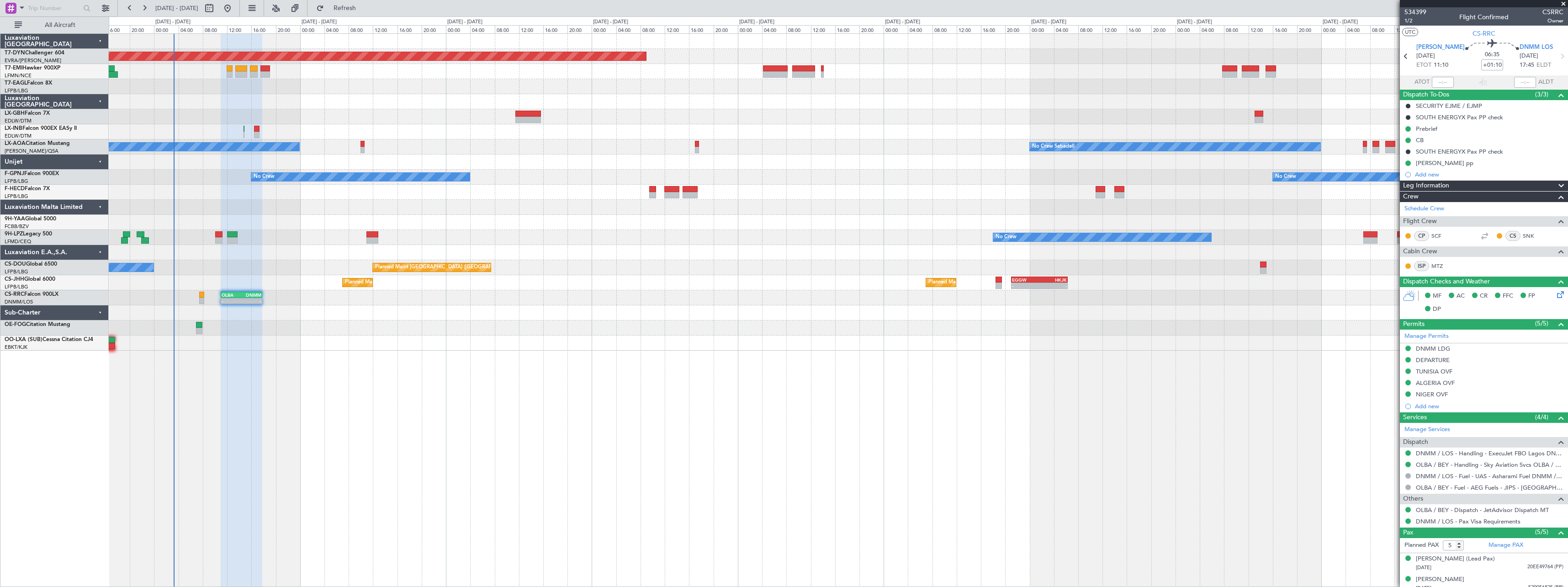
click at [244, 61] on div "Planned Maint [GEOGRAPHIC_DATA]-[GEOGRAPHIC_DATA]" at bounding box center [837, 57] width 1459 height 15
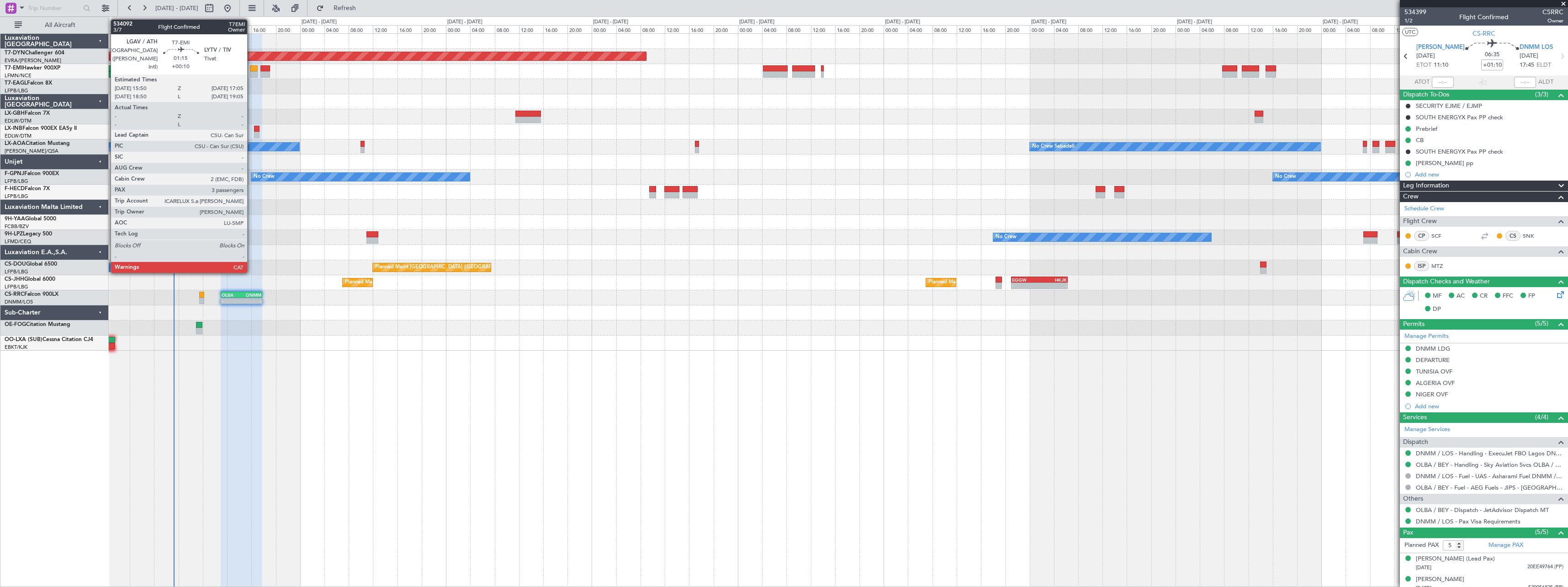
click at [251, 69] on div at bounding box center [253, 68] width 8 height 6
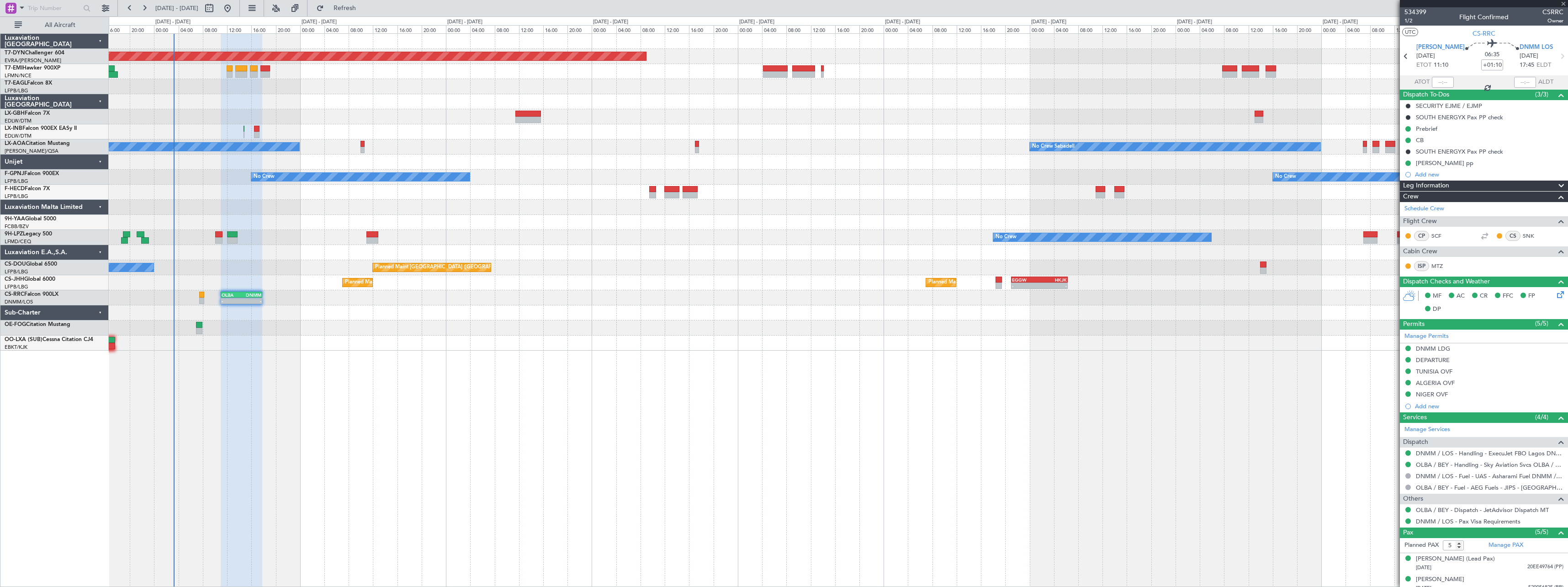
type input "+00:10"
type input "3"
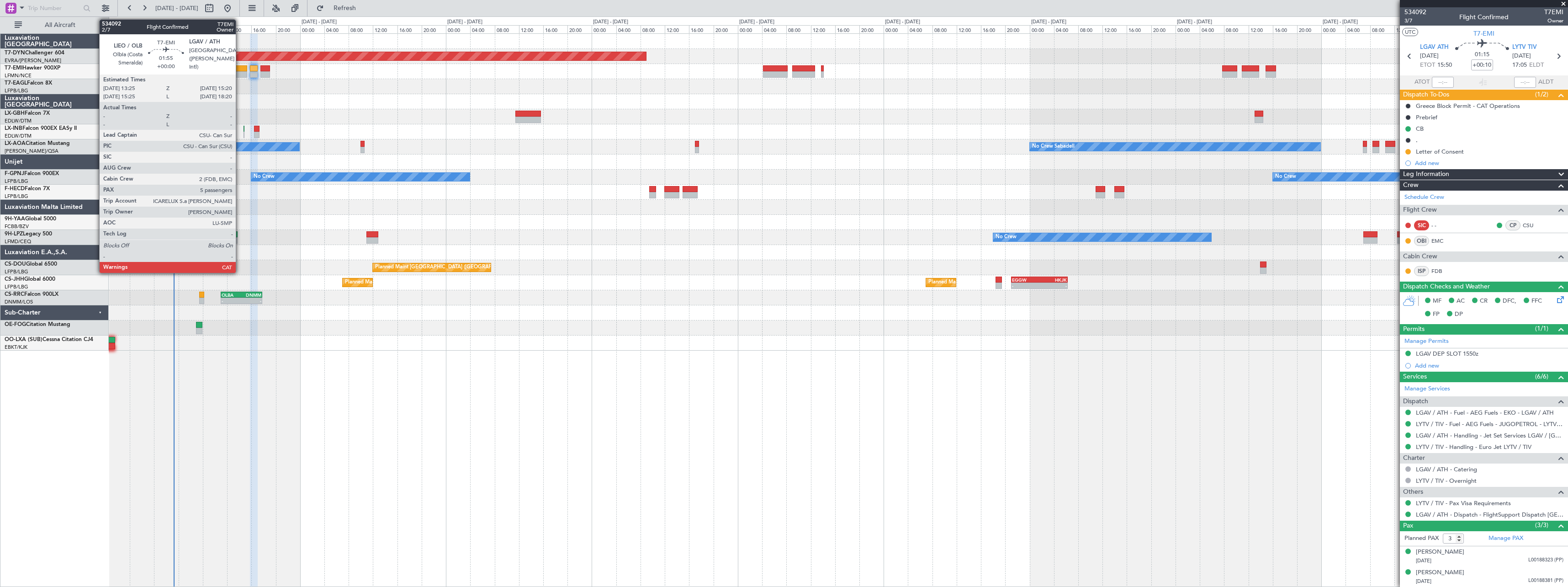
click at [240, 67] on div at bounding box center [241, 68] width 12 height 6
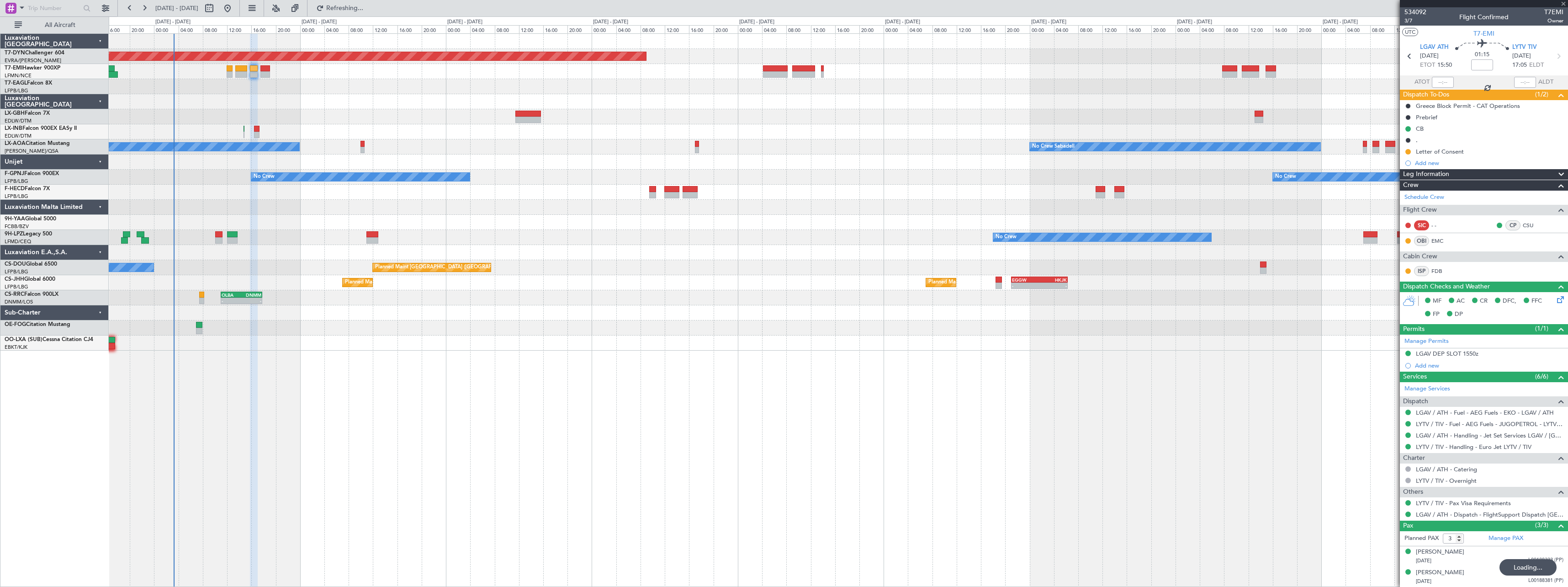
type input "5"
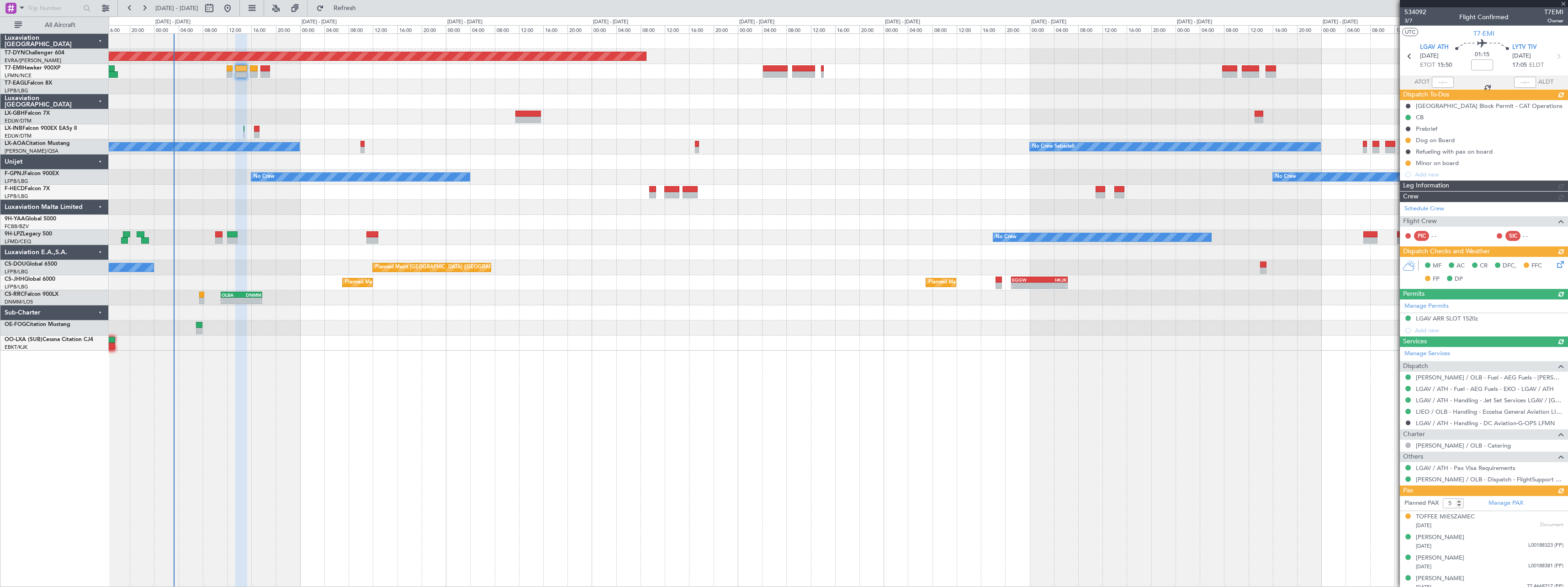
type input "+00:10"
type input "3"
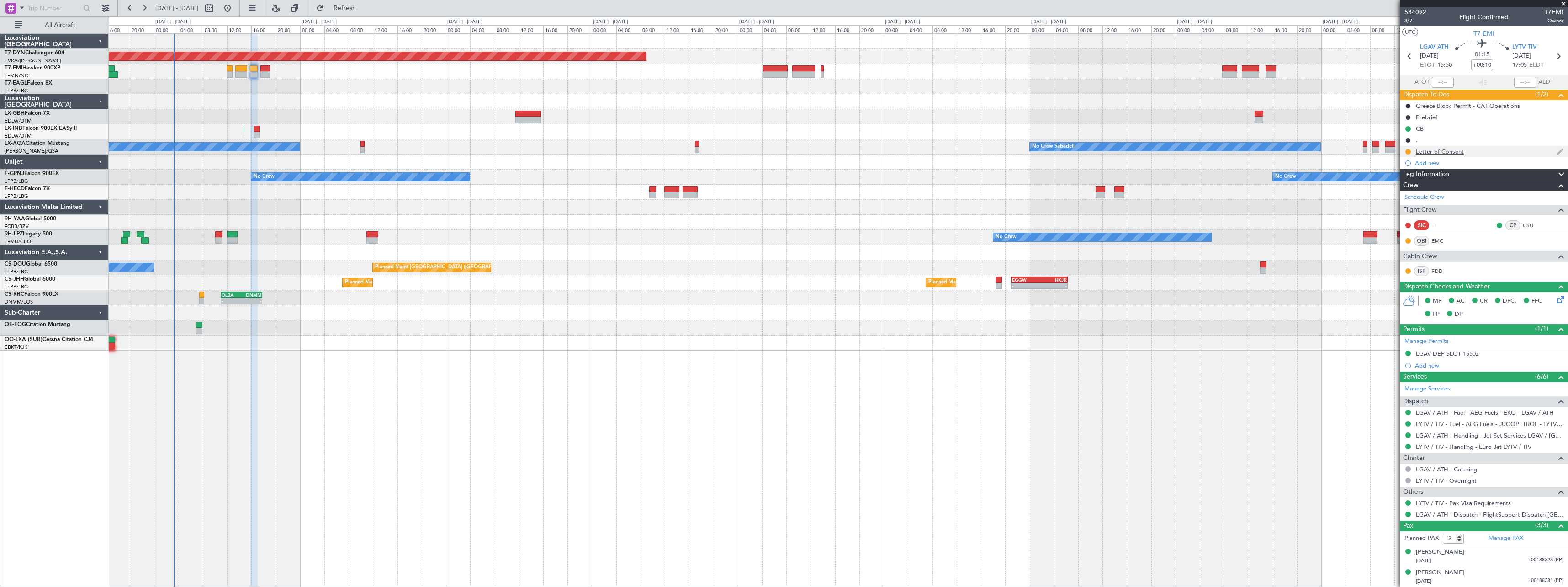
click at [1517, 150] on div "Letter of Consent" at bounding box center [1484, 151] width 168 height 11
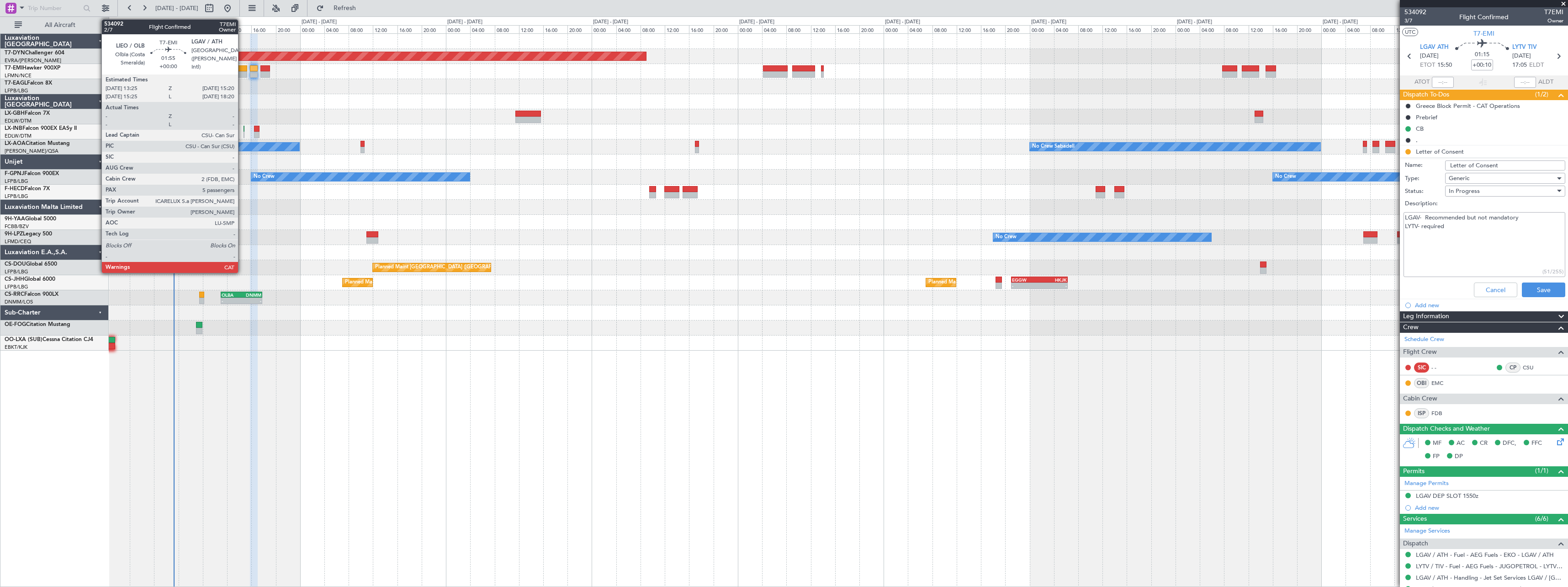
click at [242, 70] on div at bounding box center [241, 68] width 12 height 6
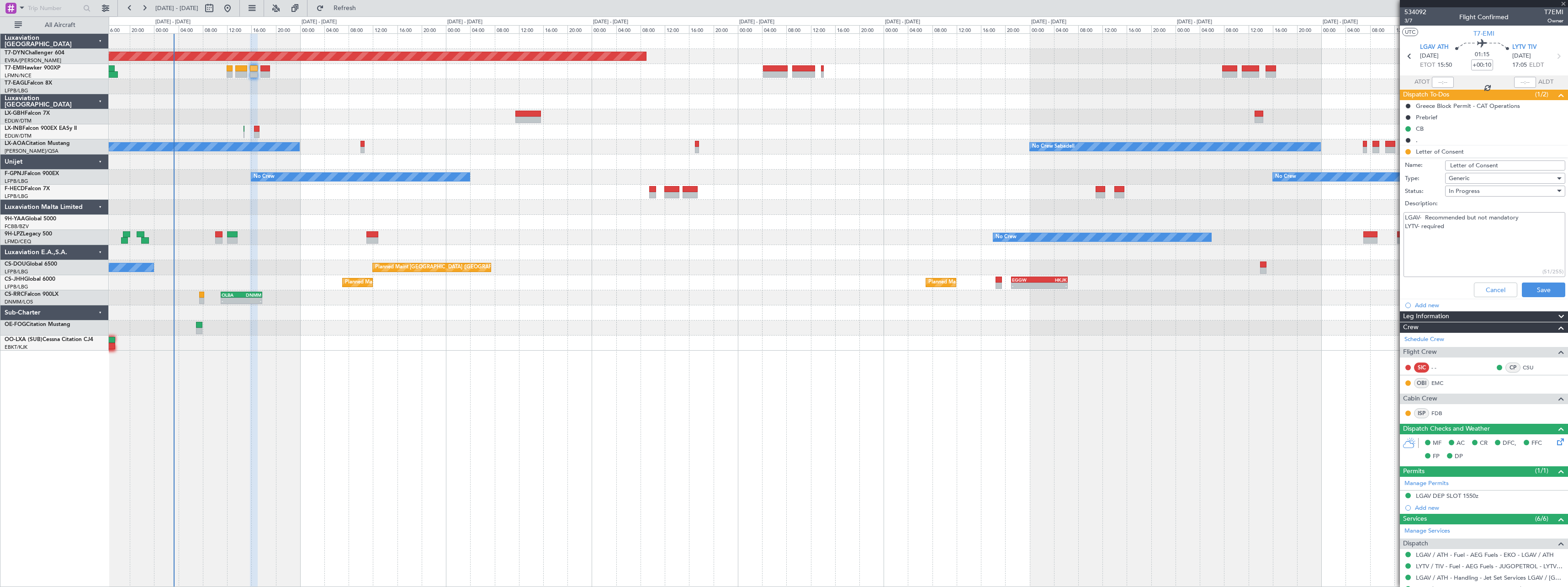
type input "5"
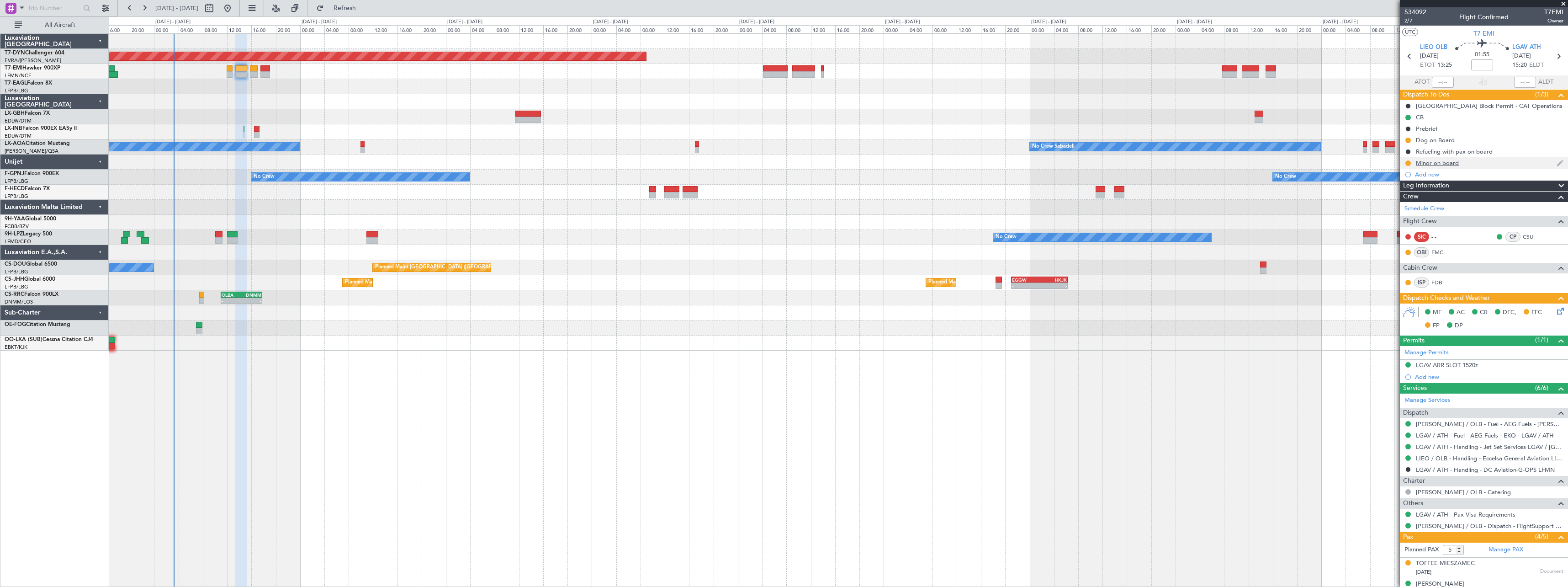
click at [1511, 162] on div "Minor on board" at bounding box center [1484, 163] width 168 height 11
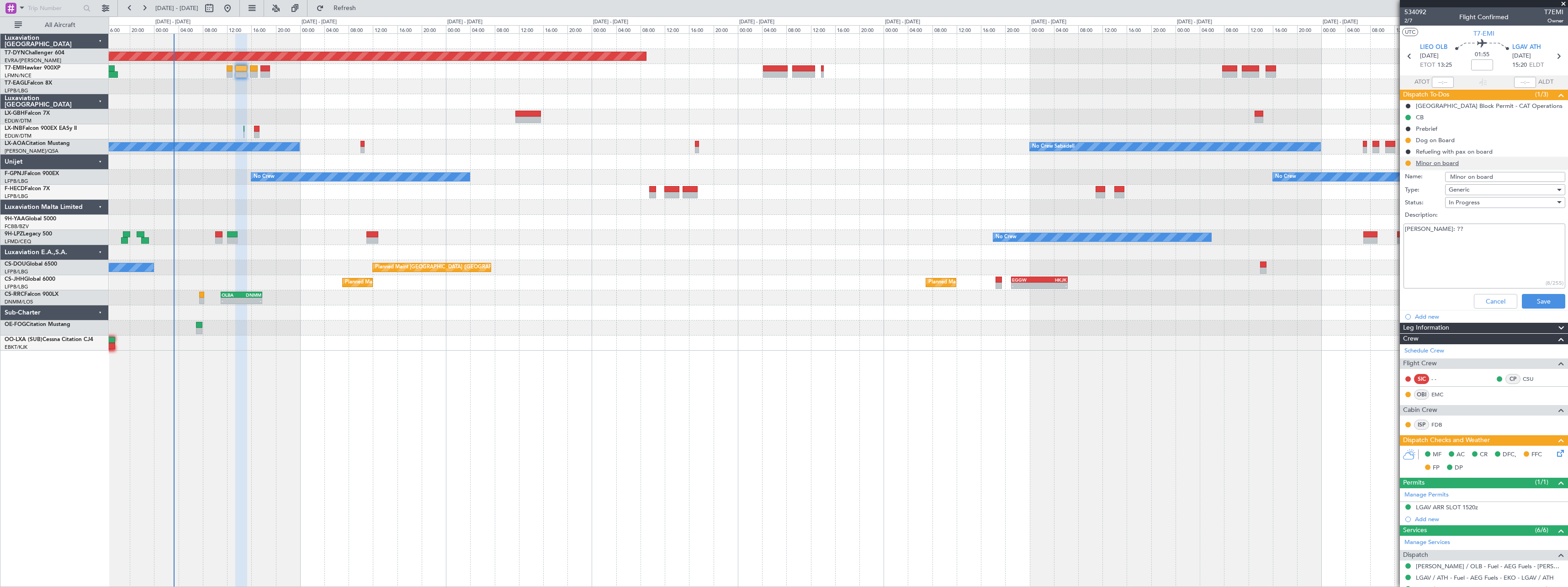
click at [1511, 162] on li "Minor on board Name: Minor on board Type: Generic Status: In Progress Descripti…" at bounding box center [1484, 235] width 168 height 155
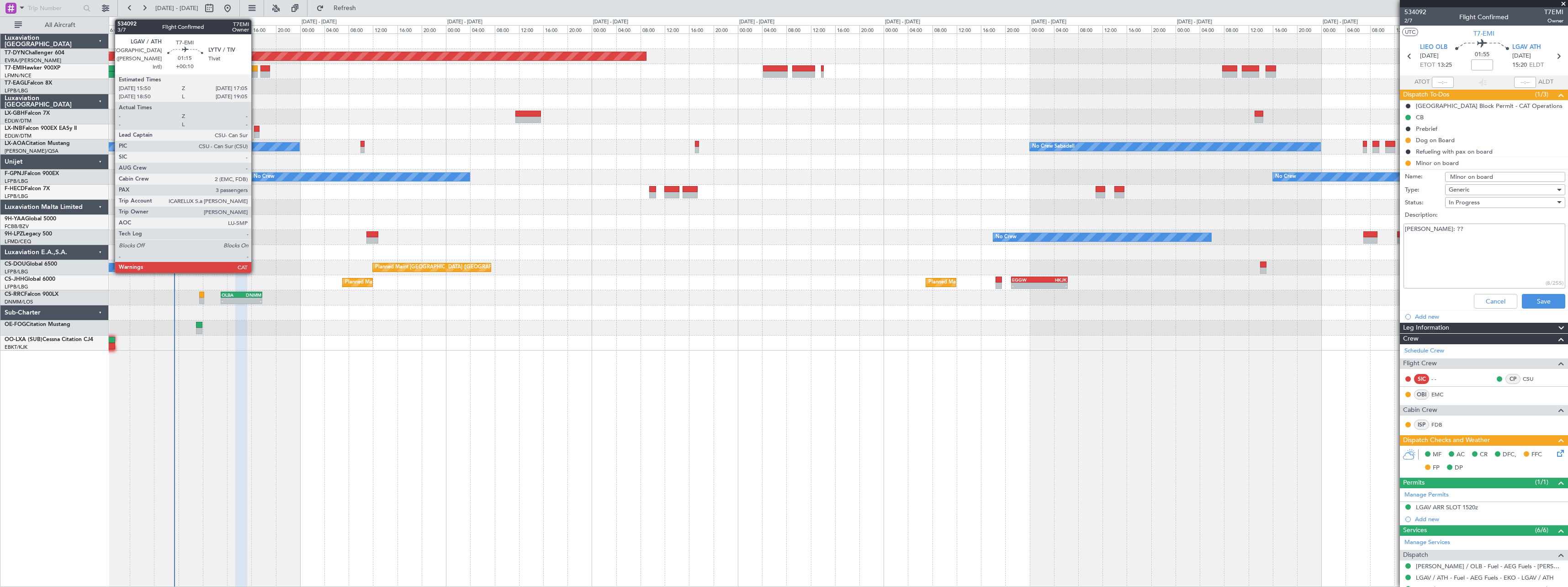
click at [256, 70] on div at bounding box center [253, 68] width 8 height 6
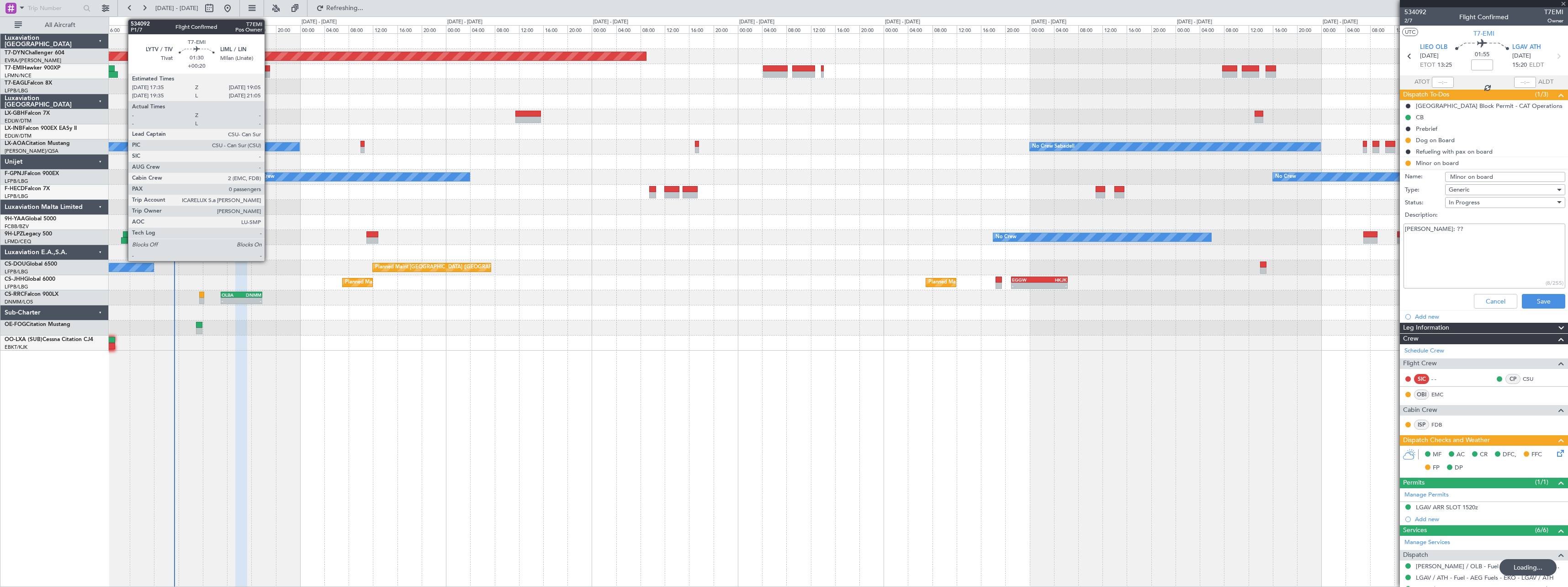
click at [269, 70] on div at bounding box center [265, 68] width 9 height 6
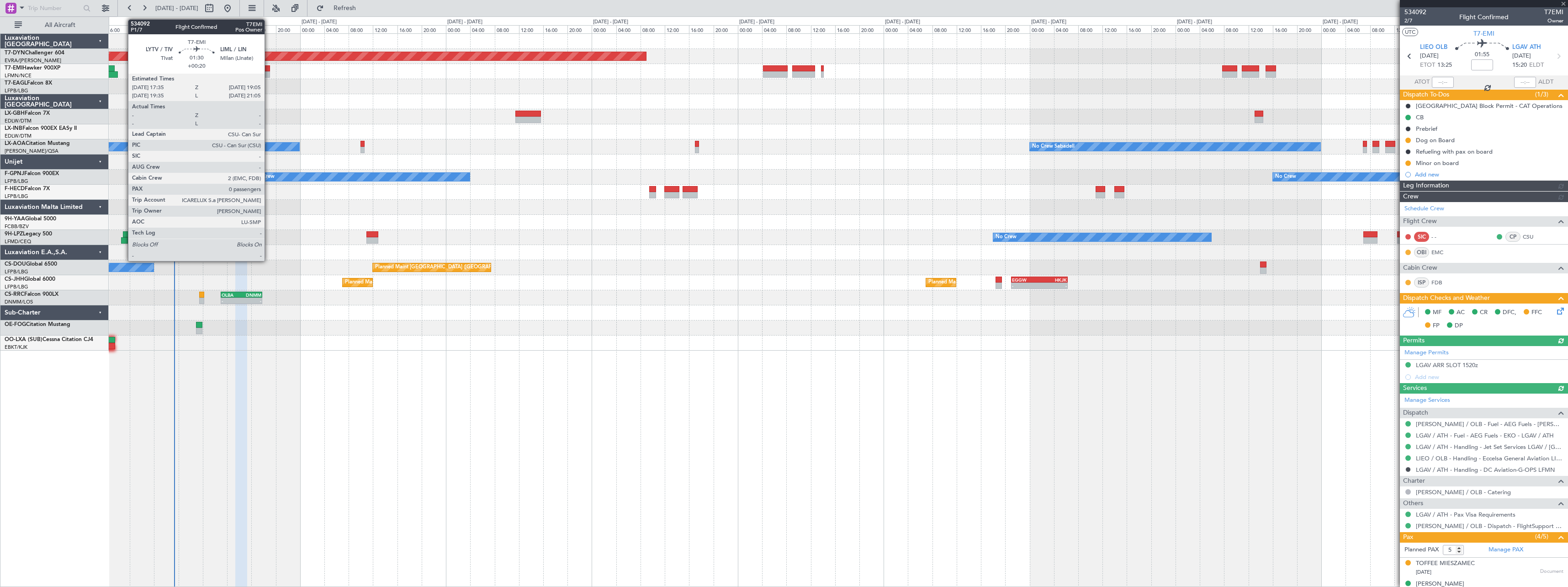
type input "+00:20"
type input "0"
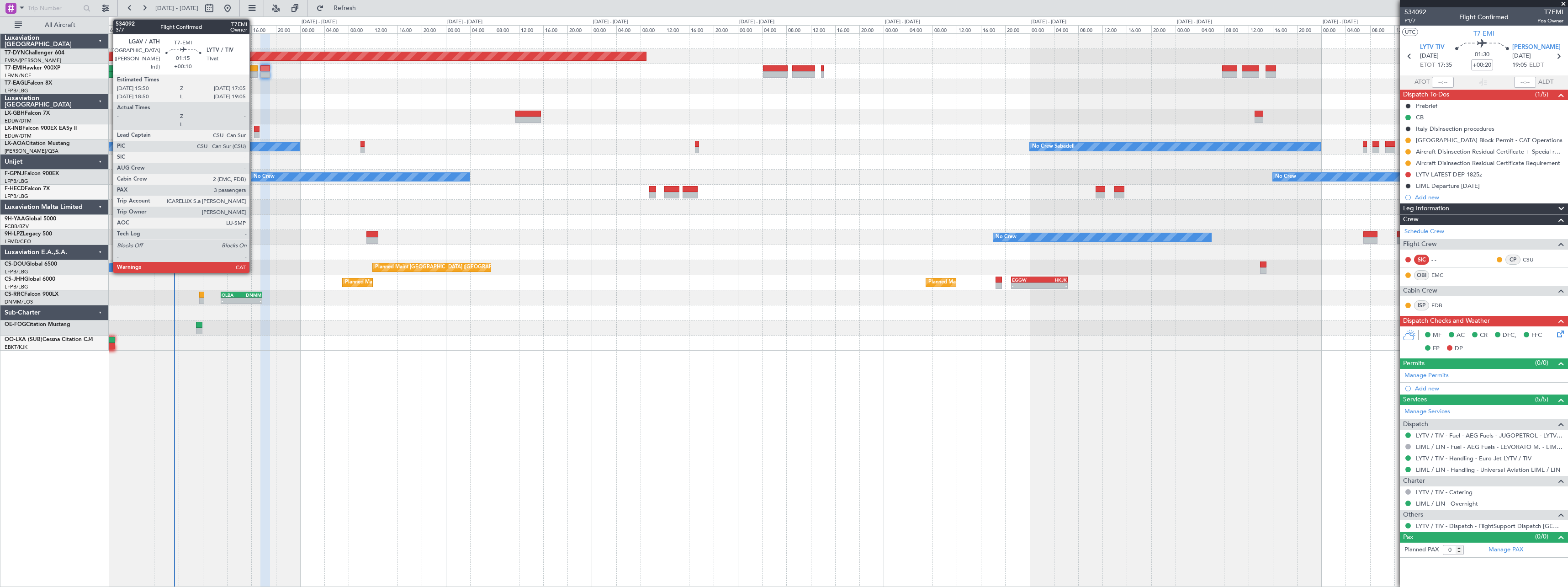
click at [254, 67] on div at bounding box center [253, 68] width 8 height 6
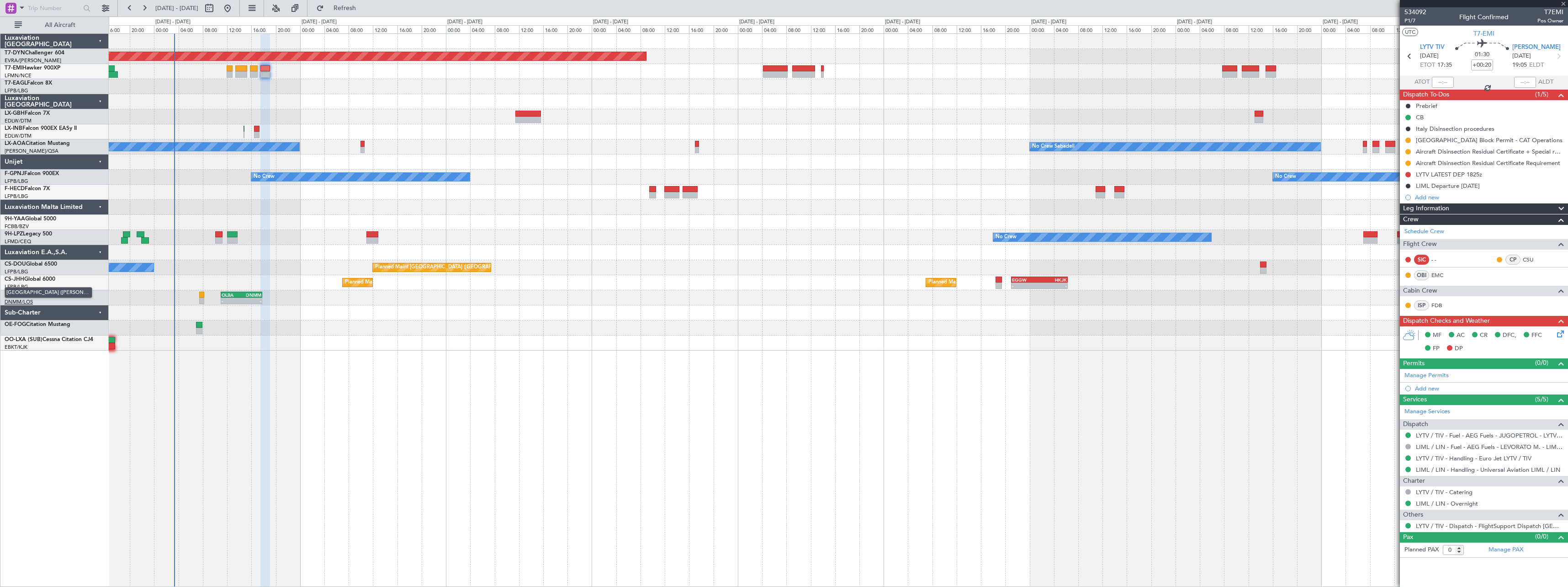
type input "+00:10"
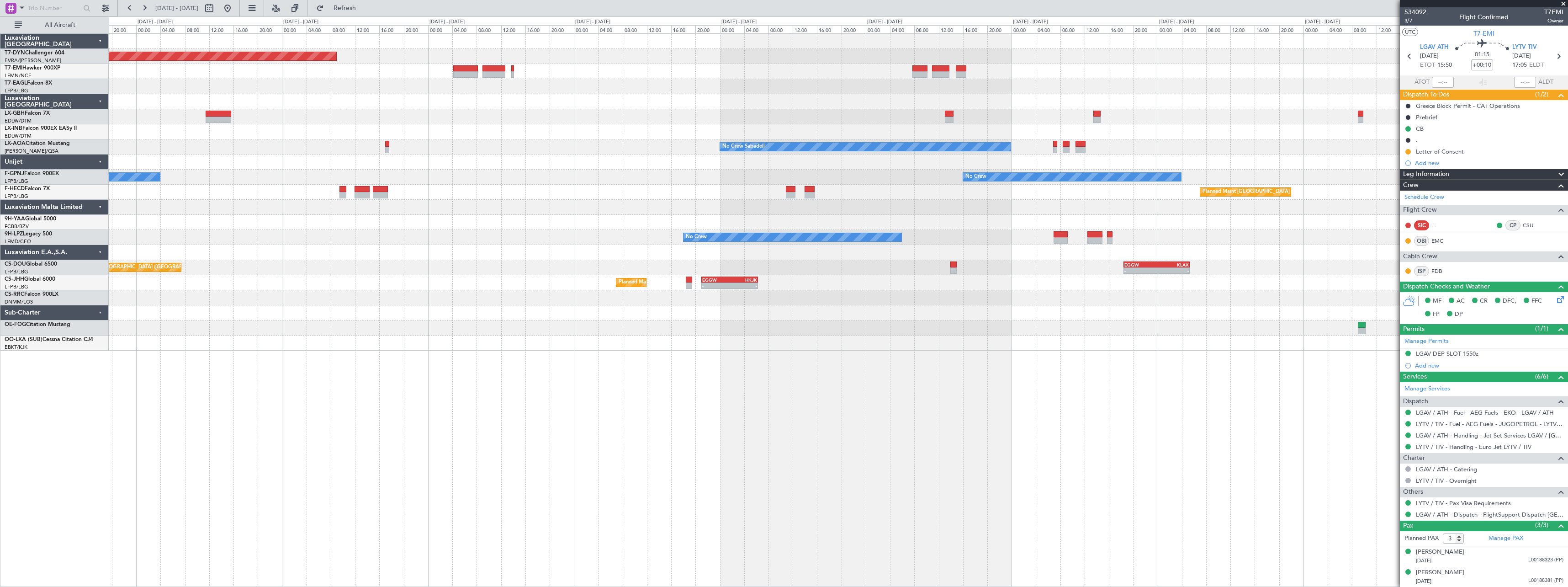
click at [331, 254] on div at bounding box center [837, 253] width 1459 height 15
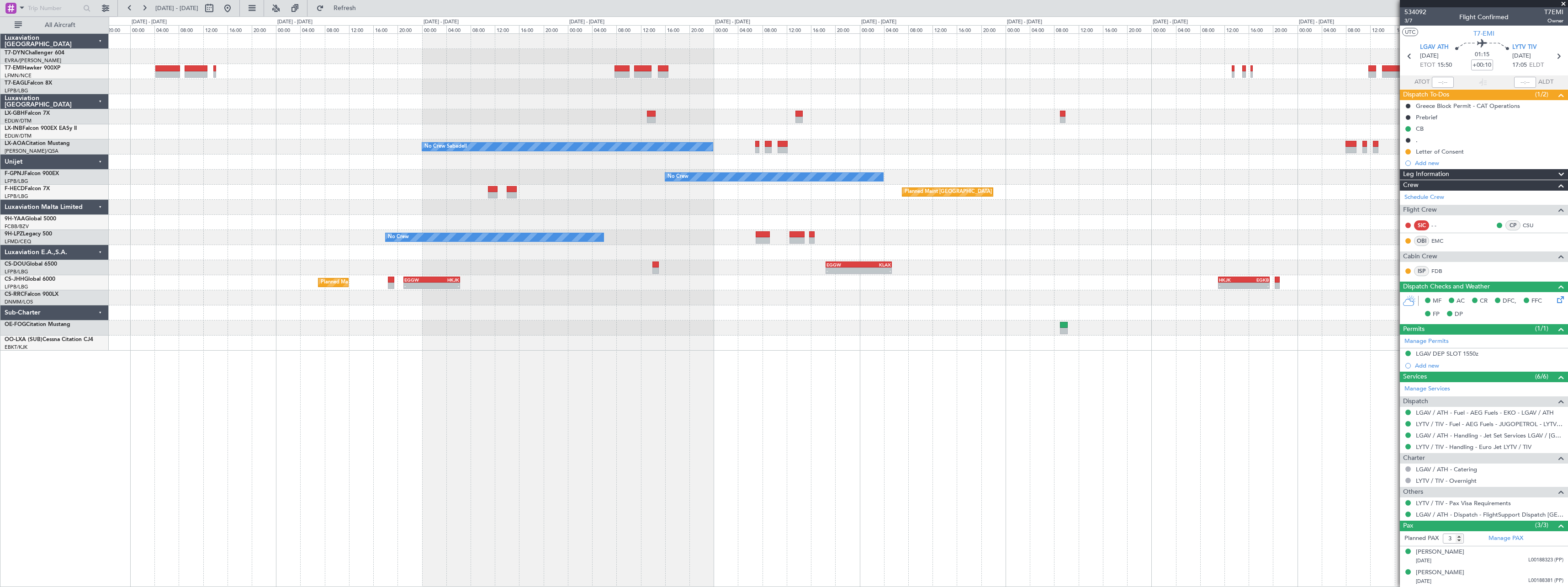
click at [535, 261] on div "Planned Maint [GEOGRAPHIC_DATA]-[GEOGRAPHIC_DATA] Planned Maint Geneva ([GEOGRA…" at bounding box center [837, 192] width 1459 height 317
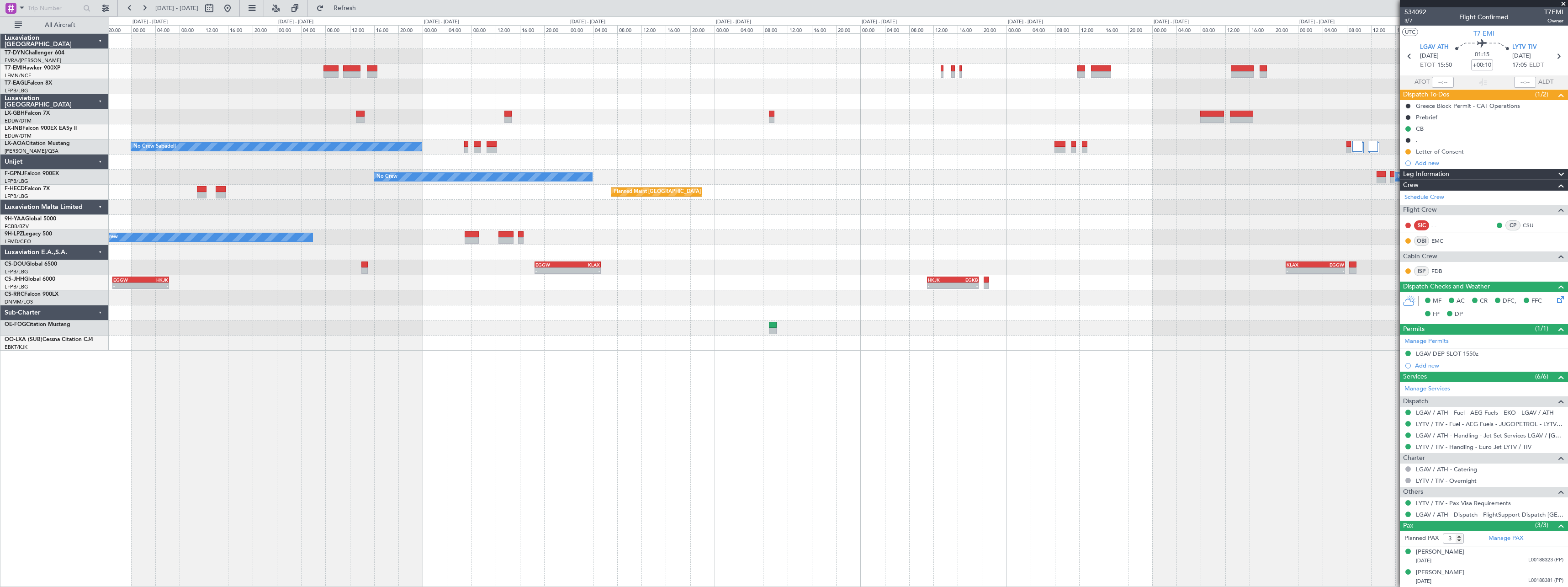
click at [349, 257] on div at bounding box center [837, 253] width 1459 height 15
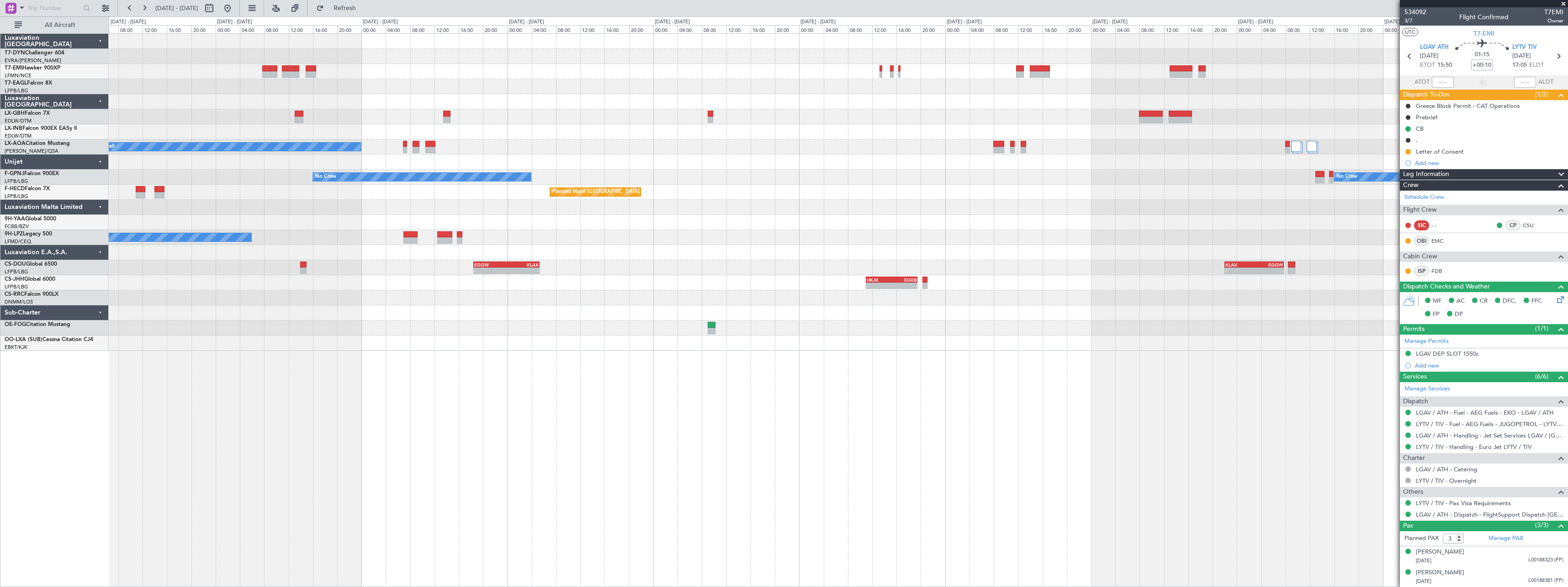
click at [403, 261] on div "- - EGGW 18:30 Z KLAX 05:20 Z - - KLAX 22:00 Z EGGW 07:45 Z Planned Maint [GEOG…" at bounding box center [837, 268] width 1459 height 15
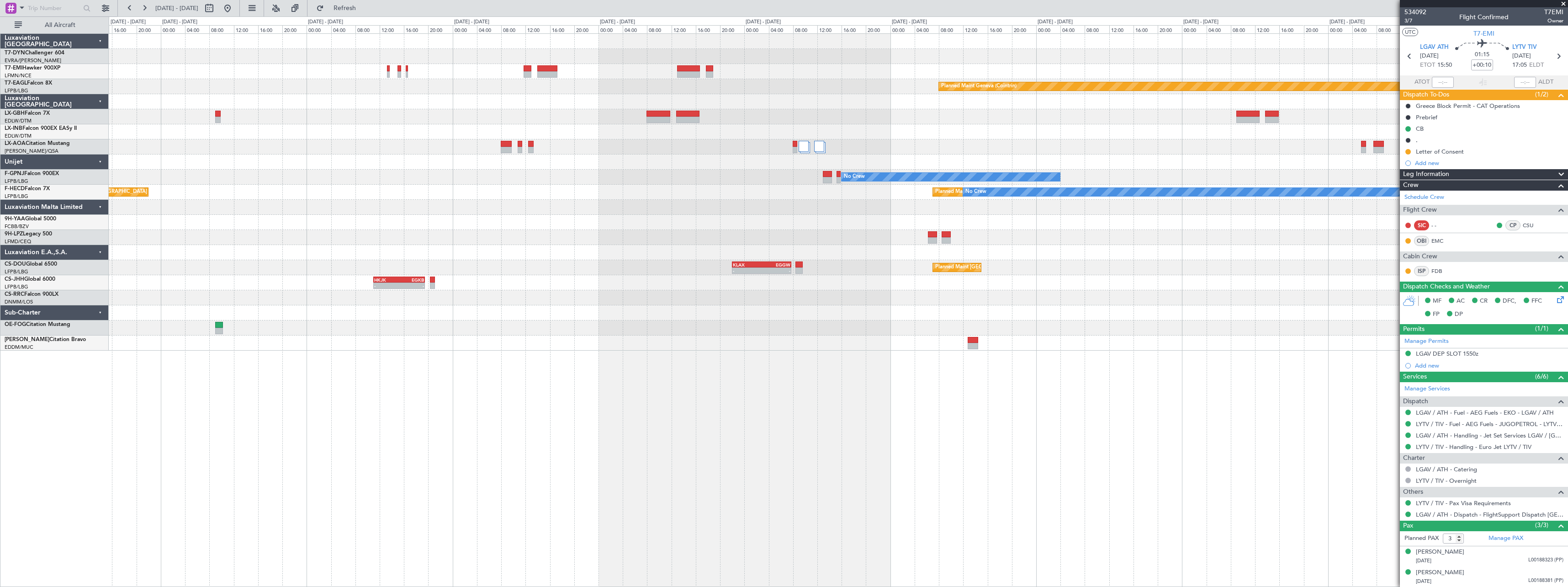
click at [531, 268] on div "Planned Maint Geneva (Cointrin) No Crew Sabadell No Crew Sabadell No Crew No Cr…" at bounding box center [837, 192] width 1459 height 317
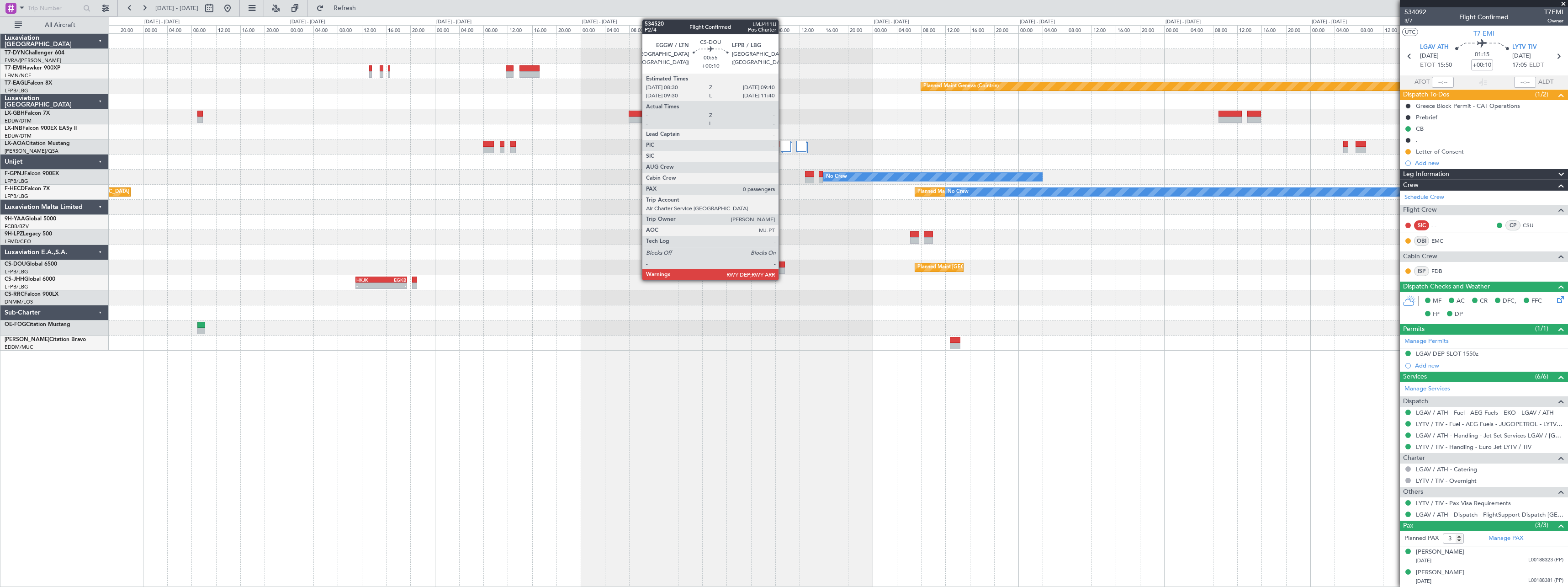
click at [782, 264] on div at bounding box center [781, 264] width 7 height 6
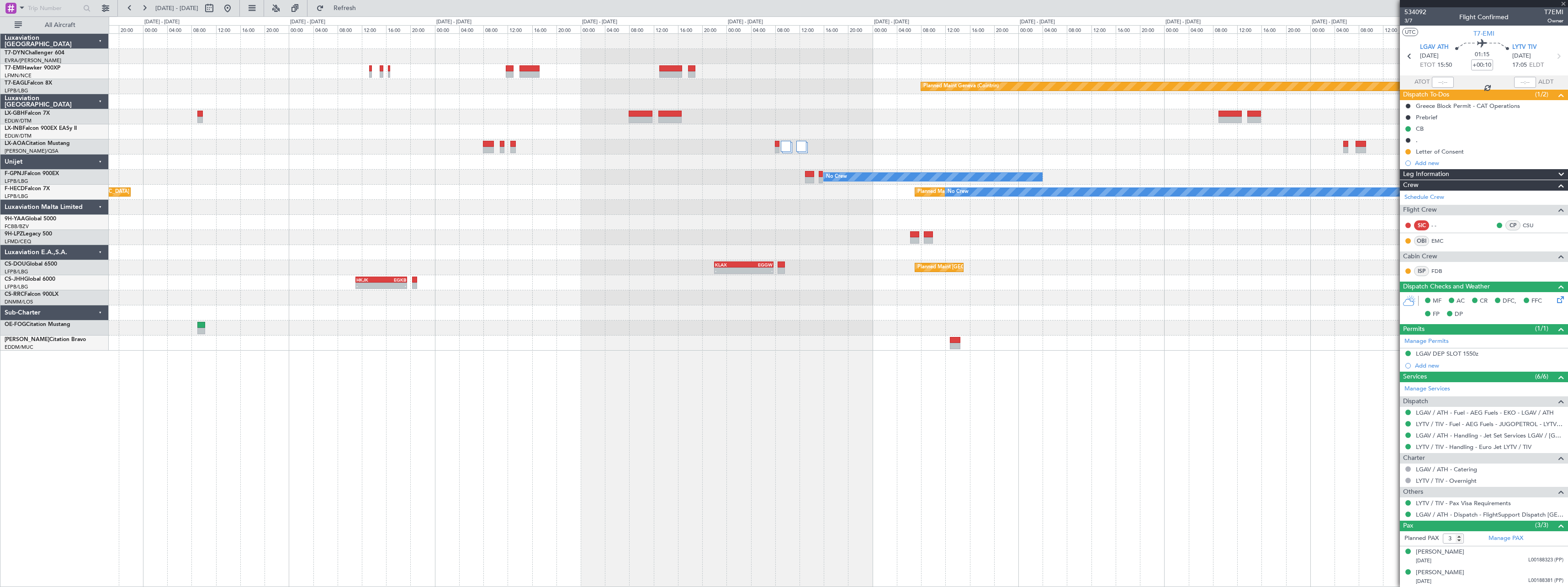
type input "0"
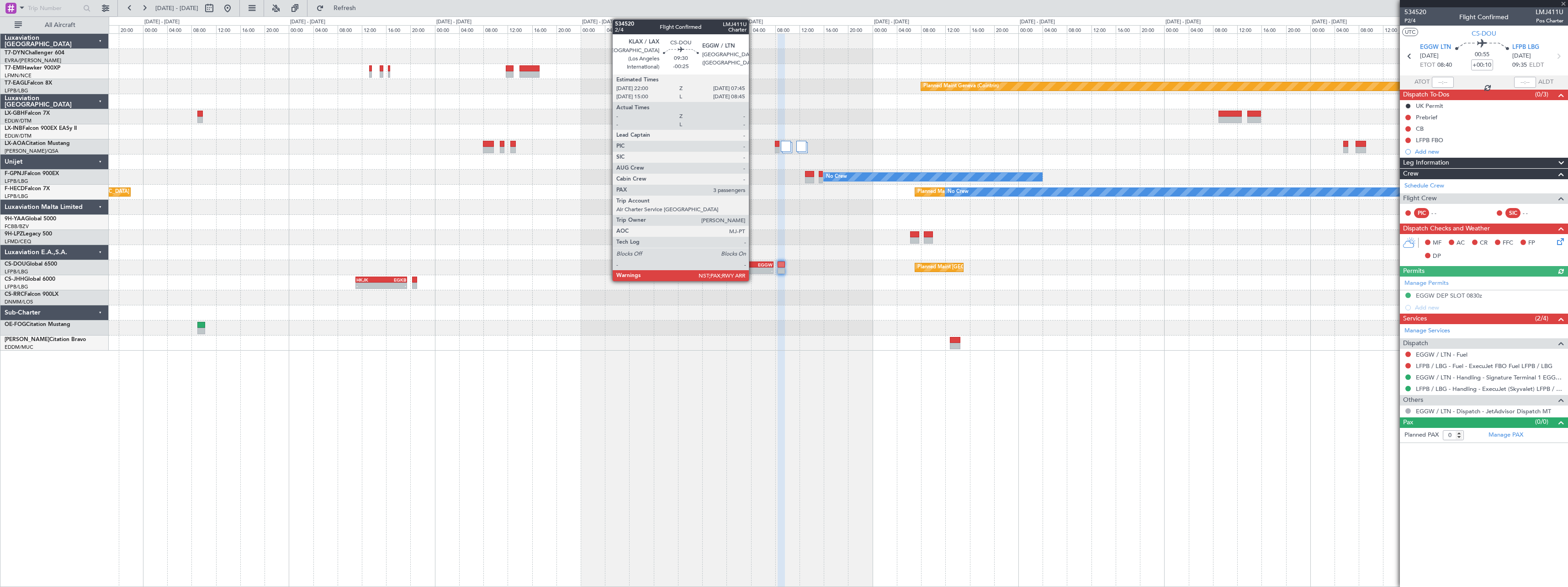
click at [753, 268] on div "-" at bounding box center [757, 270] width 28 height 5
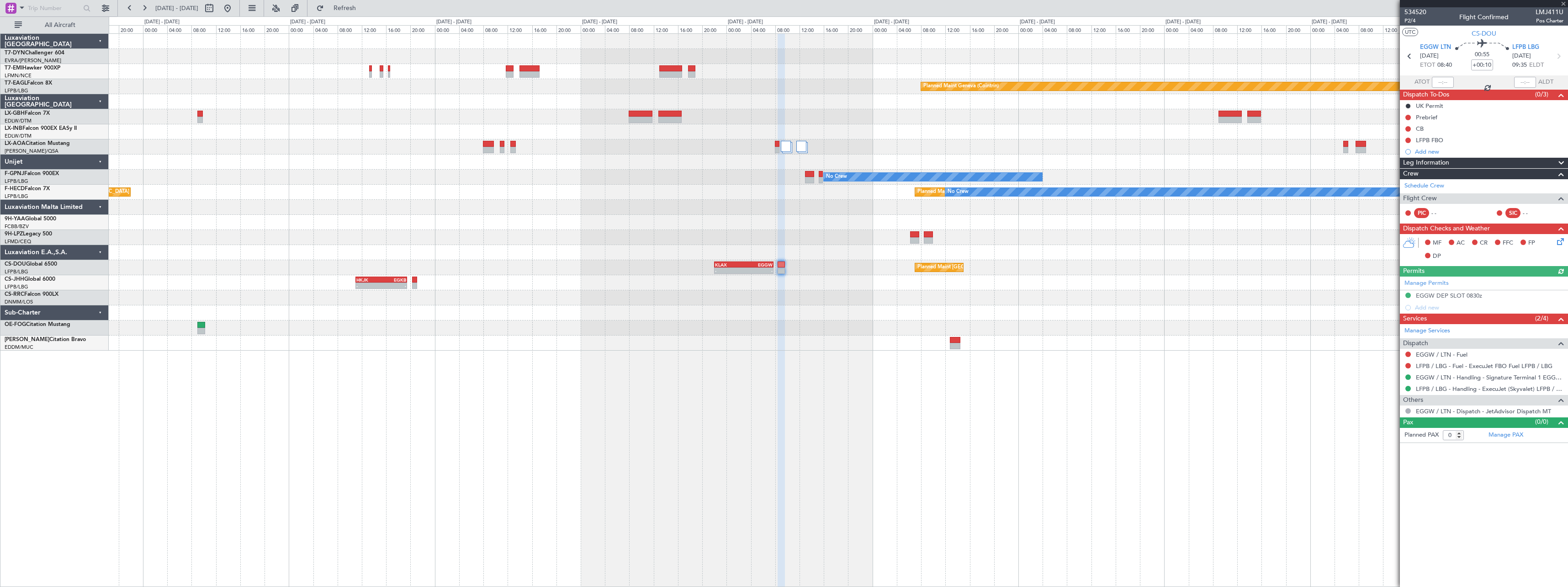
type input "-00:25"
type input "3"
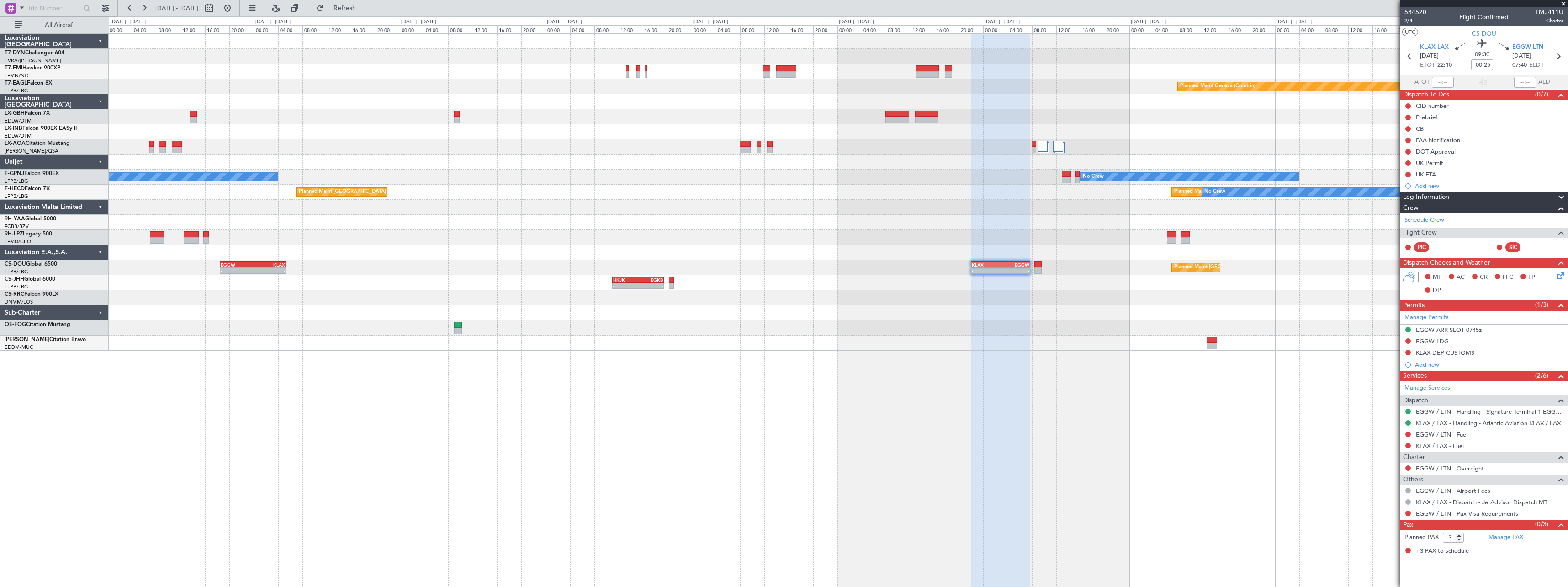
click at [762, 283] on div "- - HKJK 11:00 Z EGKB 19:30 Z - - EGGW 21:00 Z HKJK 06:20 Z" at bounding box center [837, 283] width 1459 height 15
click at [743, 275] on div "- - HKJK 11:00 Z EGKB 19:30 Z - - EGGW 21:00 Z HKJK 06:20 Z" at bounding box center [837, 283] width 1459 height 15
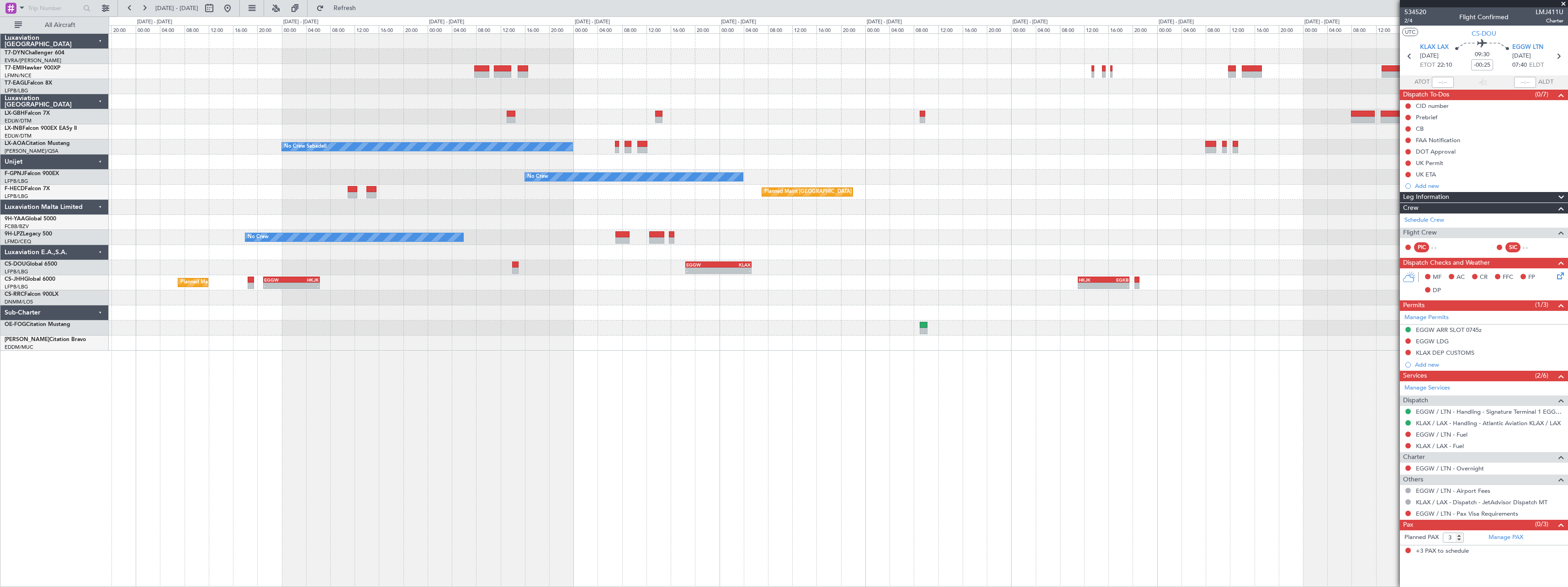
click at [842, 256] on div "Planned Maint [GEOGRAPHIC_DATA]-[GEOGRAPHIC_DATA] Planned Maint Geneva ([GEOGRA…" at bounding box center [837, 192] width 1459 height 317
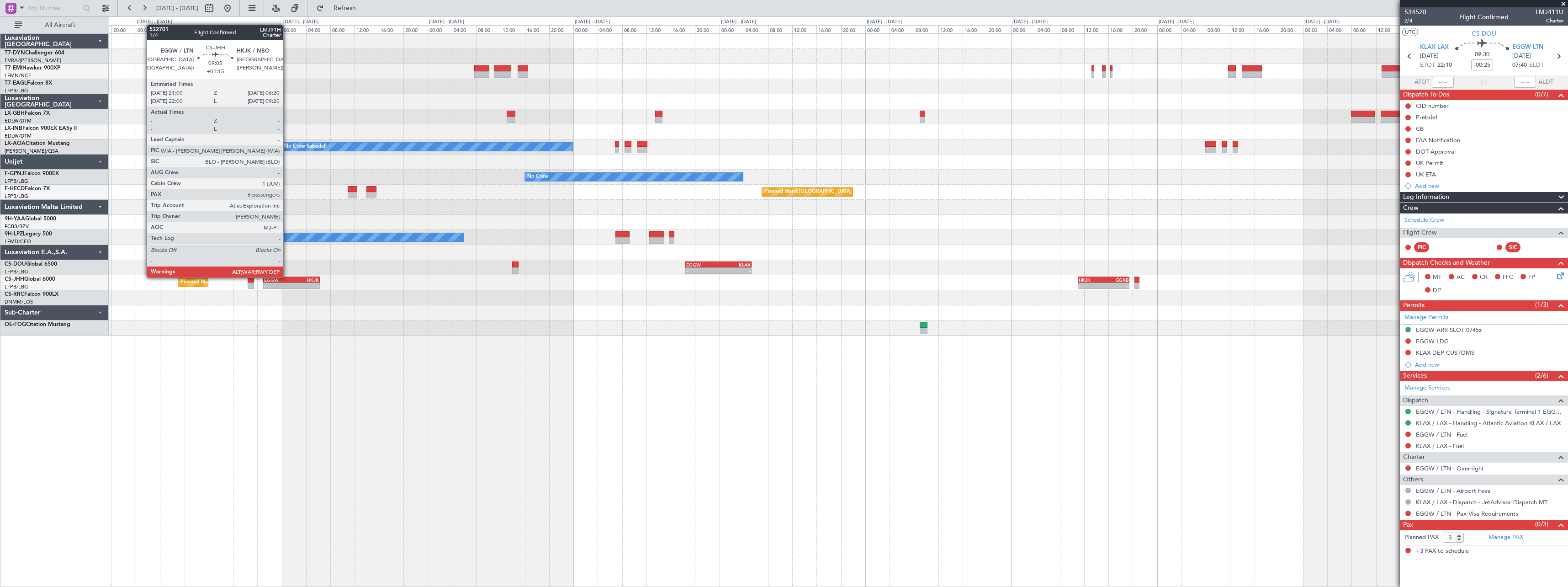
click at [287, 277] on div "EGGW" at bounding box center [278, 280] width 28 height 5
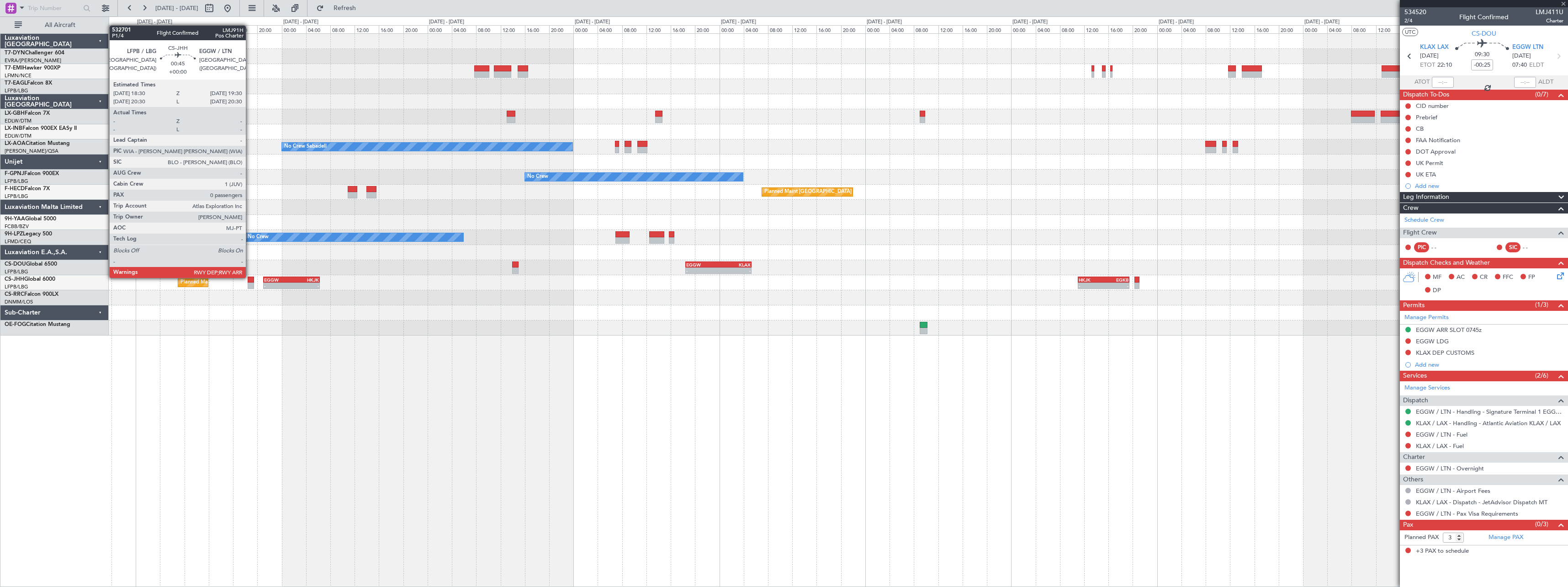
type input "+01:15"
type input "6"
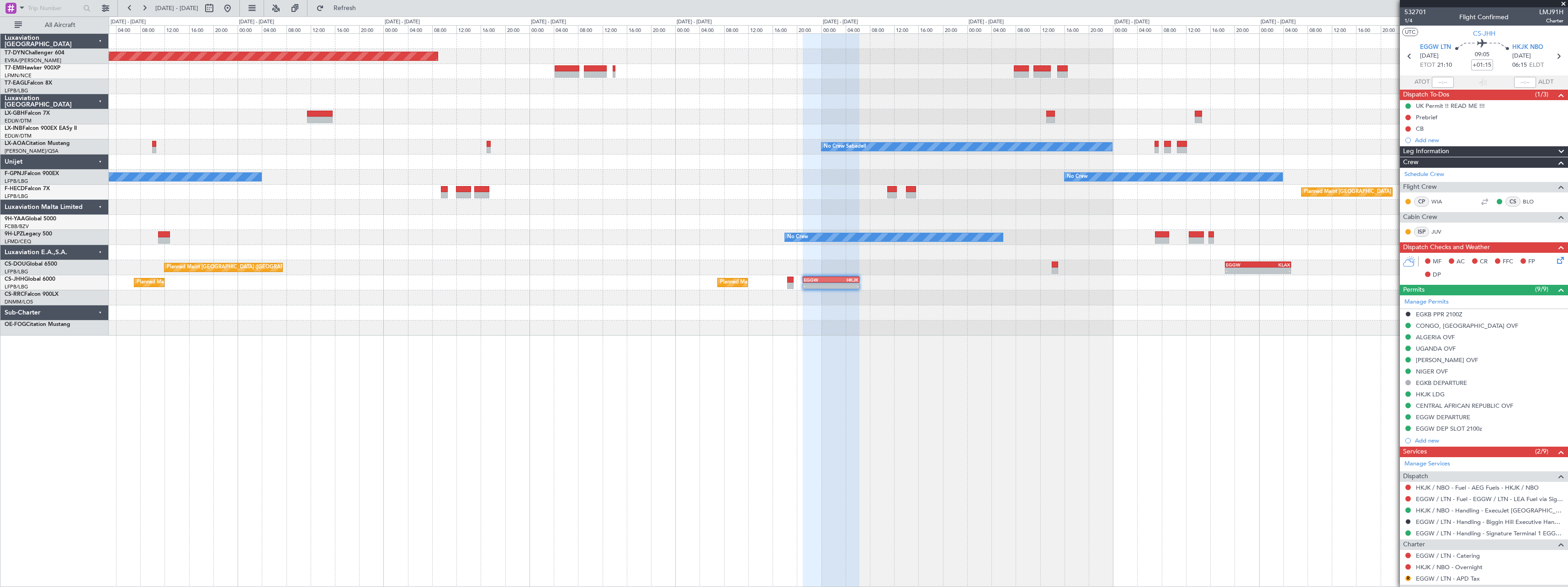
click at [665, 201] on div "Planned Maint [GEOGRAPHIC_DATA]-[GEOGRAPHIC_DATA] No Crew Sabadell No Crew Saba…" at bounding box center [837, 184] width 1459 height 301
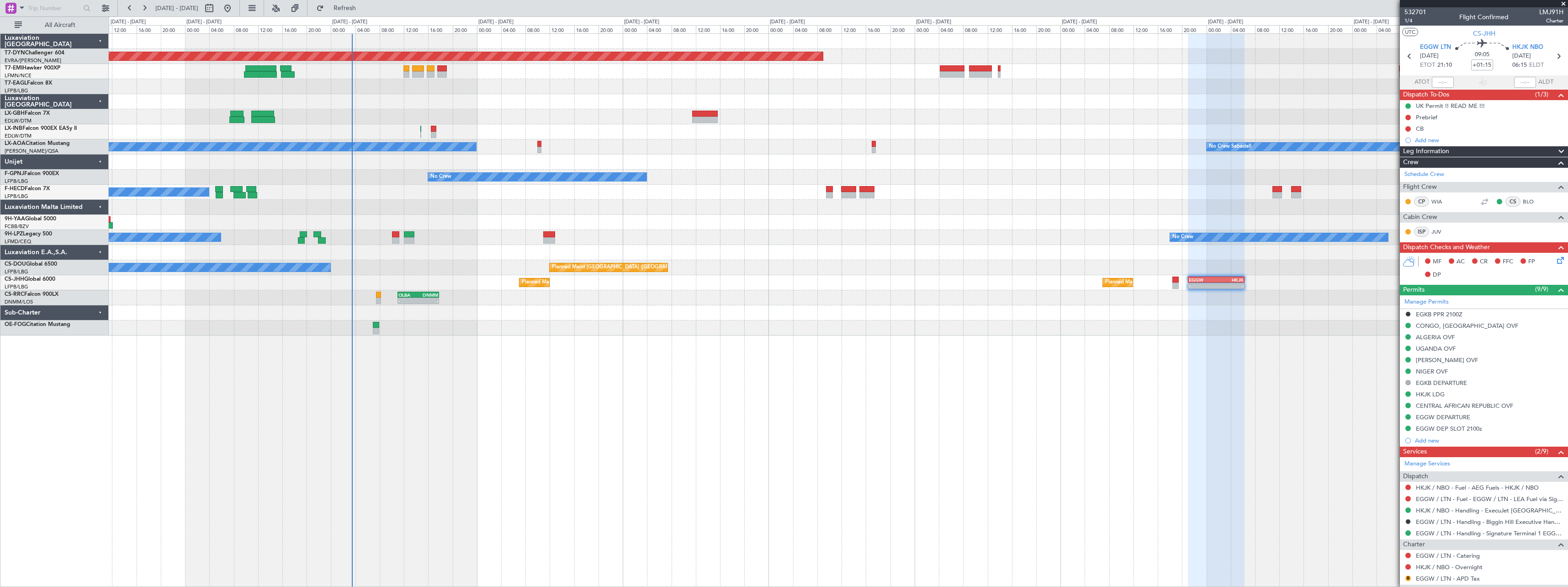
click at [821, 198] on div "No Crew Planned Maint [GEOGRAPHIC_DATA] ([GEOGRAPHIC_DATA])" at bounding box center [837, 192] width 1459 height 15
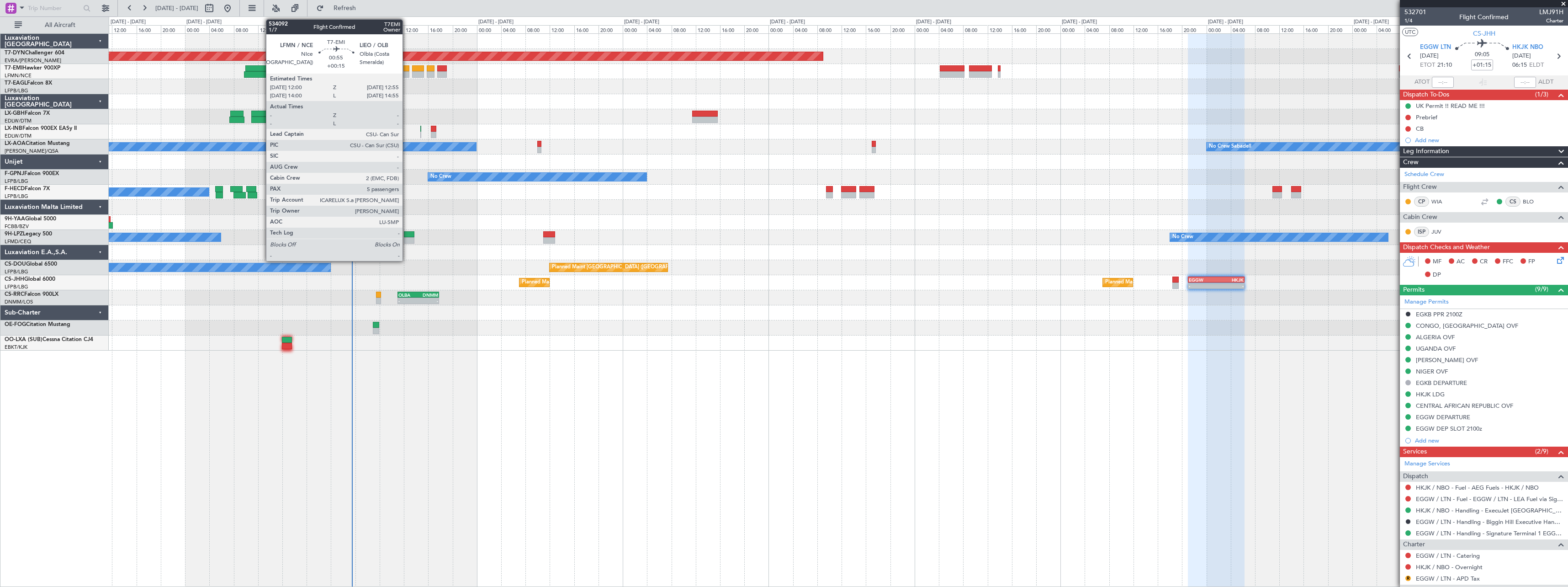
click at [407, 65] on div at bounding box center [406, 68] width 6 height 6
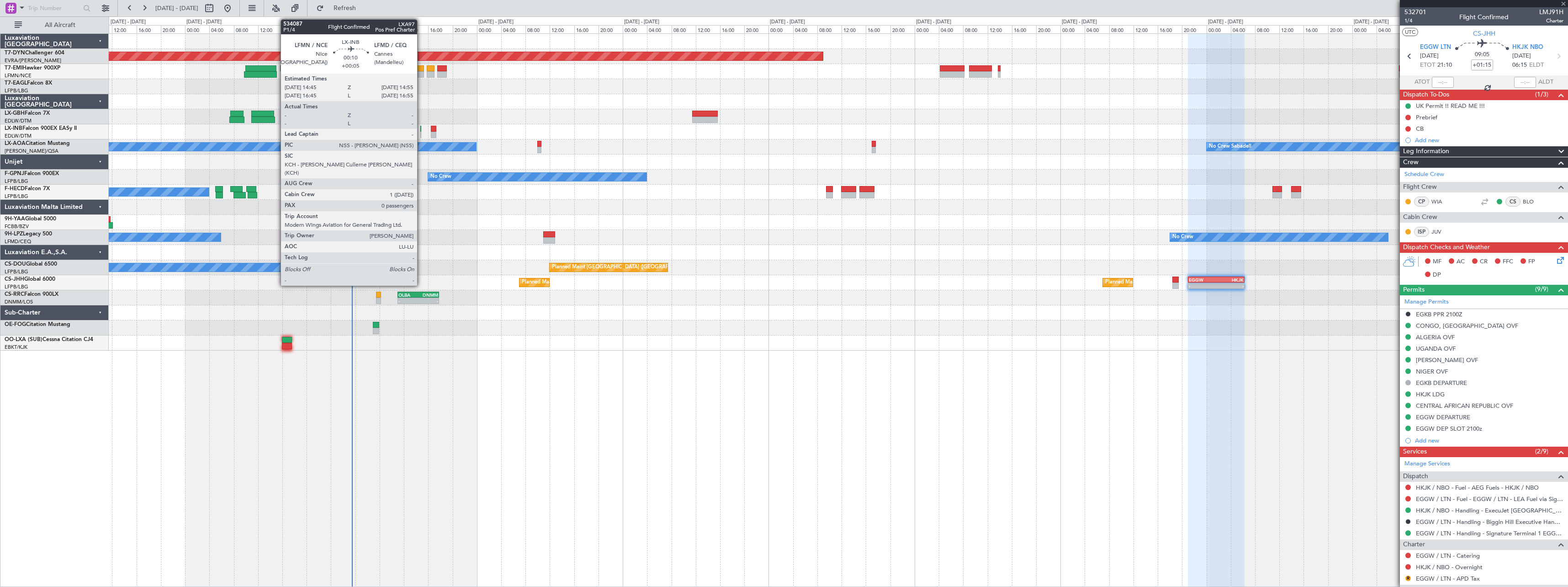
type input "+00:15"
type input "5"
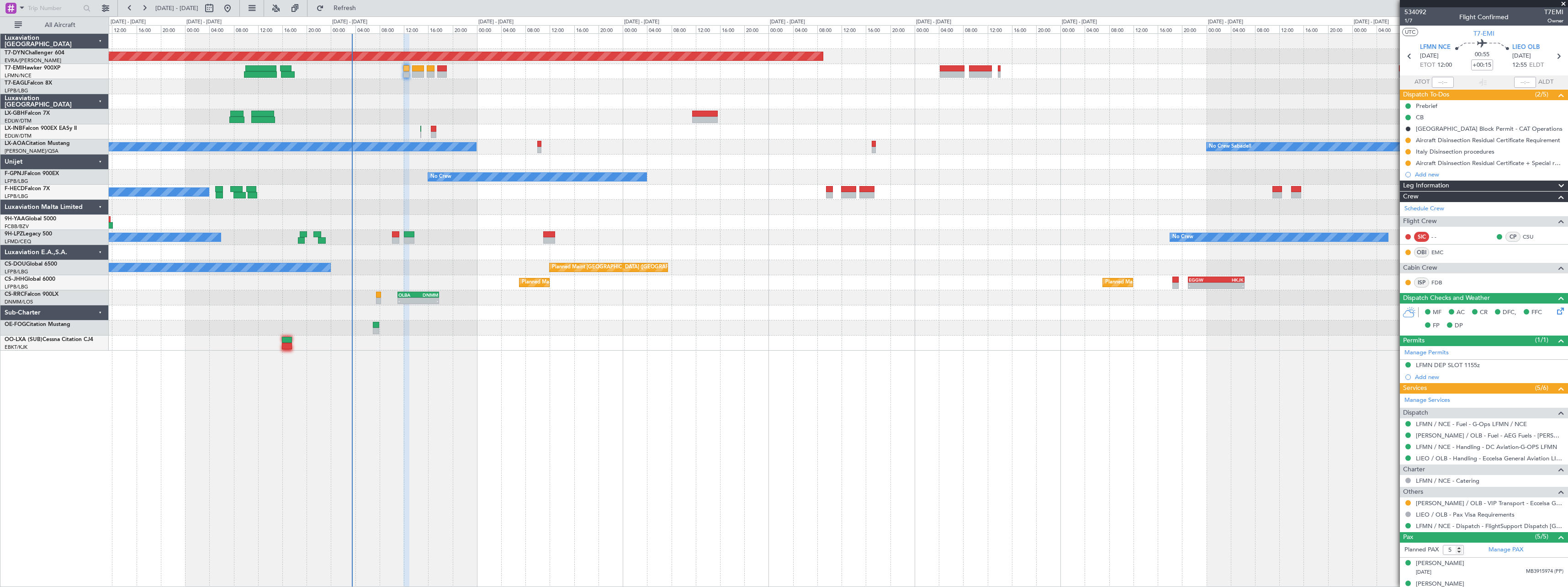
click at [380, 324] on div at bounding box center [837, 328] width 1459 height 15
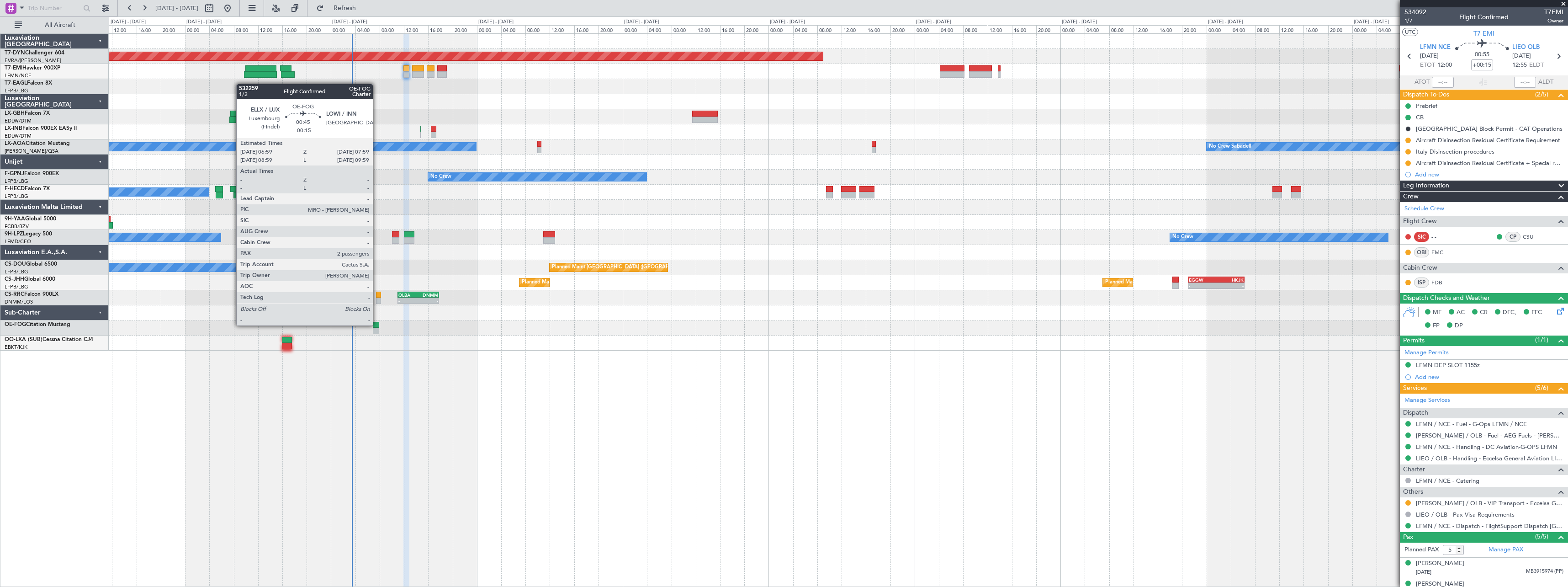
click at [377, 324] on div at bounding box center [375, 324] width 6 height 6
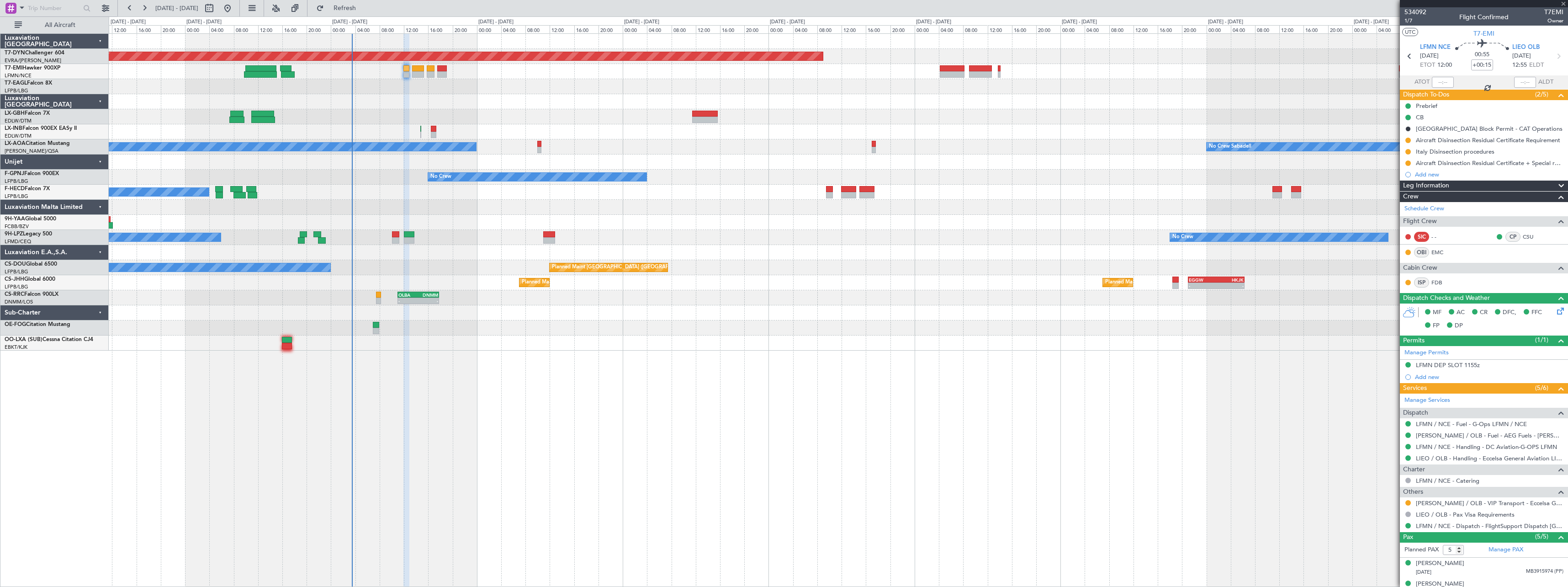
scroll to position [64, 0]
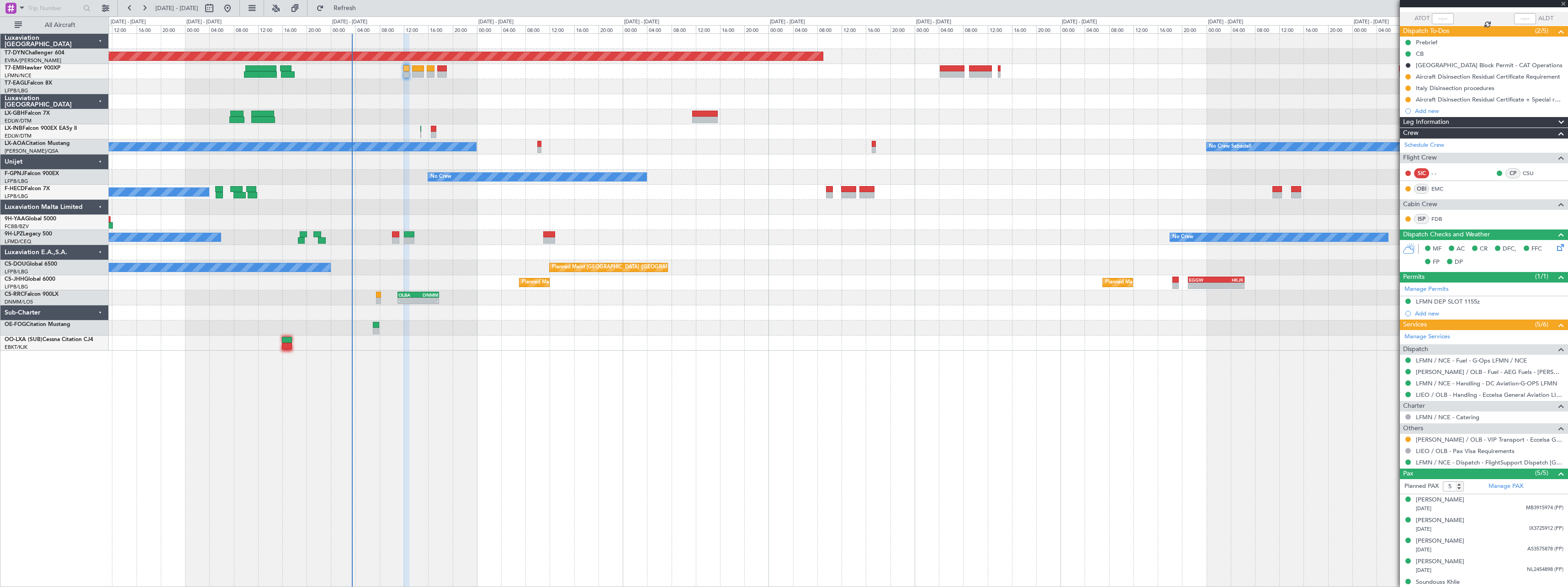
type input "-00:15"
type input "2"
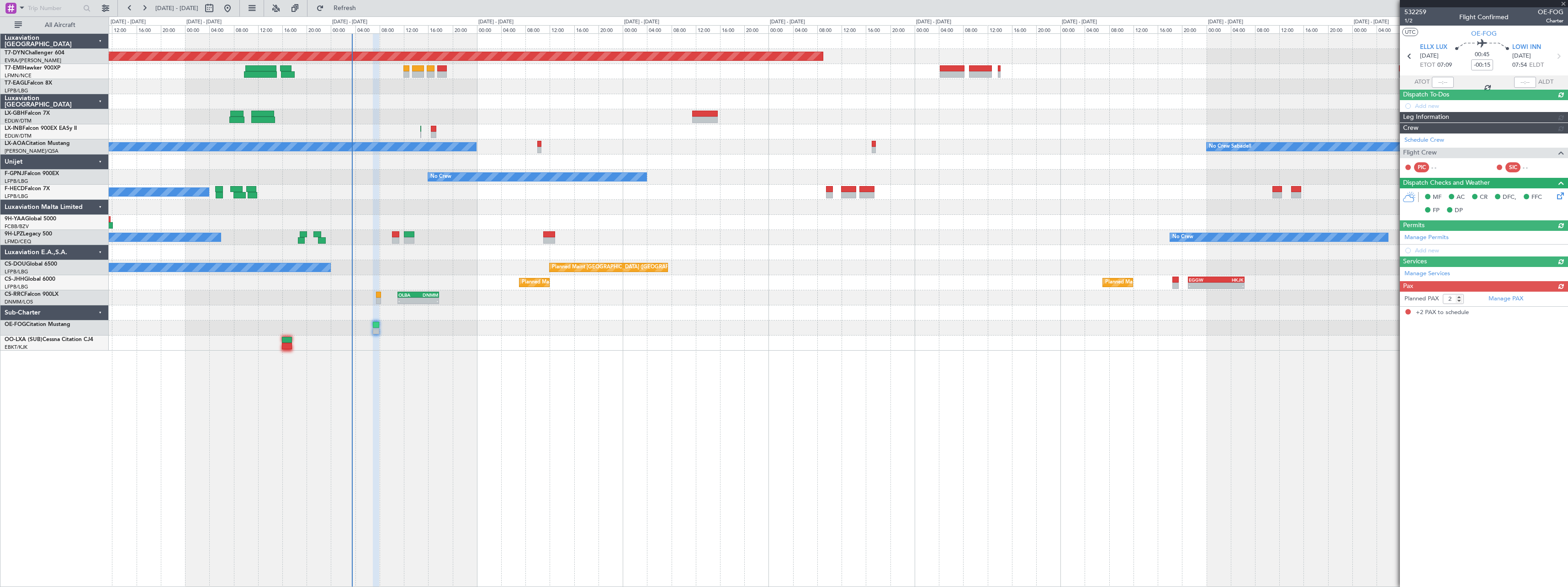
scroll to position [0, 0]
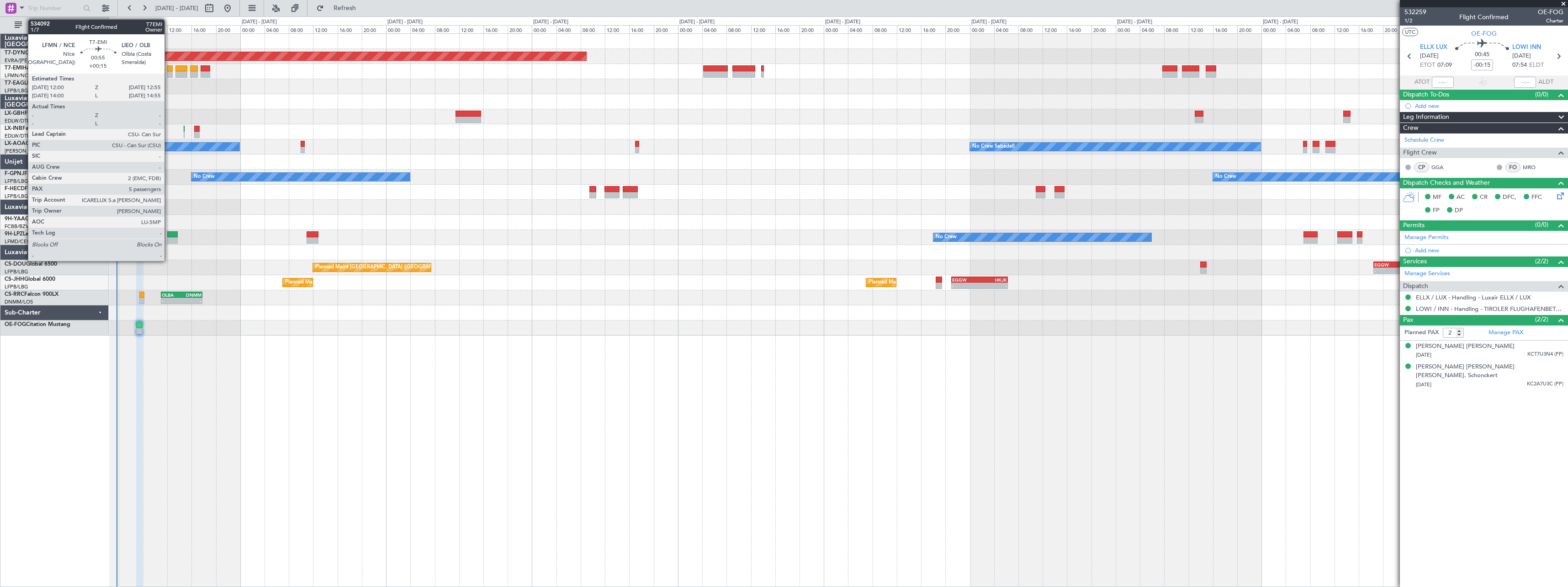
click at [169, 65] on div at bounding box center [170, 68] width 6 height 6
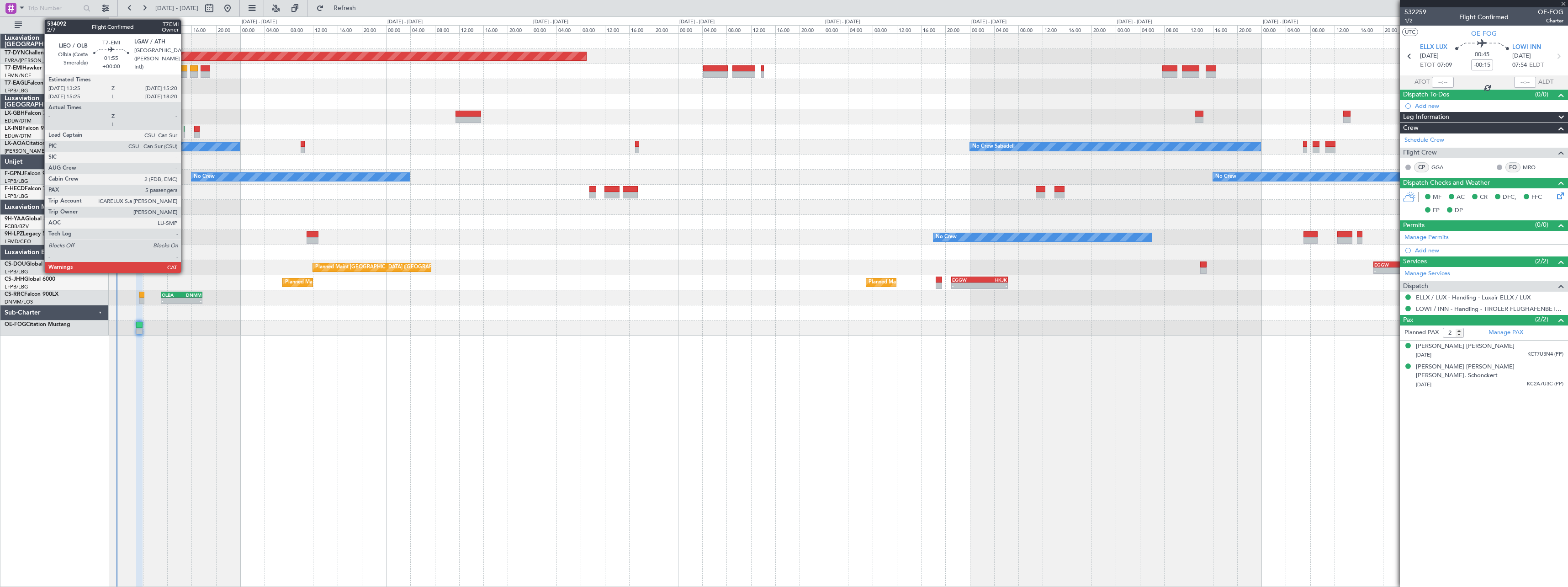
type input "+00:15"
type input "5"
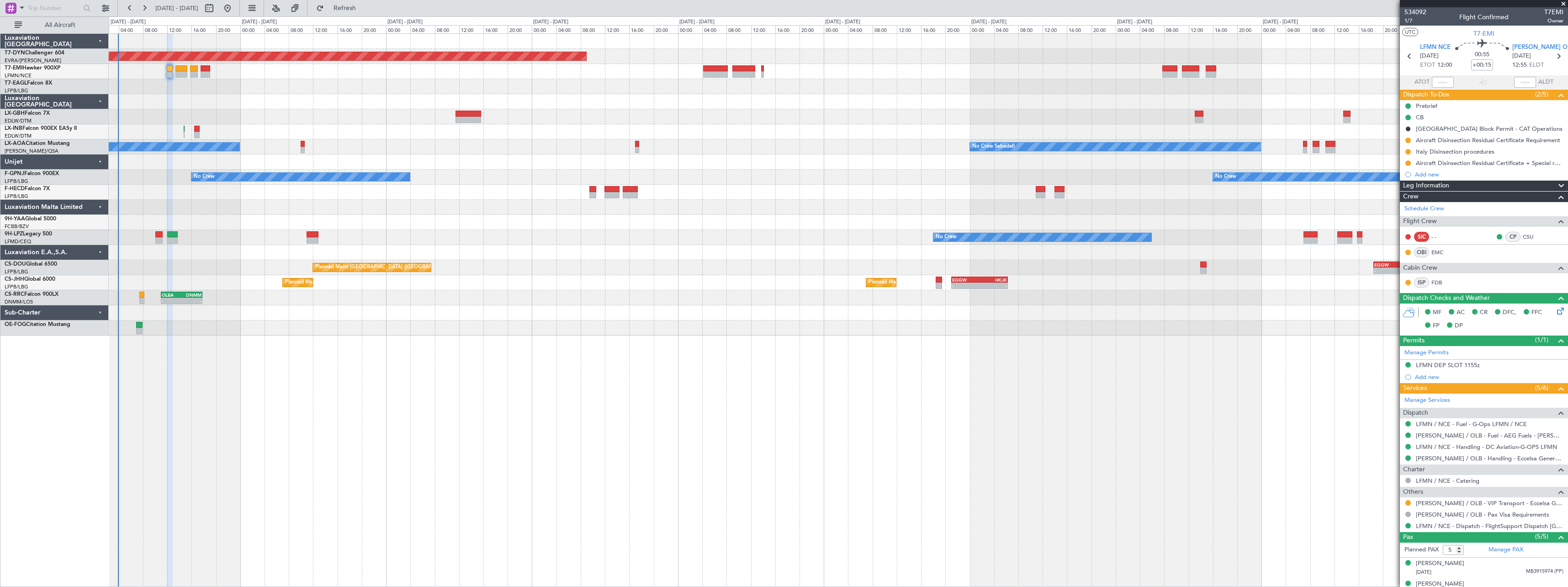
click at [262, 79] on div at bounding box center [837, 87] width 1459 height 15
click at [253, 90] on div at bounding box center [837, 87] width 1459 height 15
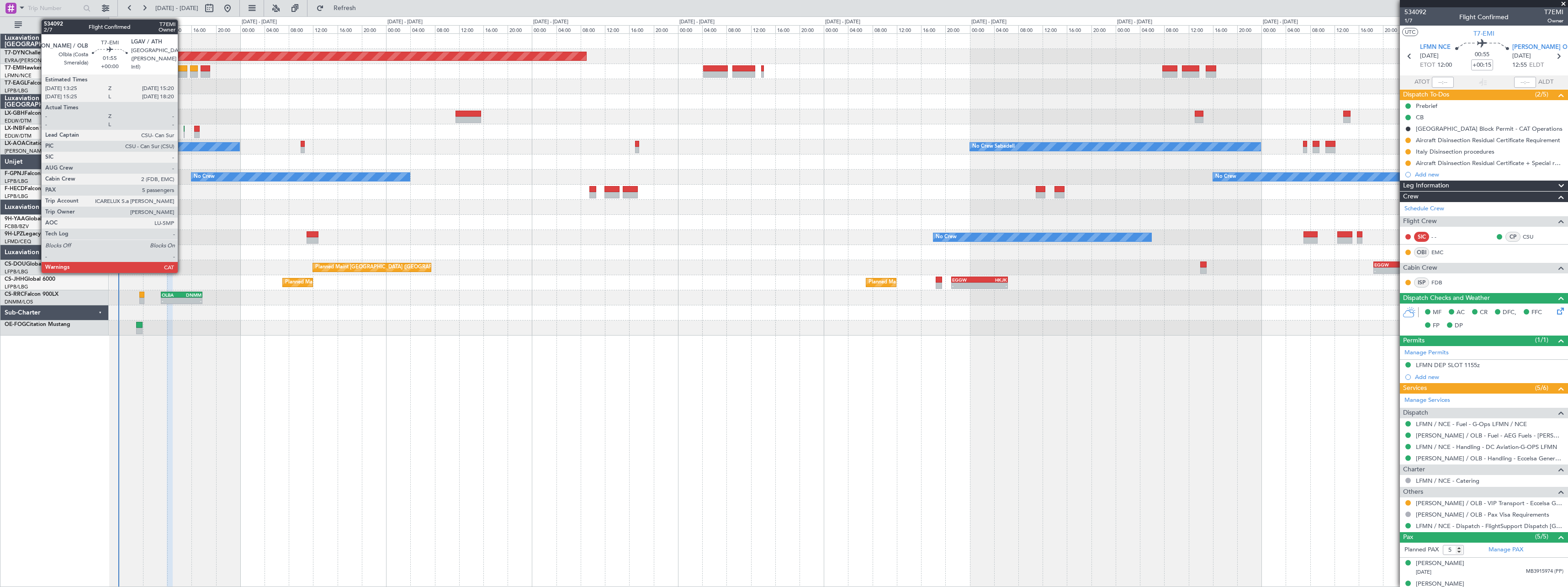
click at [182, 67] on div at bounding box center [182, 68] width 12 height 6
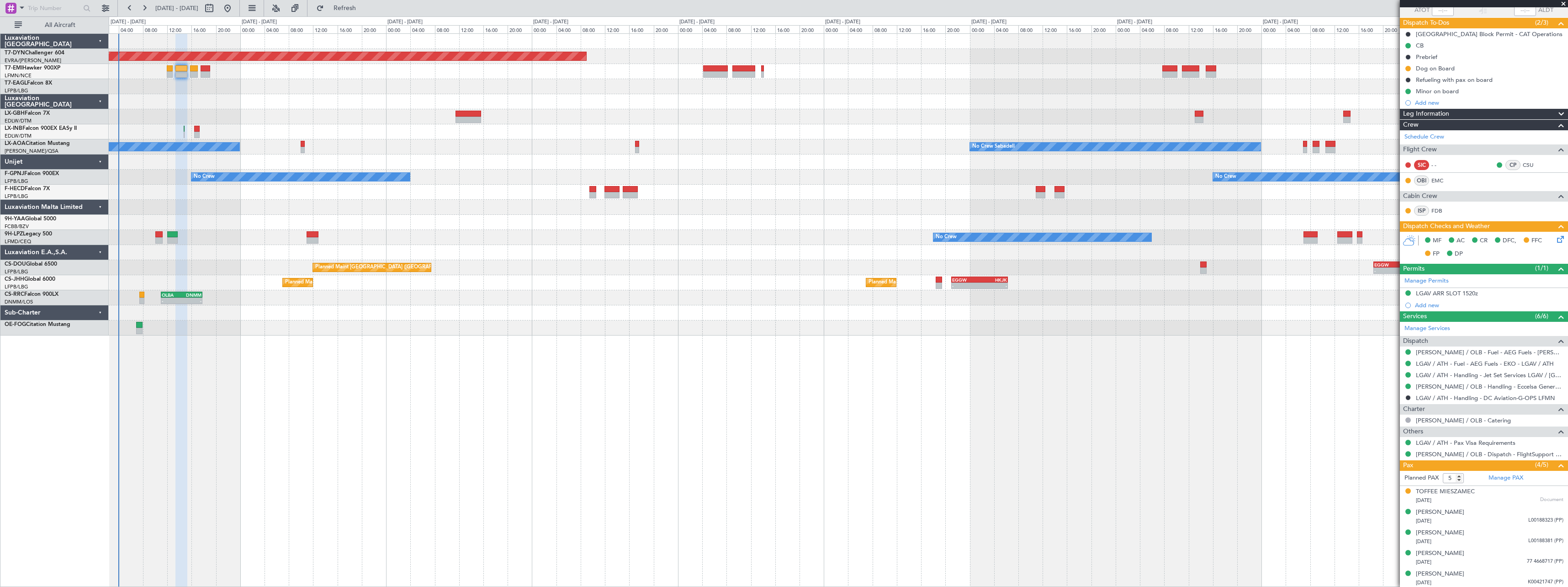
scroll to position [73, 0]
click at [1478, 65] on div "Dog on Board" at bounding box center [1484, 66] width 168 height 11
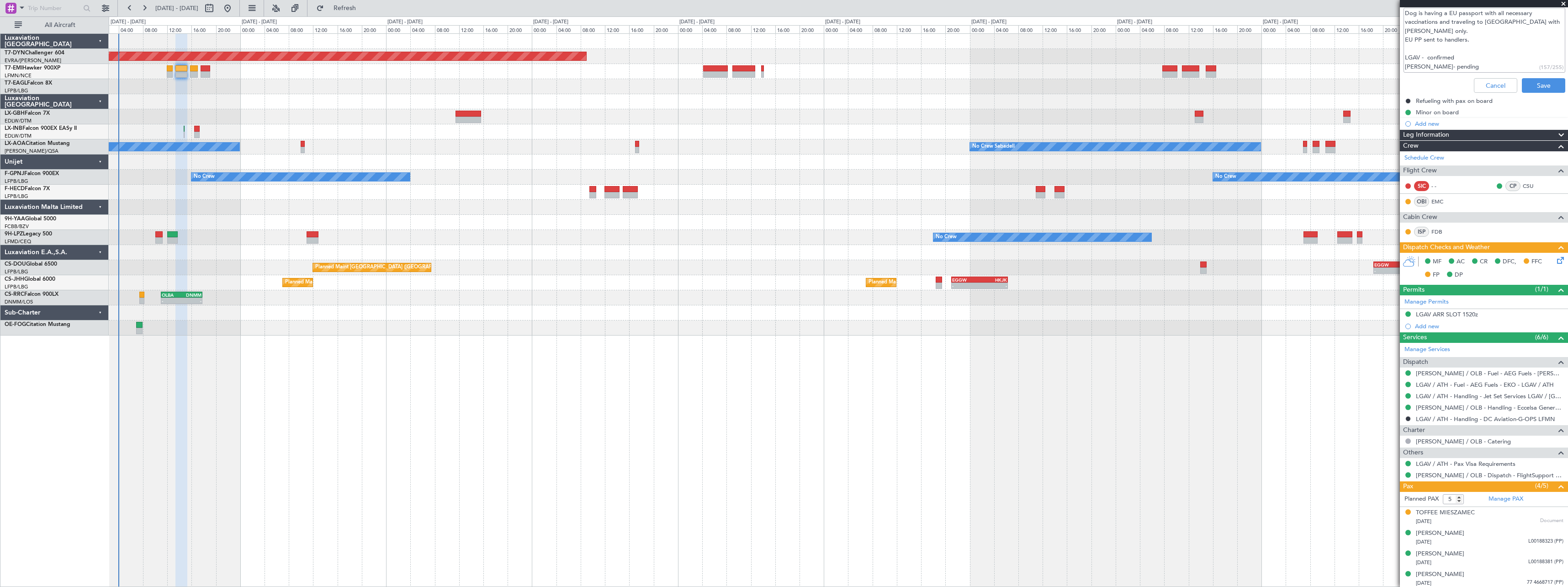
scroll to position [215, 0]
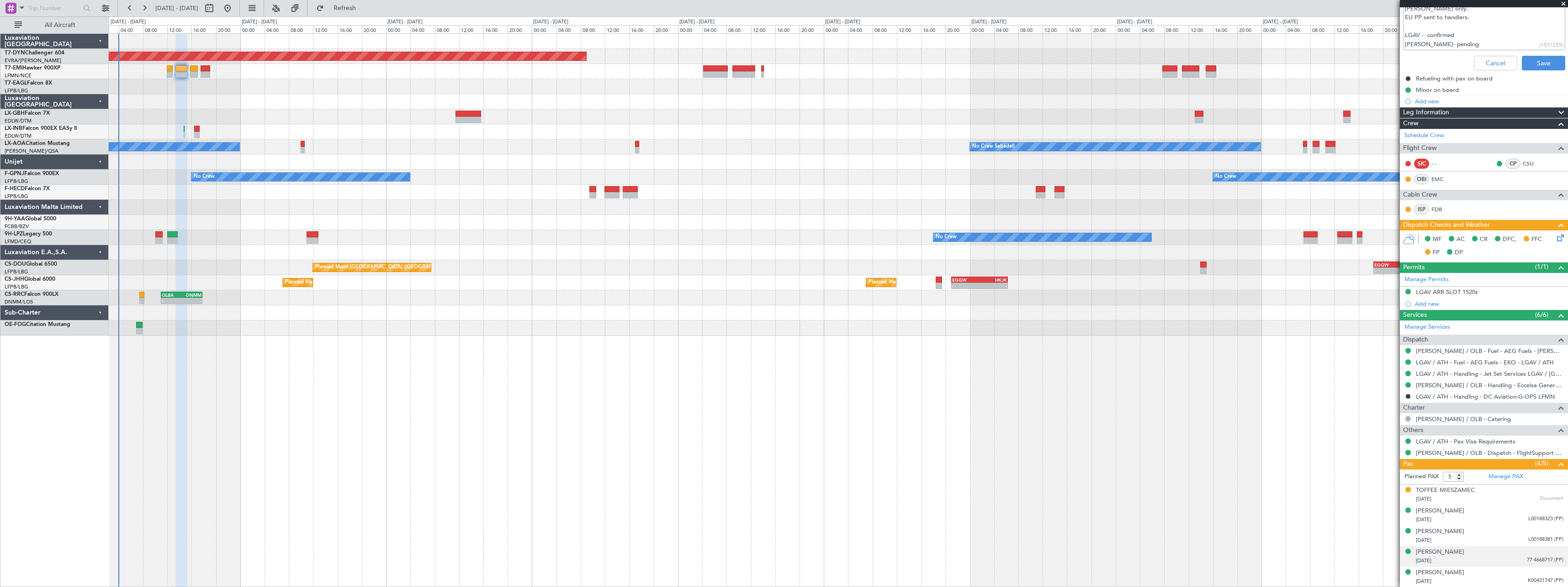
click at [1497, 553] on div "[PERSON_NAME] [DATE] 77 4668717 (PP)" at bounding box center [1489, 556] width 147 height 18
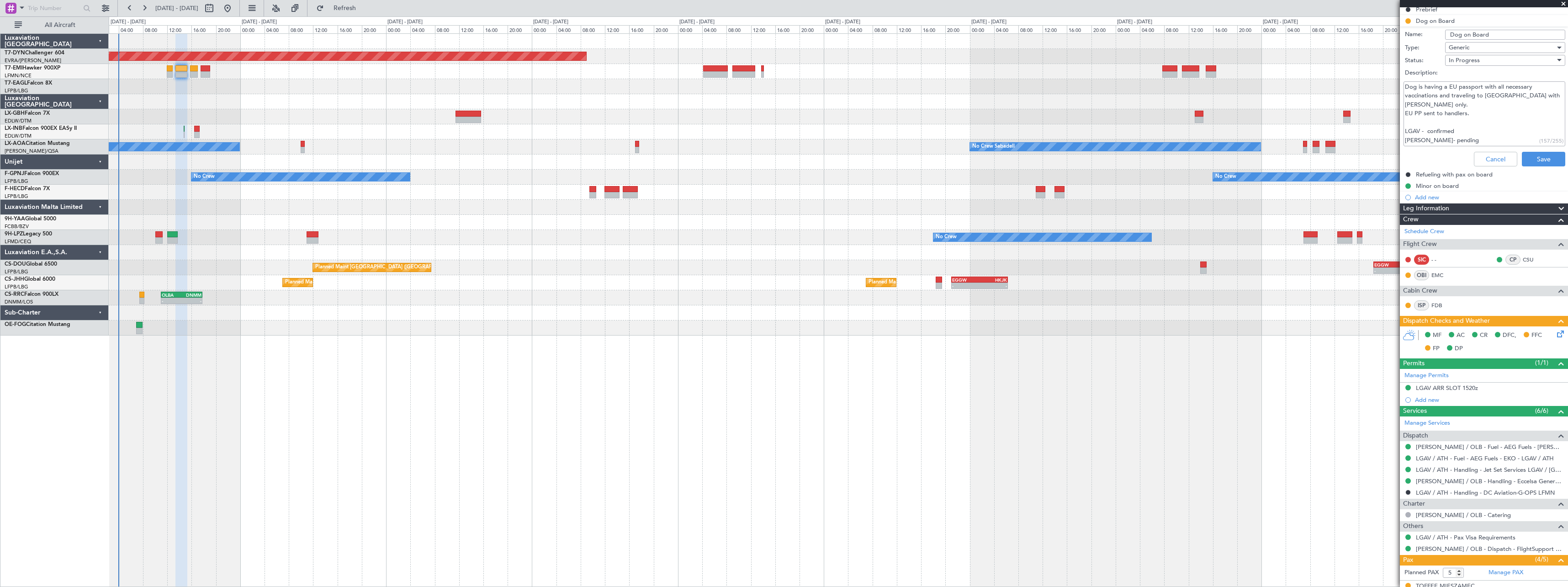
scroll to position [101, 0]
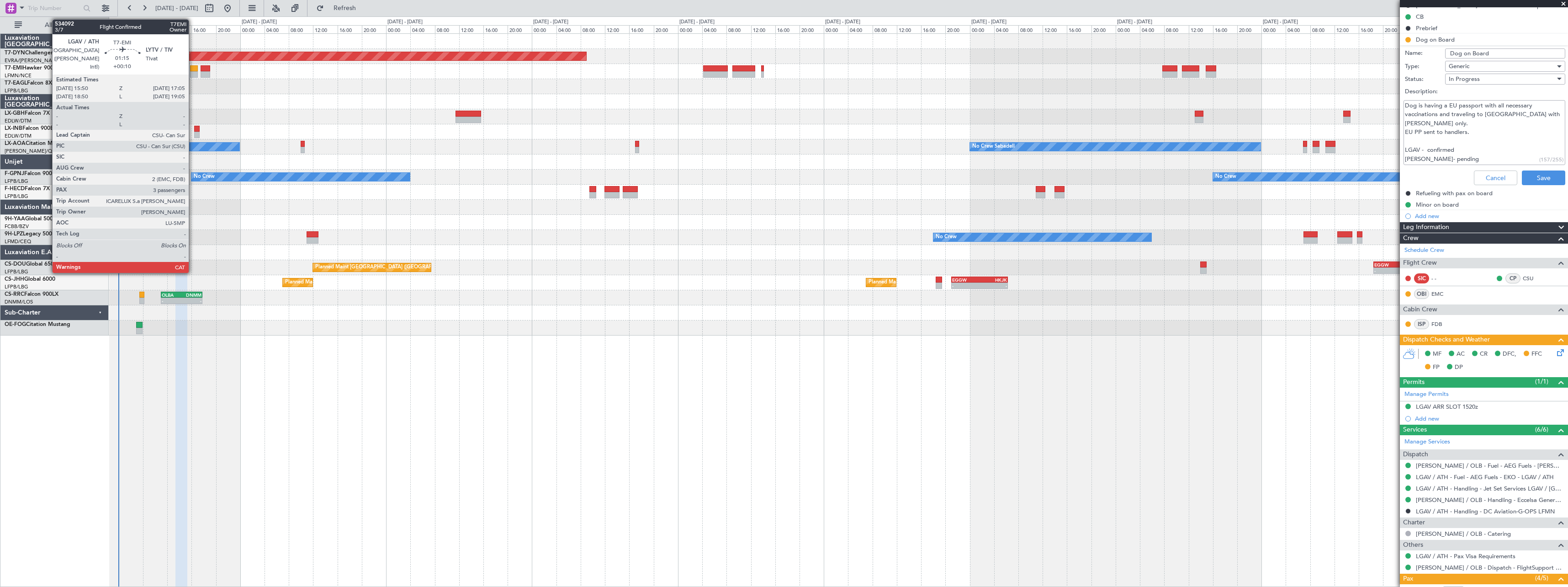
click at [193, 69] on div at bounding box center [194, 68] width 8 height 6
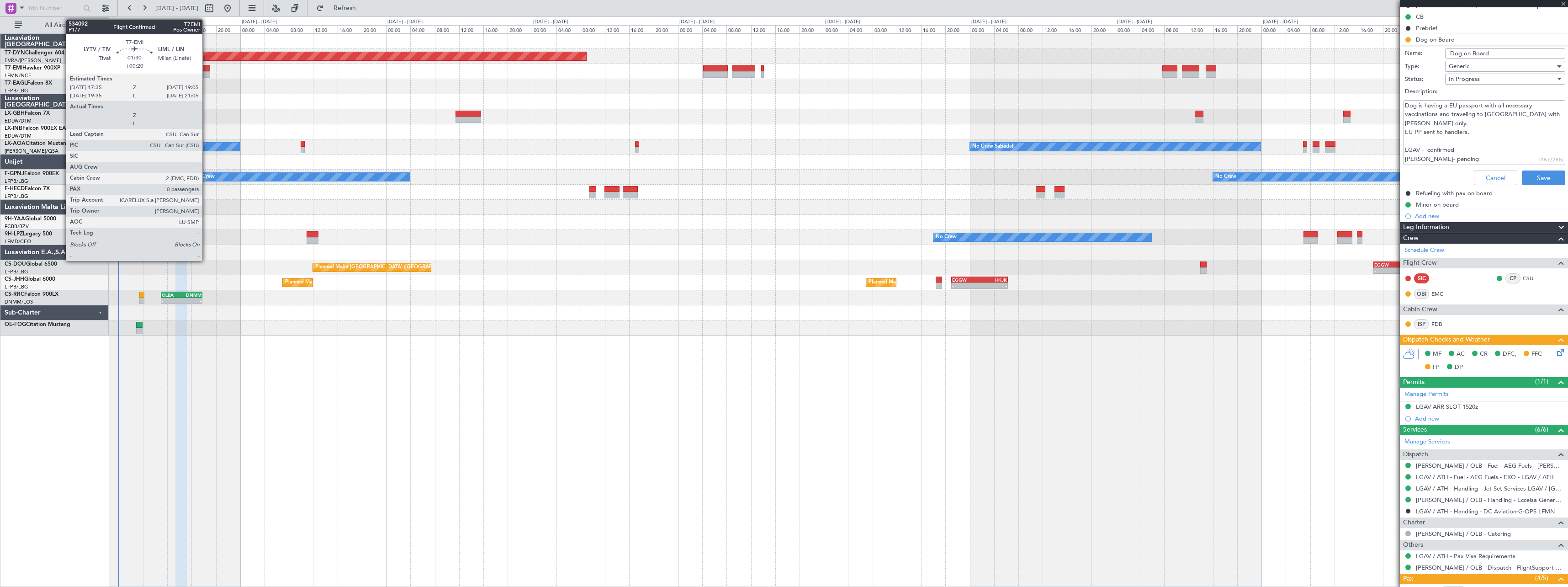
type input "+00:10"
type input "3"
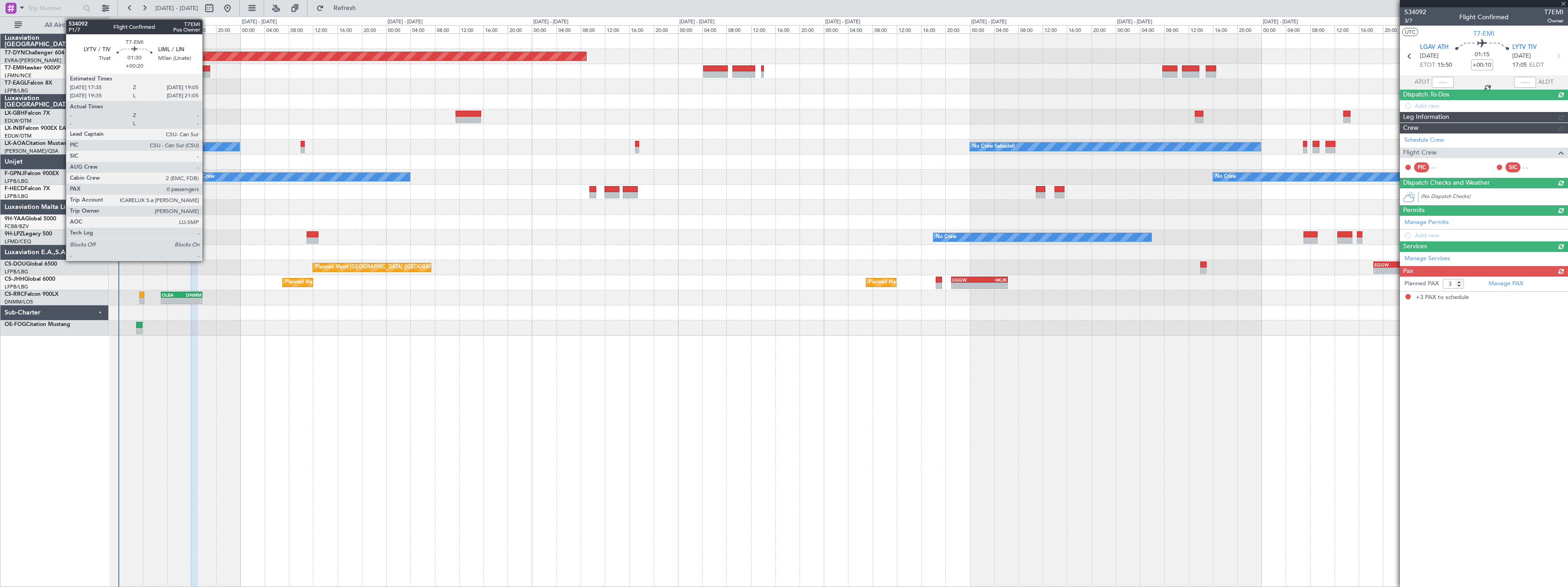
scroll to position [0, 0]
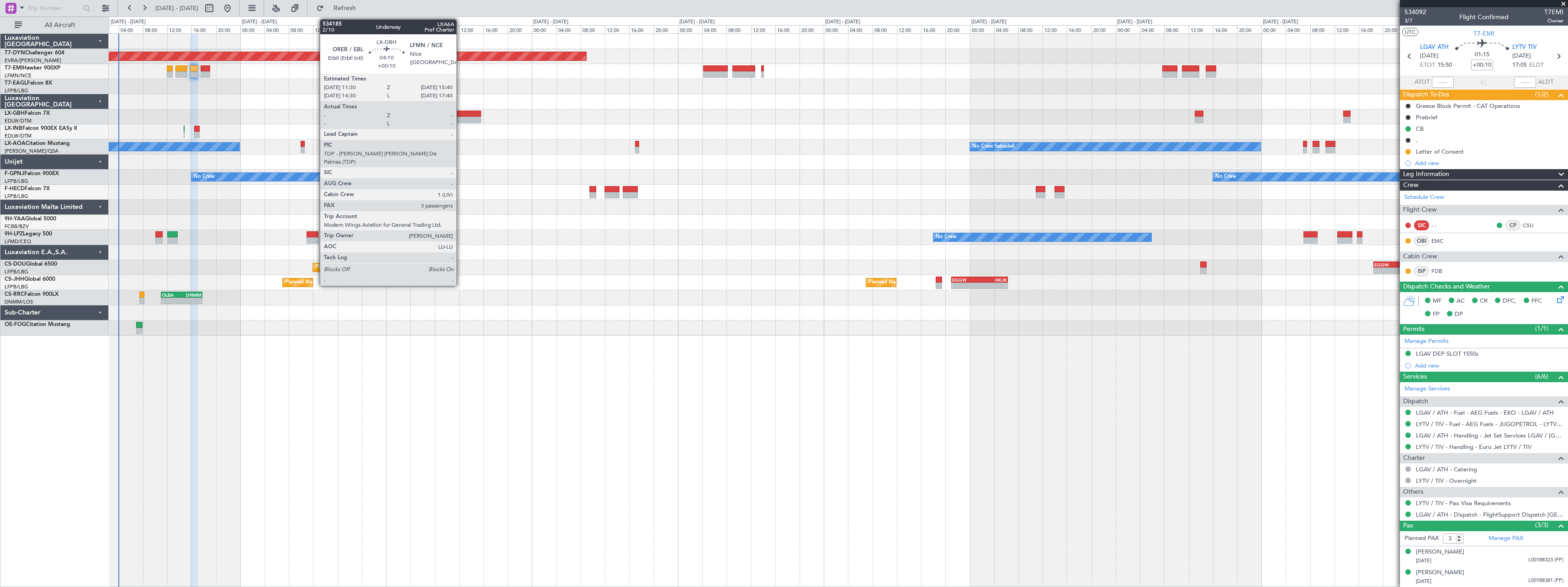
click at [460, 117] on div at bounding box center [468, 119] width 26 height 6
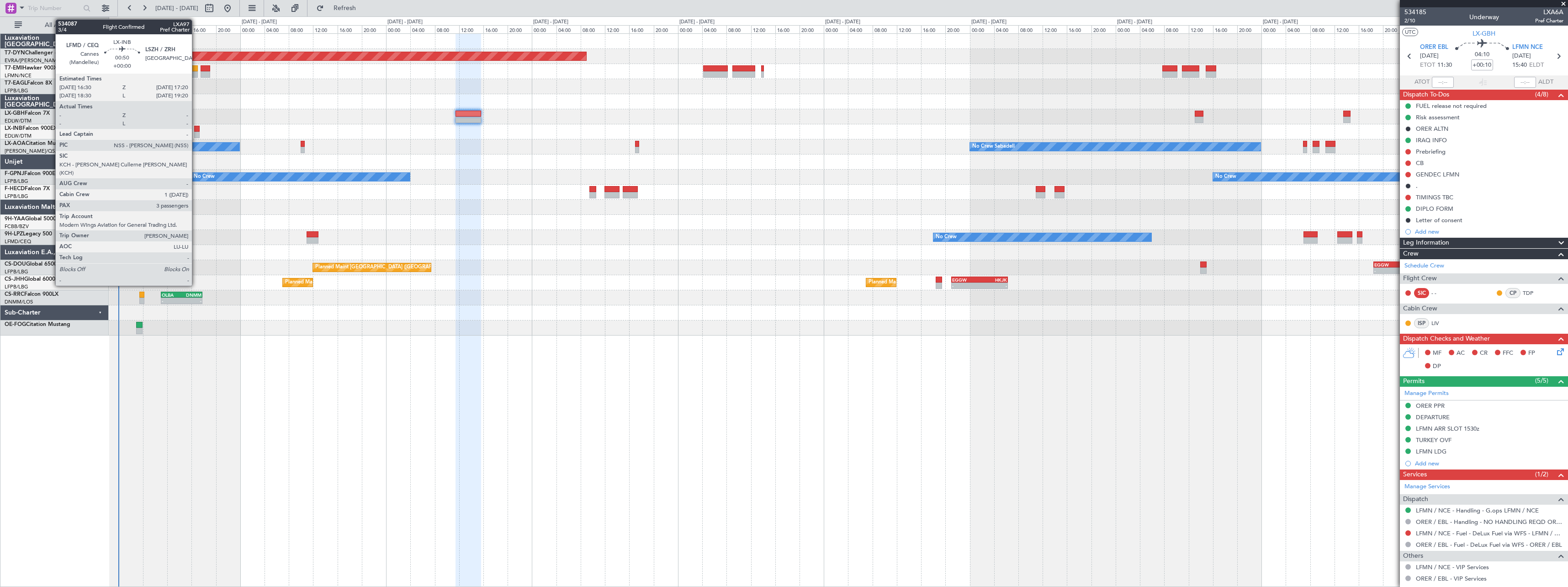
click at [196, 130] on div at bounding box center [197, 128] width 5 height 6
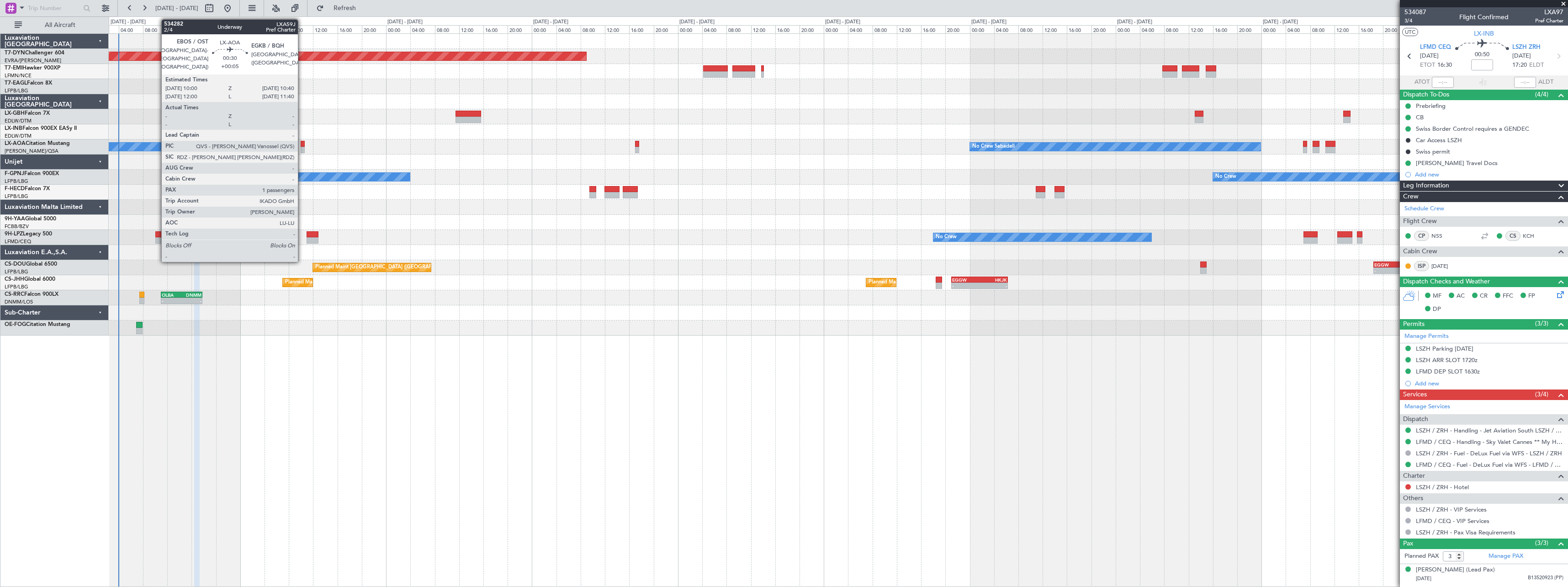
click at [302, 142] on div at bounding box center [302, 144] width 4 height 6
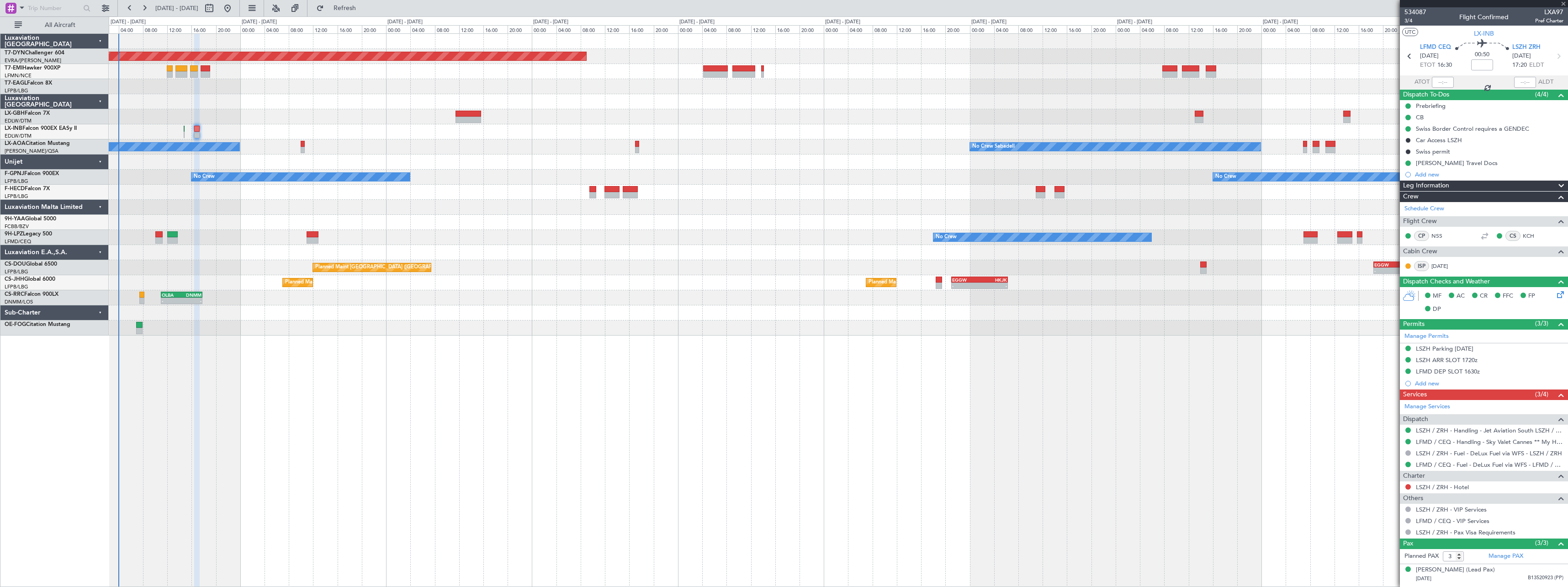
type input "+00:05"
type input "1"
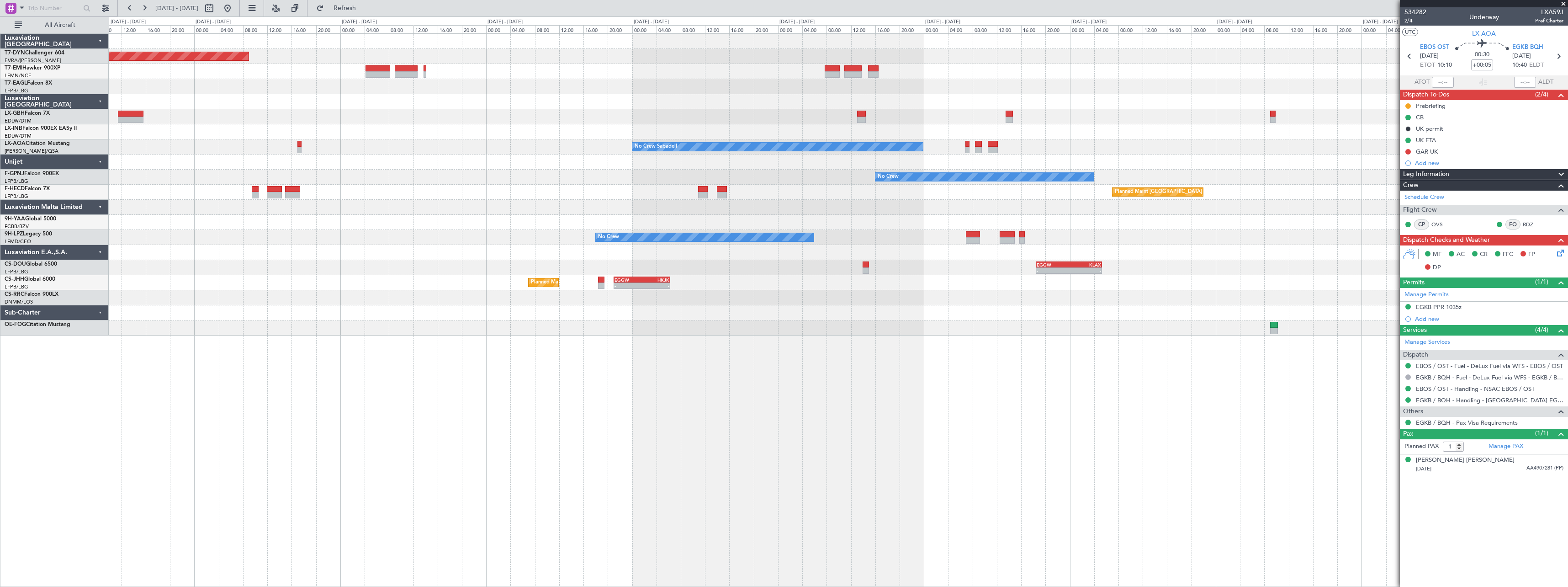
click at [431, 260] on div "Planned Maint Basel-Mulhouse No Crew Sabadell No Crew Sabadell No Crew No Crew …" at bounding box center [837, 184] width 1459 height 301
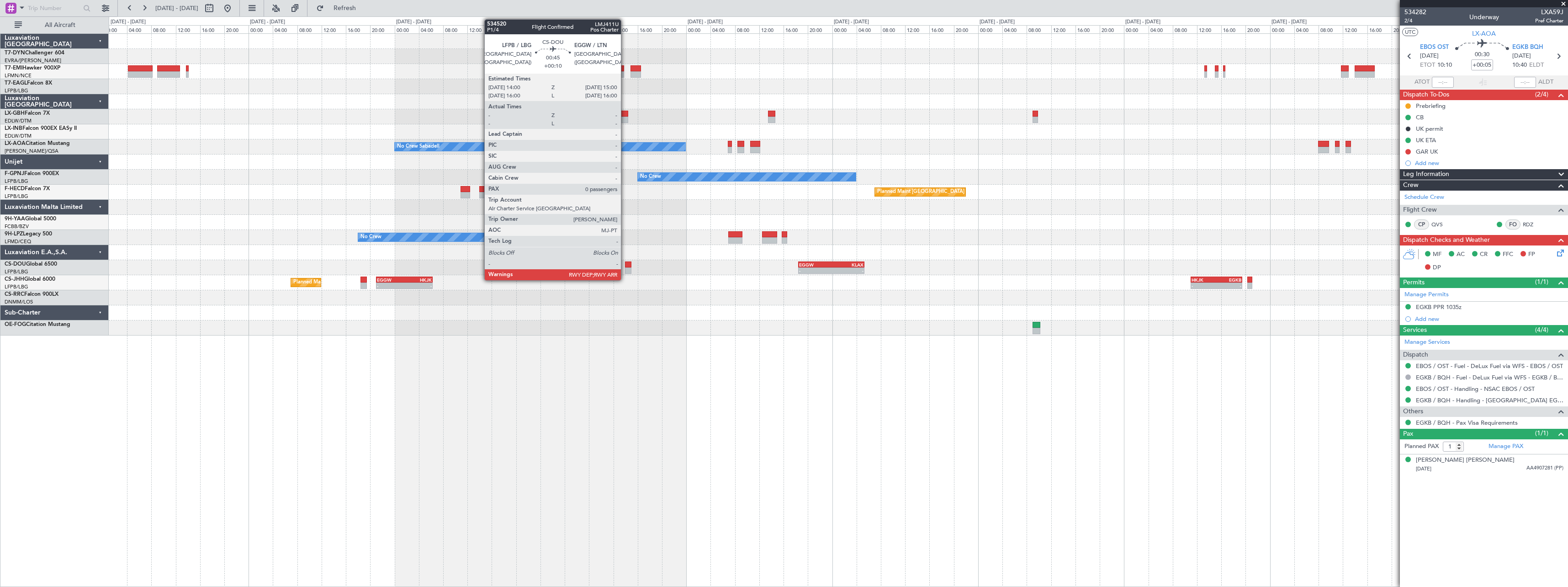
click at [625, 262] on div at bounding box center [627, 264] width 6 height 6
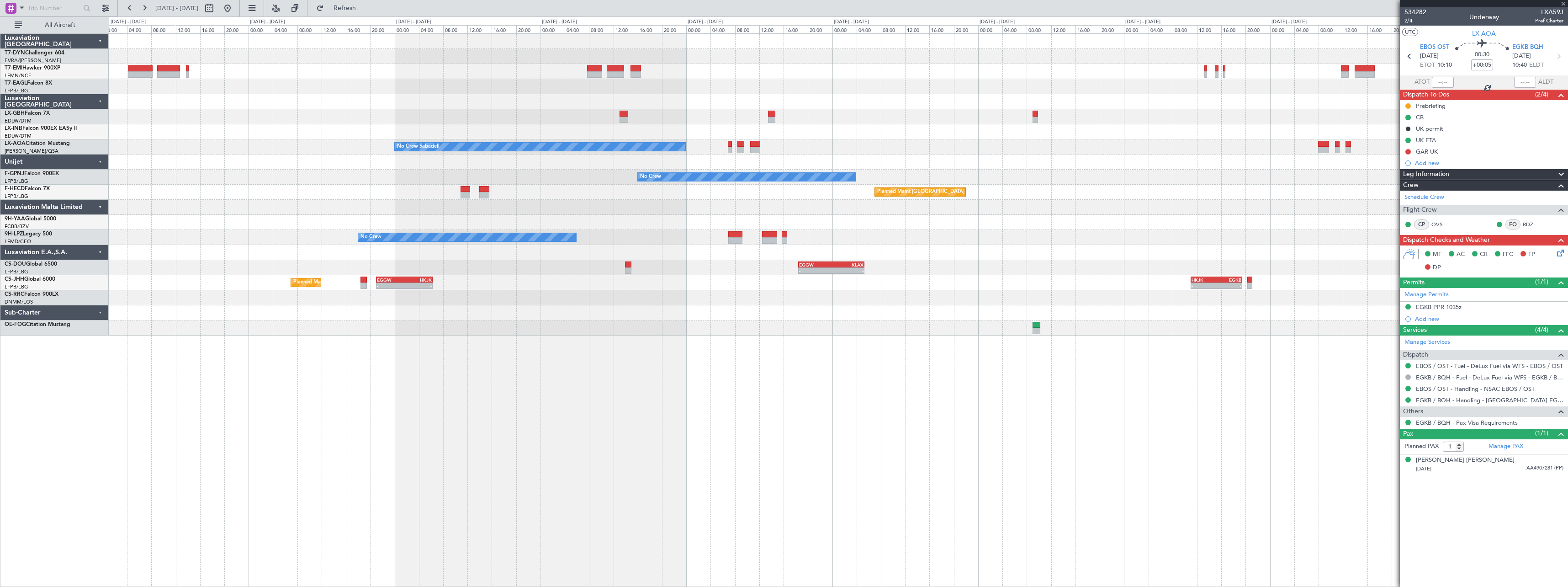
type input "+00:10"
type input "0"
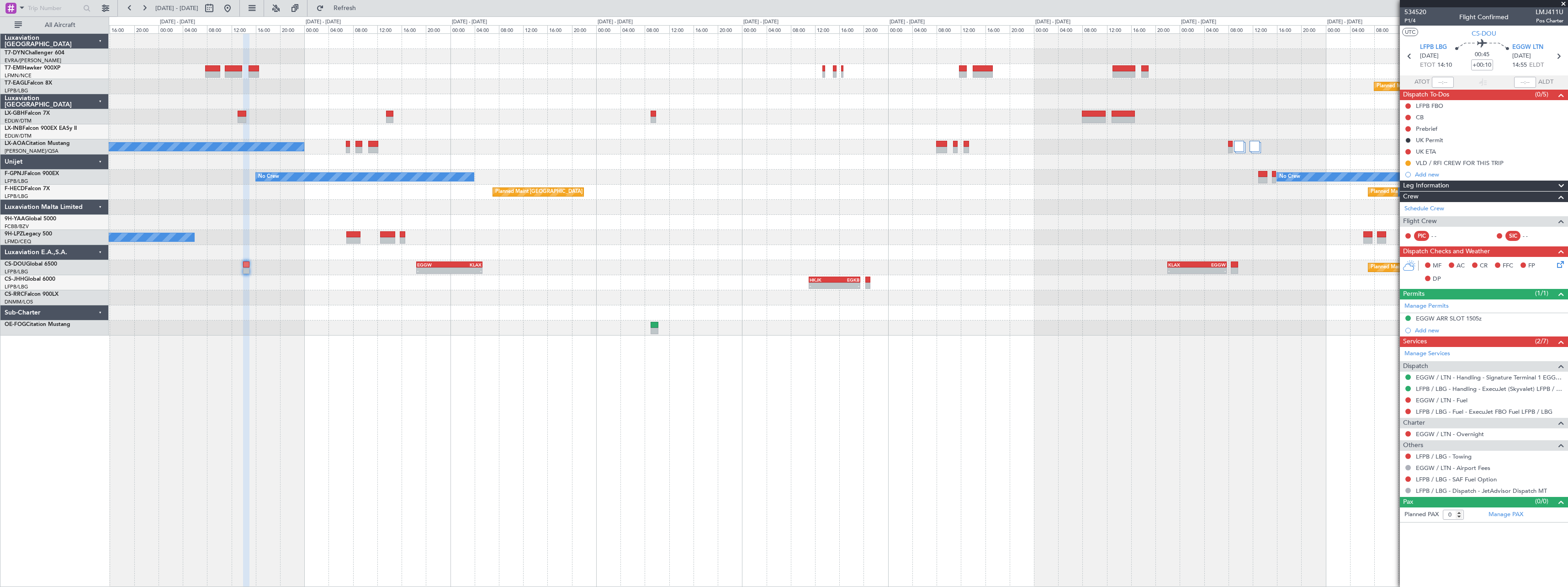
click at [579, 269] on div "Planned Maint Geneva (Cointrin) No Crew Sabadell No Crew No Crew Planned Maint …" at bounding box center [837, 184] width 1459 height 301
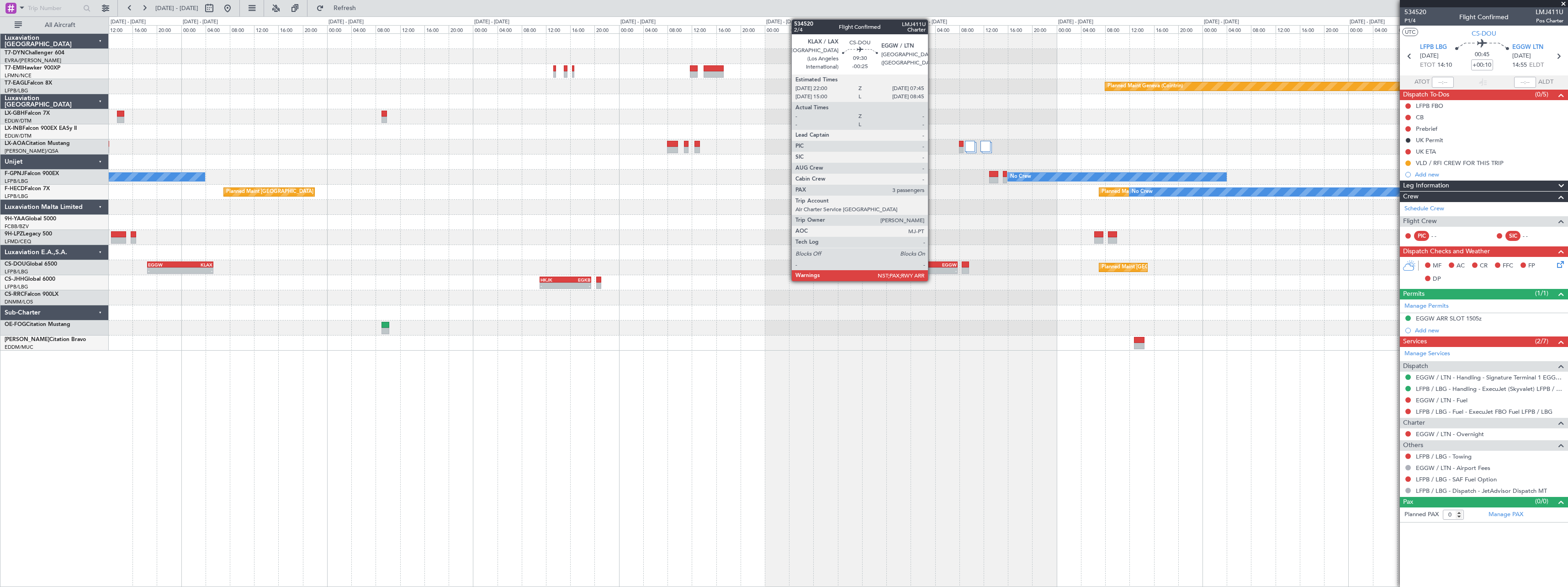
click at [932, 266] on div "EGGW" at bounding box center [941, 264] width 28 height 5
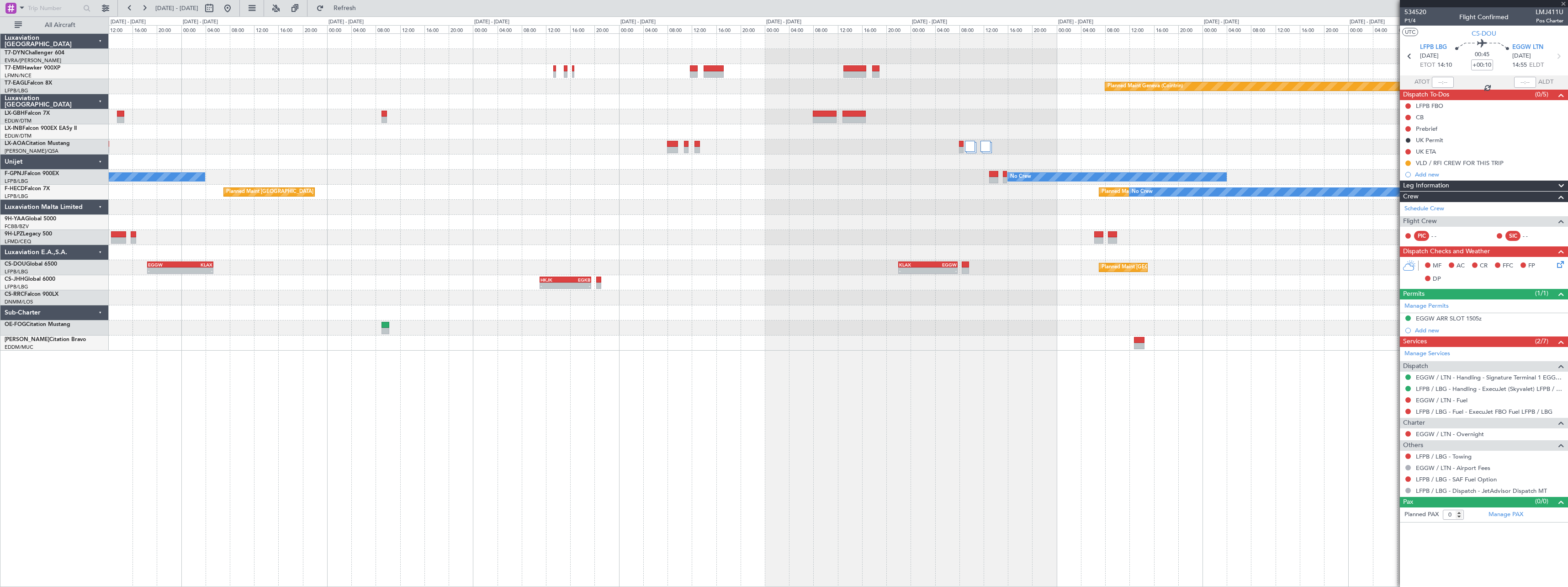
type input "-00:25"
type input "3"
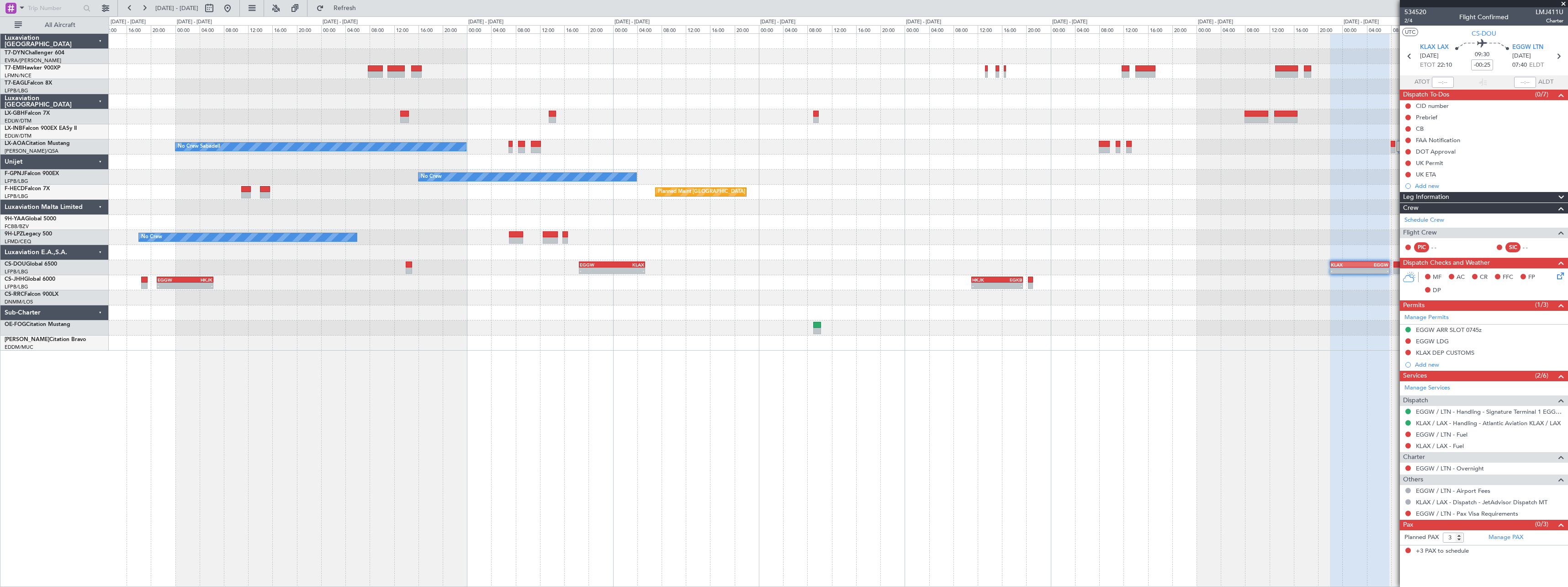
click at [844, 250] on div "Planned Maint Basel-Mulhouse Planned Maint Geneva (Cointrin) No Crew Sabadell N…" at bounding box center [837, 192] width 1459 height 317
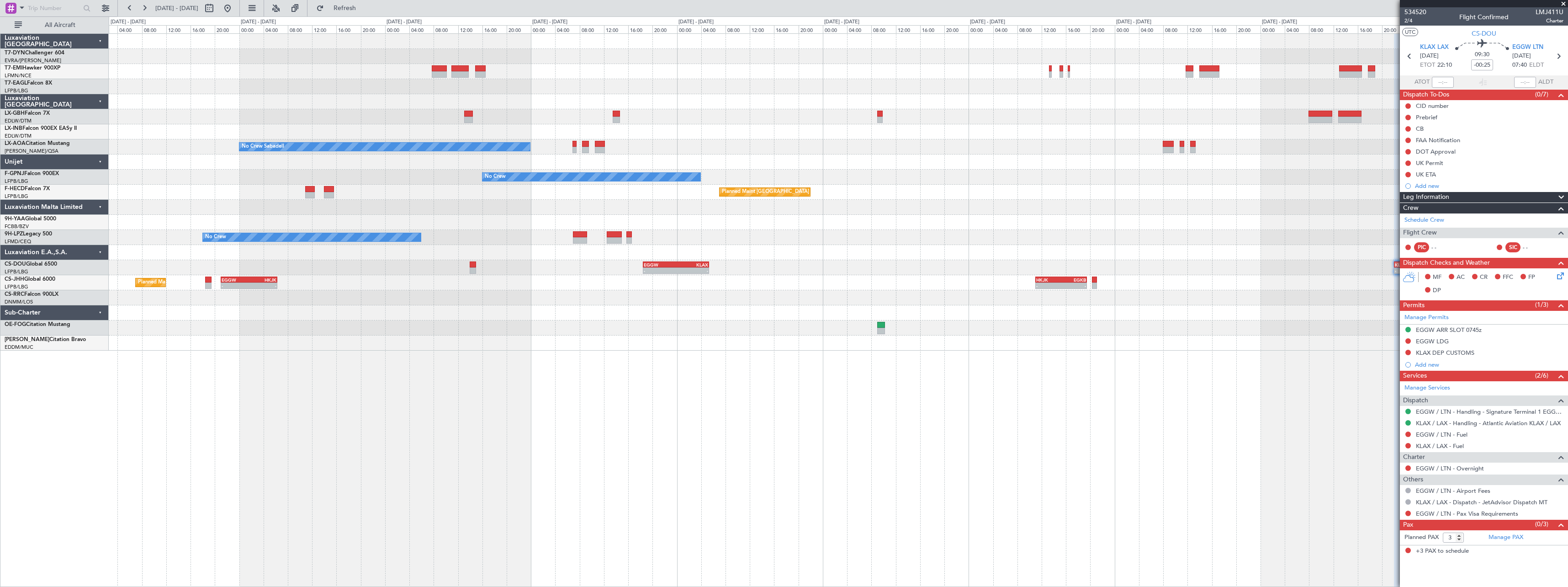
click at [673, 284] on div "Planned Maint Basel-Mulhouse Planned Maint Geneva (Cointrin) No Crew Sabadell N…" at bounding box center [837, 192] width 1459 height 317
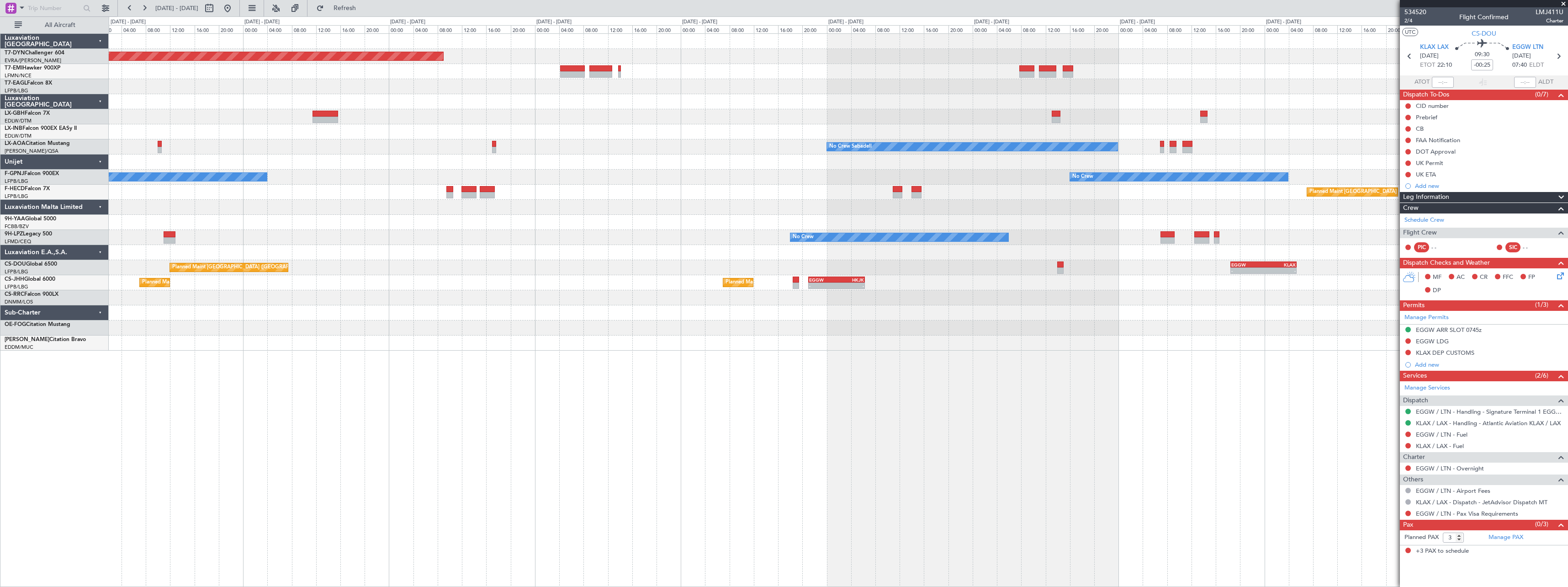
click at [564, 316] on div "Planned Maint Basel-Mulhouse No Crew Sabadell No Crew Sabadell No Crew No Crew …" at bounding box center [837, 192] width 1459 height 317
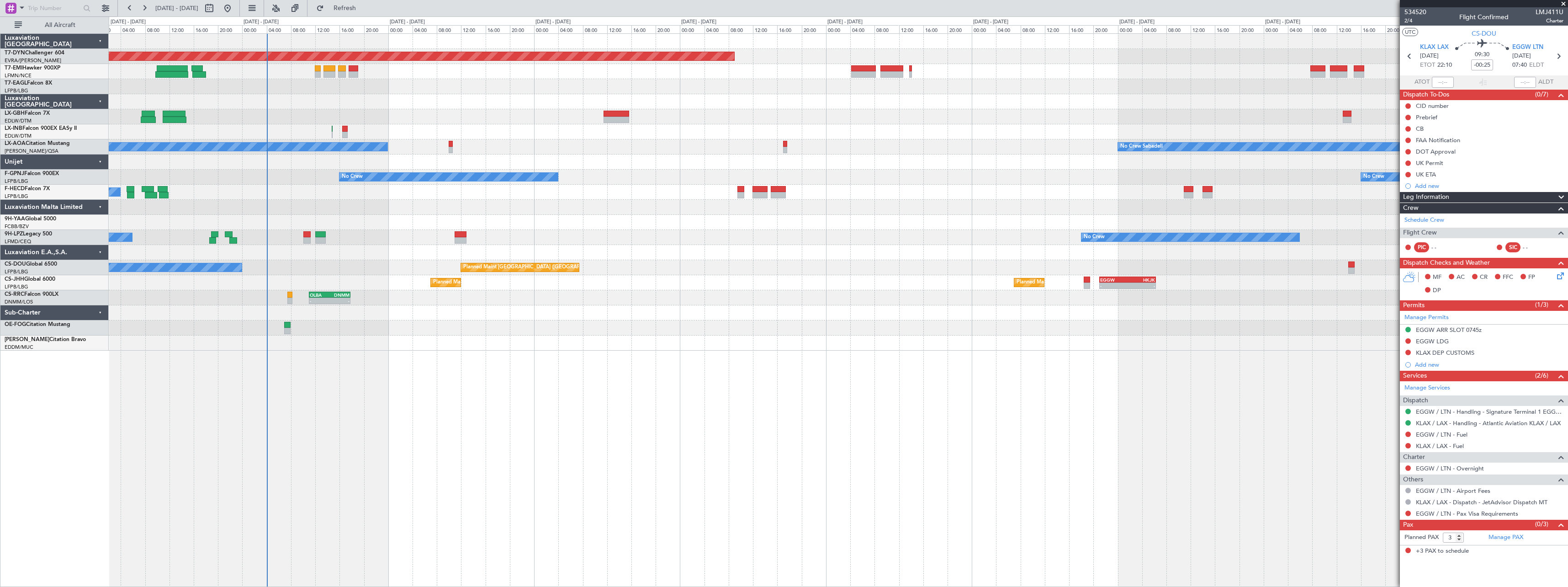
click at [600, 293] on div "Planned Maint Basel-Mulhouse Unplanned Maint Nice (Côte d'Azur Airport) No Crew…" at bounding box center [837, 192] width 1459 height 317
click at [503, 286] on div "Planned Maint Basel-Mulhouse Unplanned Maint Nice (Côte d'Azur Airport) No Crew…" at bounding box center [837, 192] width 1459 height 317
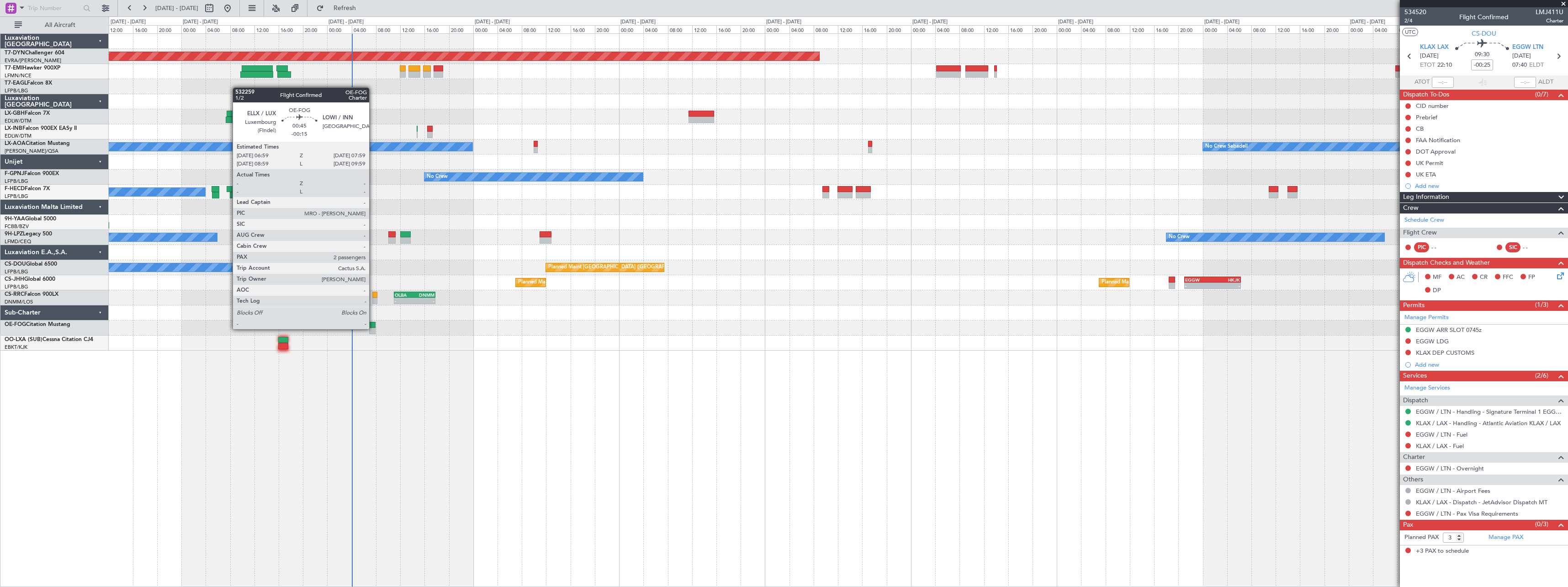
click at [373, 328] on div at bounding box center [372, 331] width 6 height 6
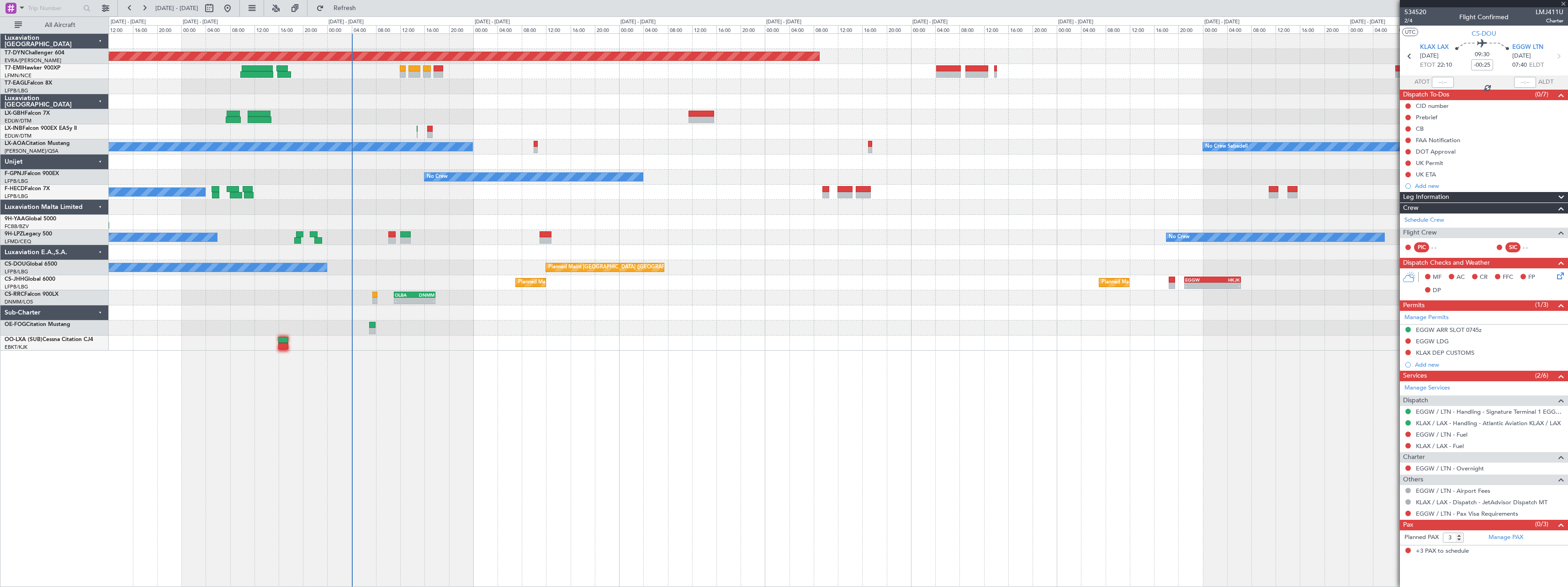
type input "-00:15"
type input "2"
